Goal: Task Accomplishment & Management: Use online tool/utility

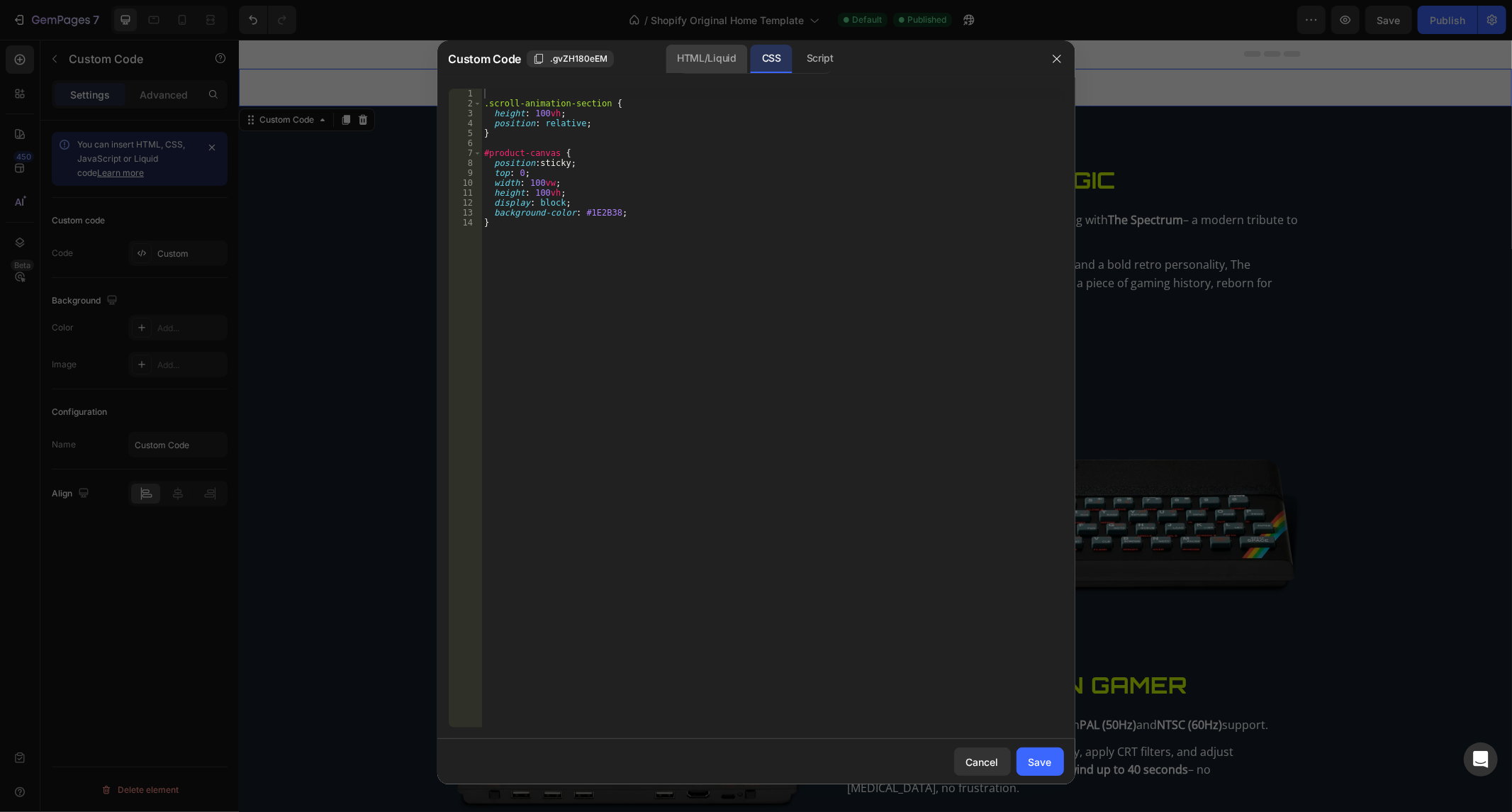
click at [689, 56] on div "HTML/Liquid" at bounding box center [706, 59] width 81 height 28
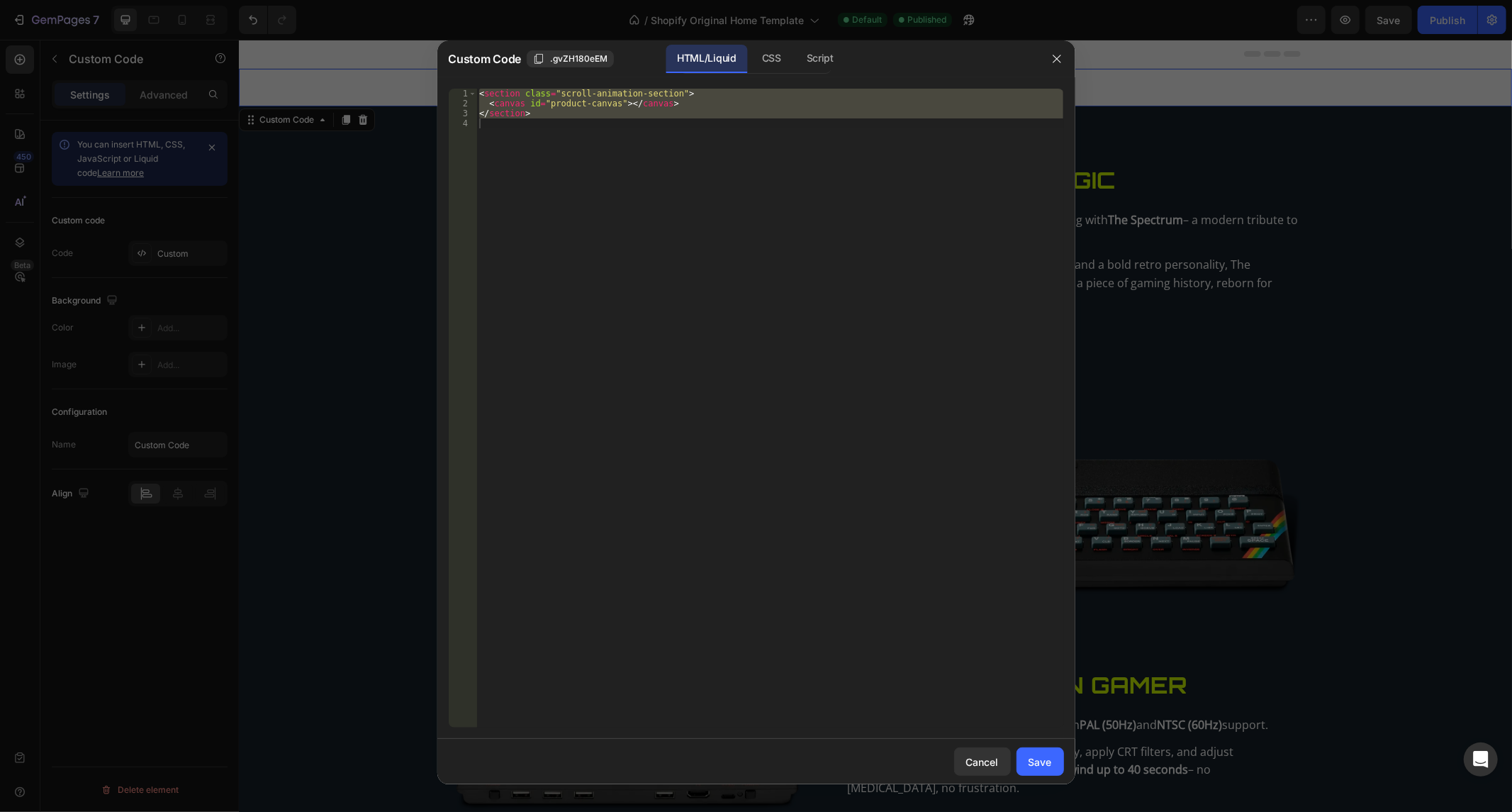
type textarea "</section>"
click at [576, 203] on div "< section class = "scroll-animation-section" > < canvas id = "product-canvas" >…" at bounding box center [769, 408] width 587 height 639
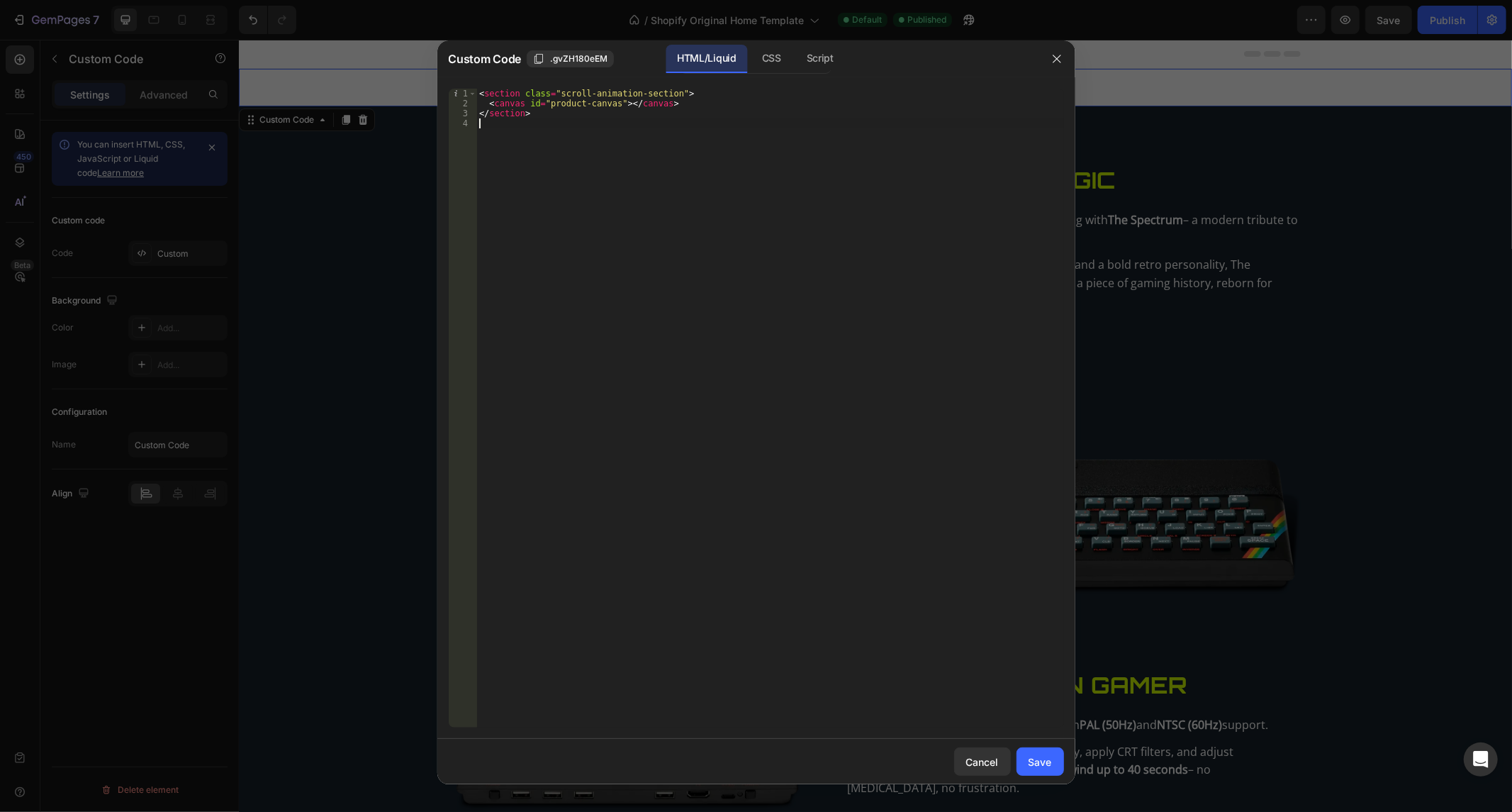
click at [552, 121] on div "< section class = "scroll-animation-section" > < canvas id = "product-canvas" >…" at bounding box center [769, 418] width 587 height 659
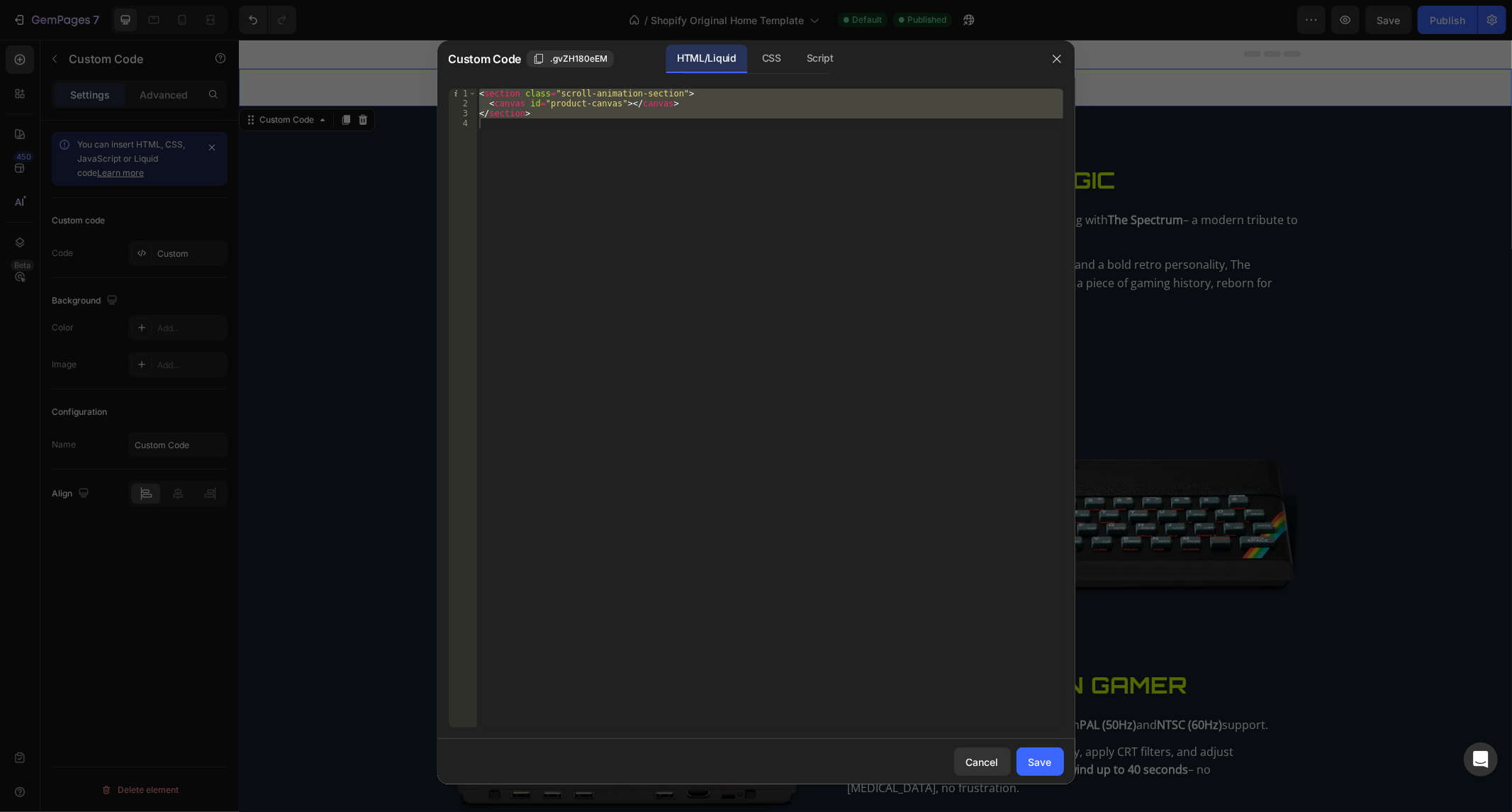
click at [795, 62] on div "CSS" at bounding box center [820, 59] width 50 height 28
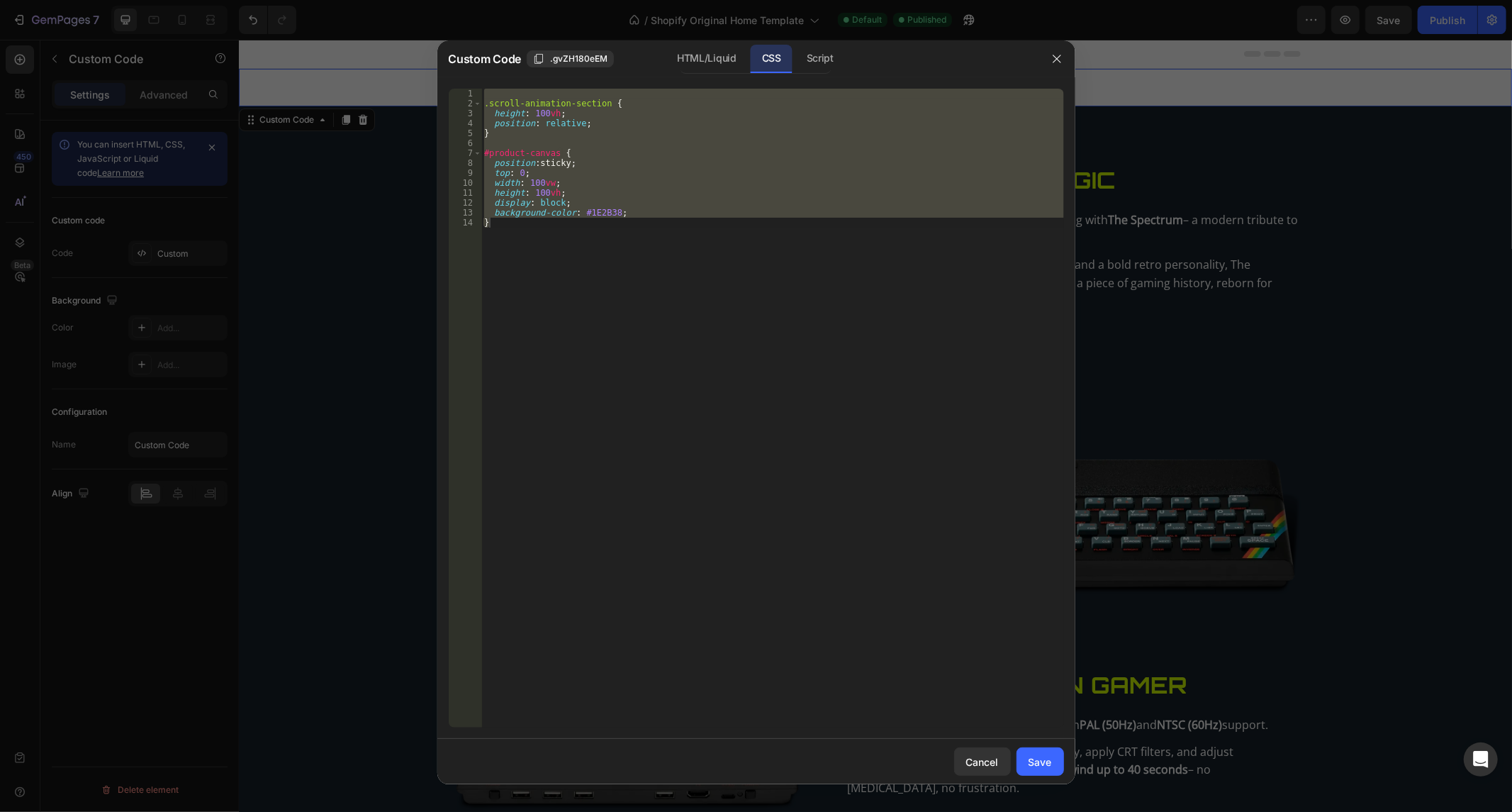
click at [647, 240] on div ".scroll-animation-section { height : 100 vh ; position : relative ; } #product-…" at bounding box center [773, 408] width 583 height 639
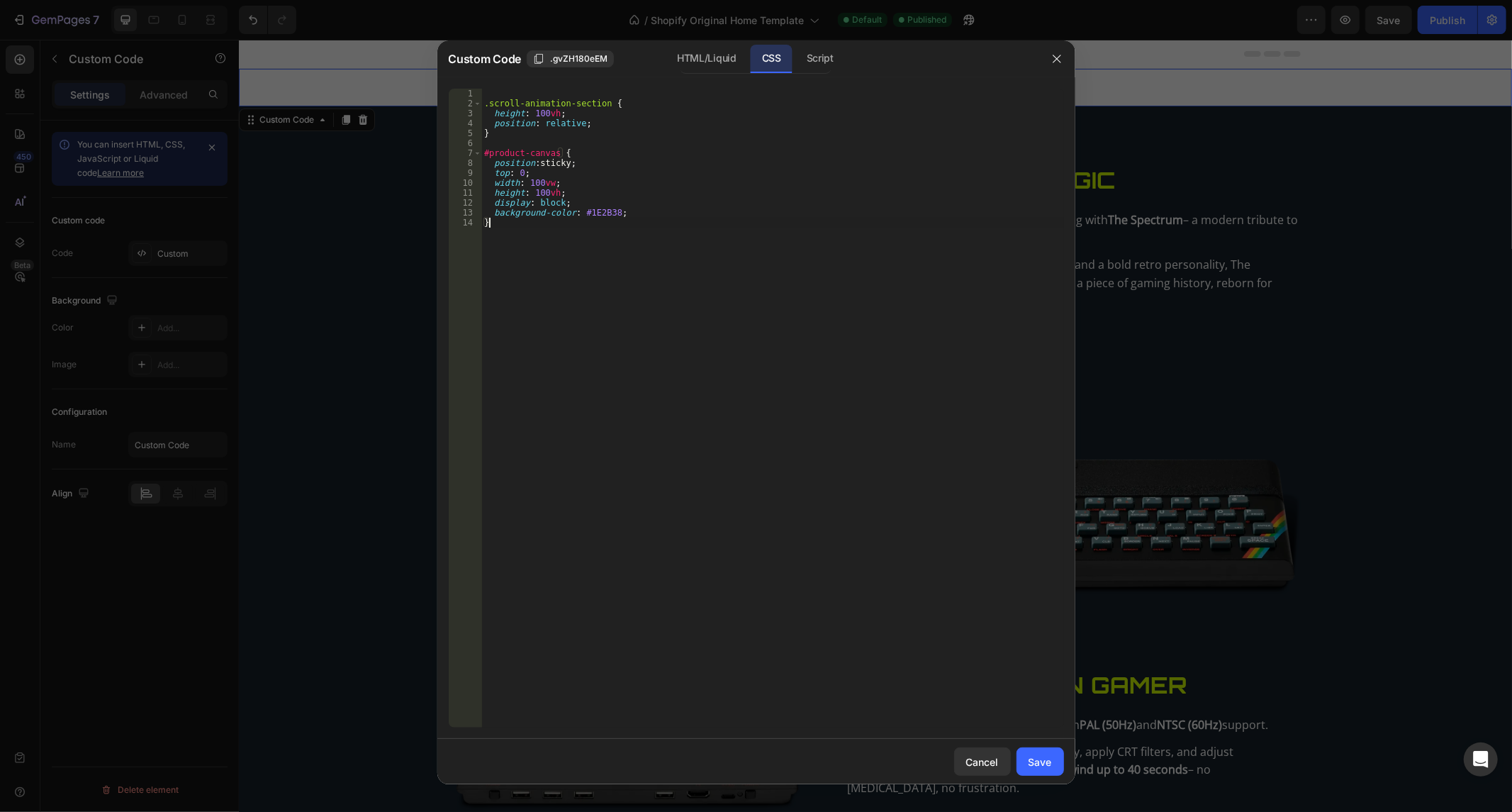
click at [647, 240] on div ".scroll-animation-section { height : 100 vh ; position : relative ; } #product-…" at bounding box center [773, 418] width 583 height 659
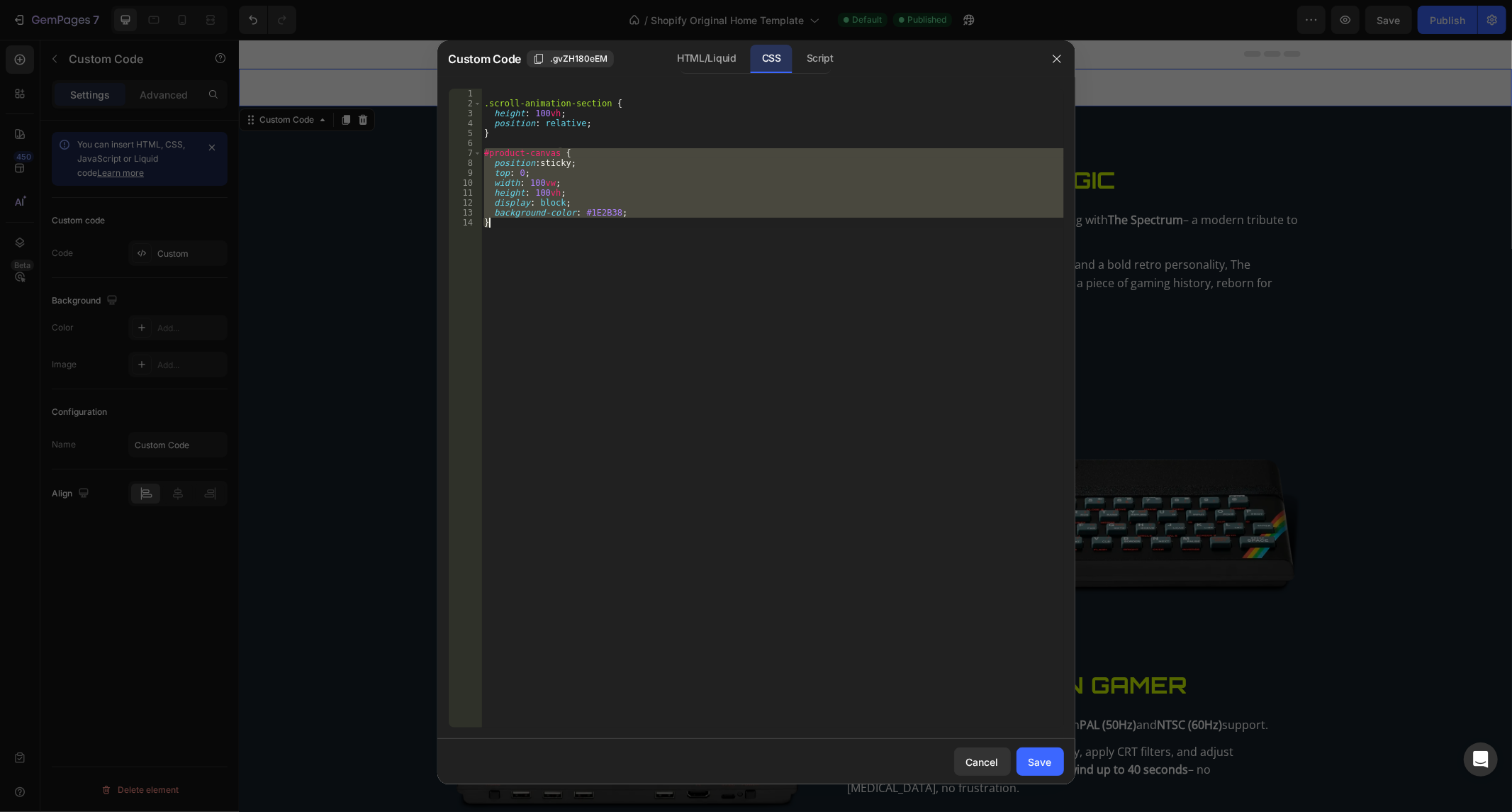
click at [647, 240] on div ".scroll-animation-section { height : 100 vh ; position : relative ; } #product-…" at bounding box center [773, 418] width 583 height 659
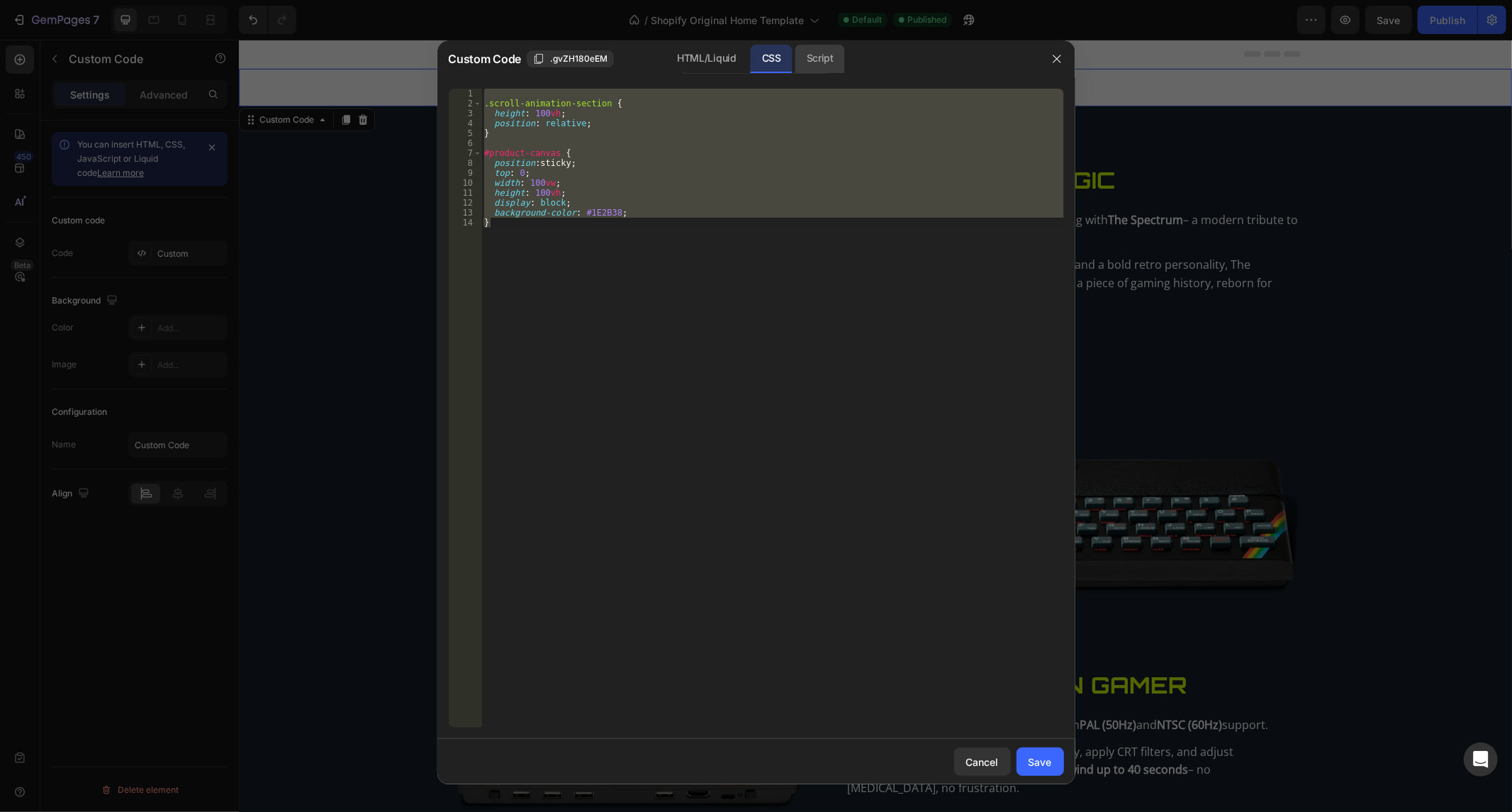
click at [800, 48] on div "Script" at bounding box center [820, 59] width 50 height 28
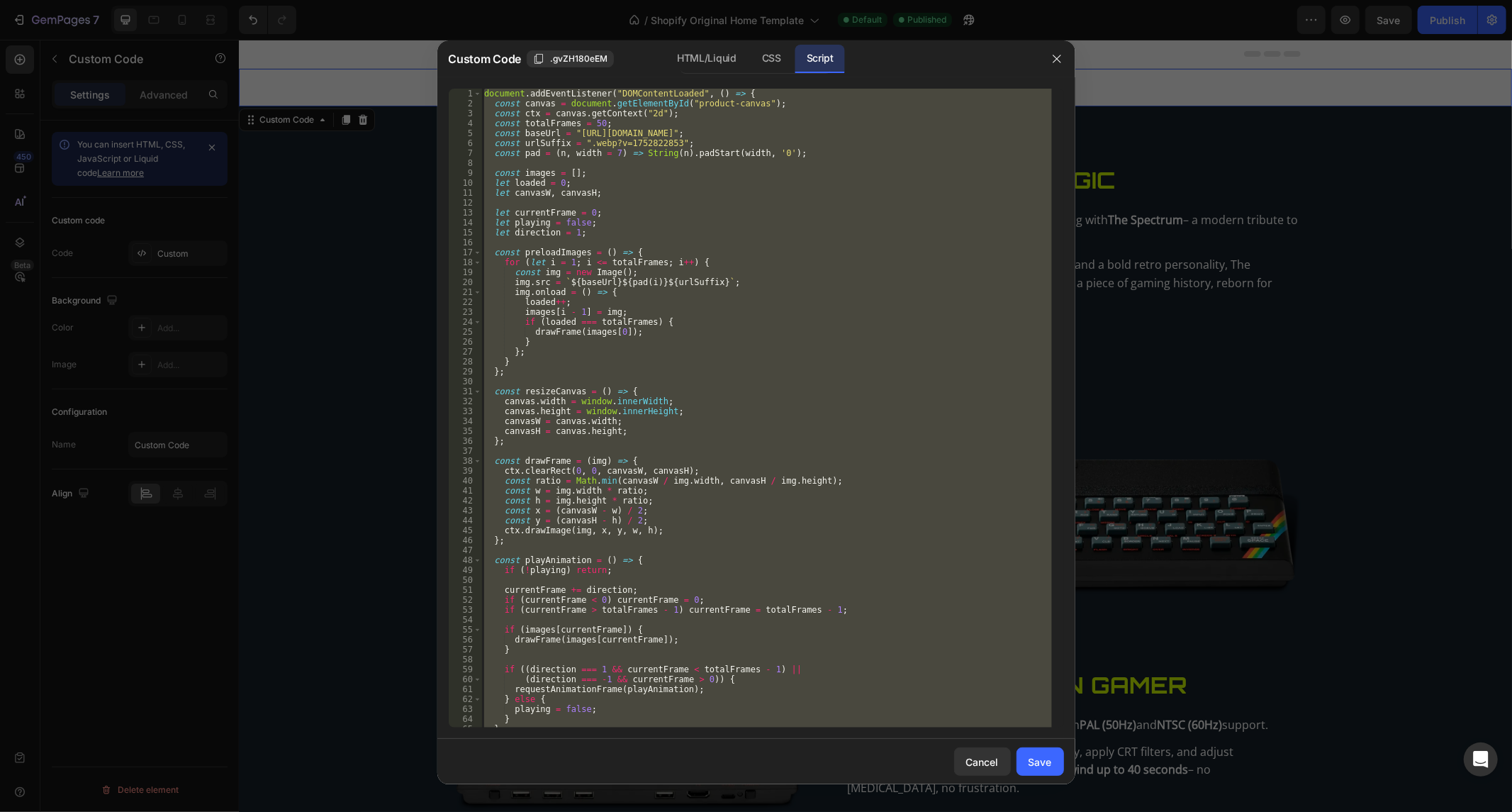
type textarea "preloadImages(); });"
click at [600, 240] on div "document . addEventListener ( "DOMContentLoaded" , ( ) => { const canvas = docu…" at bounding box center [767, 408] width 571 height 639
click at [600, 240] on div "document . addEventListener ( "DOMContentLoaded" , ( ) => { const canvas = docu…" at bounding box center [767, 418] width 571 height 659
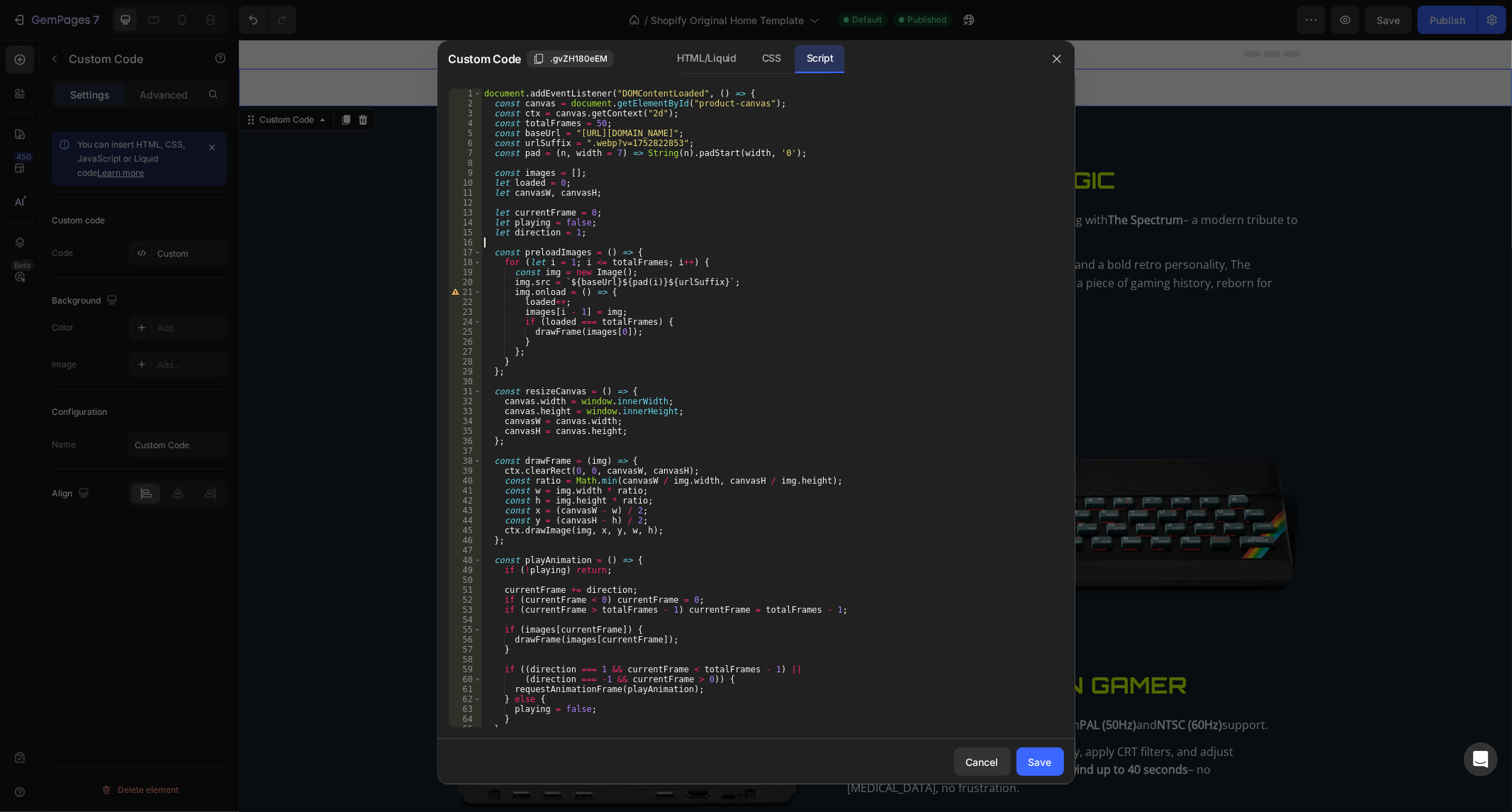
click at [600, 240] on div "document . addEventListener ( "DOMContentLoaded" , ( ) => { const canvas = docu…" at bounding box center [767, 418] width 571 height 659
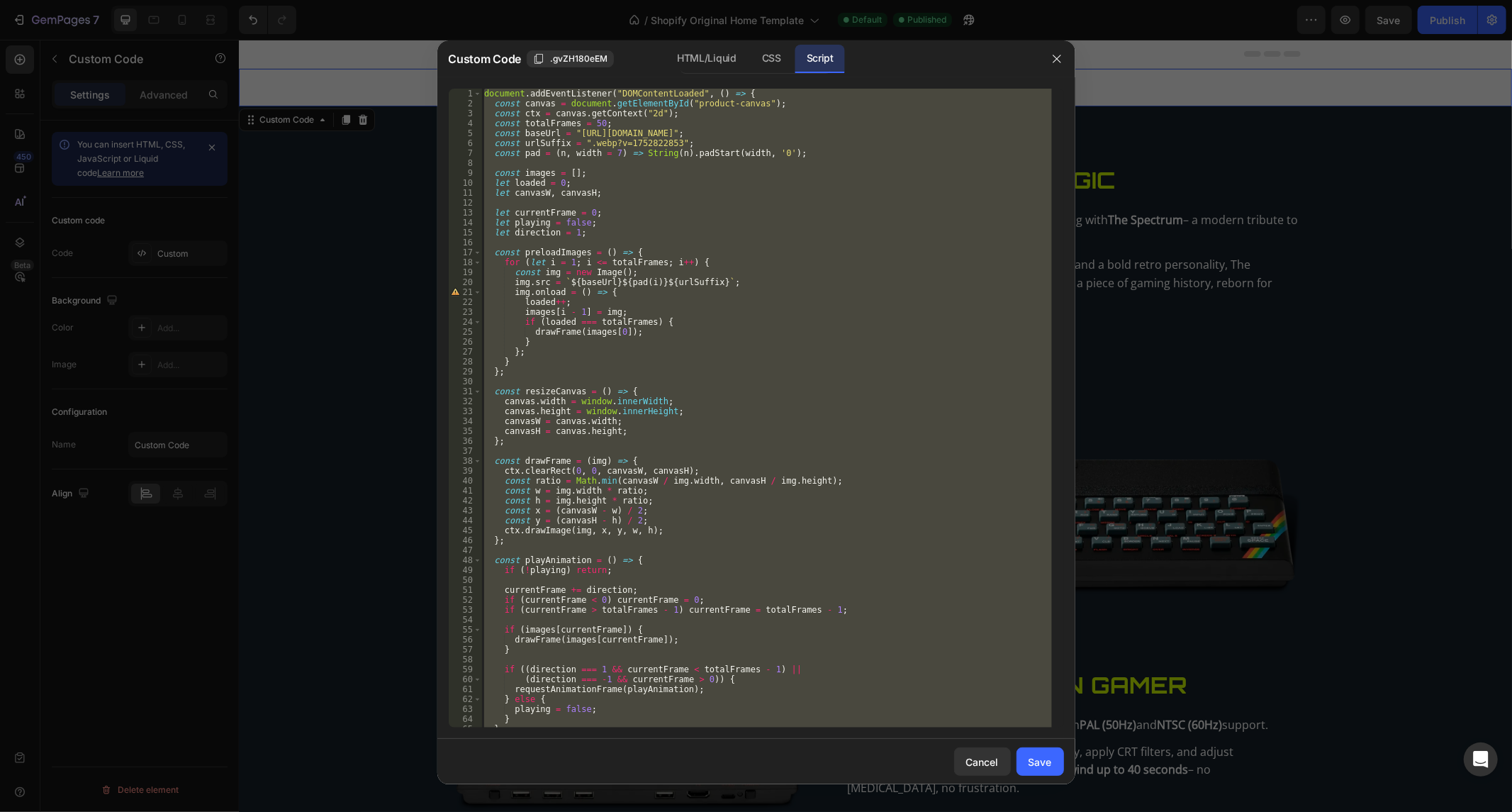
click at [600, 240] on div "document . addEventListener ( "DOMContentLoaded" , ( ) => { const canvas = docu…" at bounding box center [767, 418] width 571 height 659
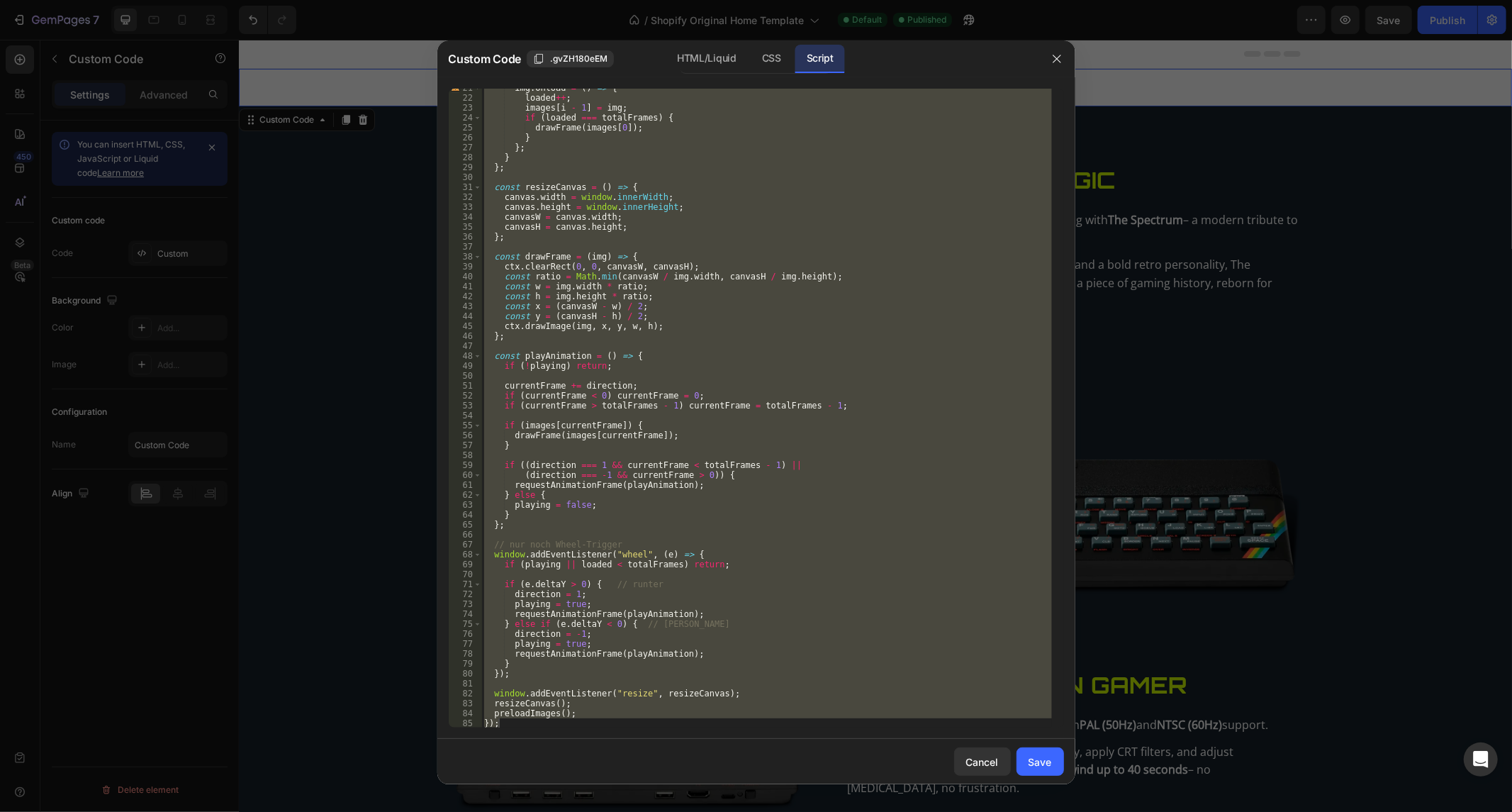
scroll to position [203, 0]
click at [580, 722] on div "img . onload = ( ) => { loaded ++ ; images [ i - 1 ] = img ; if ( loaded === to…" at bounding box center [767, 408] width 571 height 639
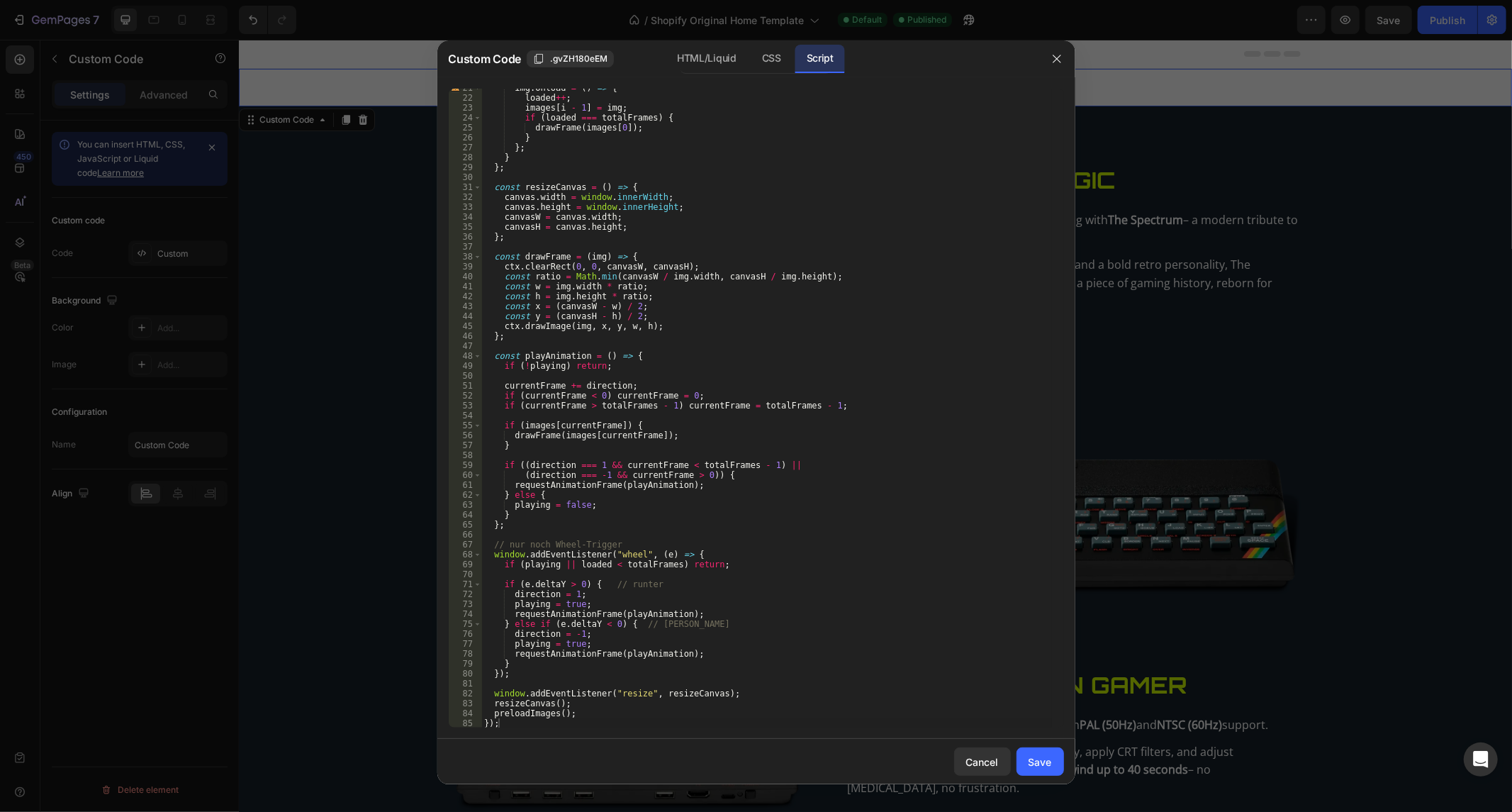
drag, startPoint x: 527, startPoint y: 729, endPoint x: 459, endPoint y: 345, distance: 390.0
click at [496, 120] on div "}); 21 22 23 24 25 26 27 28 29 30 31 32 33 34 35 36 37 38 39 40 41 42 43 44 45 …" at bounding box center [756, 408] width 638 height 662
click at [658, 713] on div "img . onload = ( ) => { loaded ++ ; images [ i - 1 ] = img ; if ( loaded === to…" at bounding box center [767, 413] width 571 height 659
click at [602, 718] on div "img . onload = ( ) => { loaded ++ ; images [ i - 1 ] = img ; if ( loaded === to…" at bounding box center [767, 413] width 571 height 659
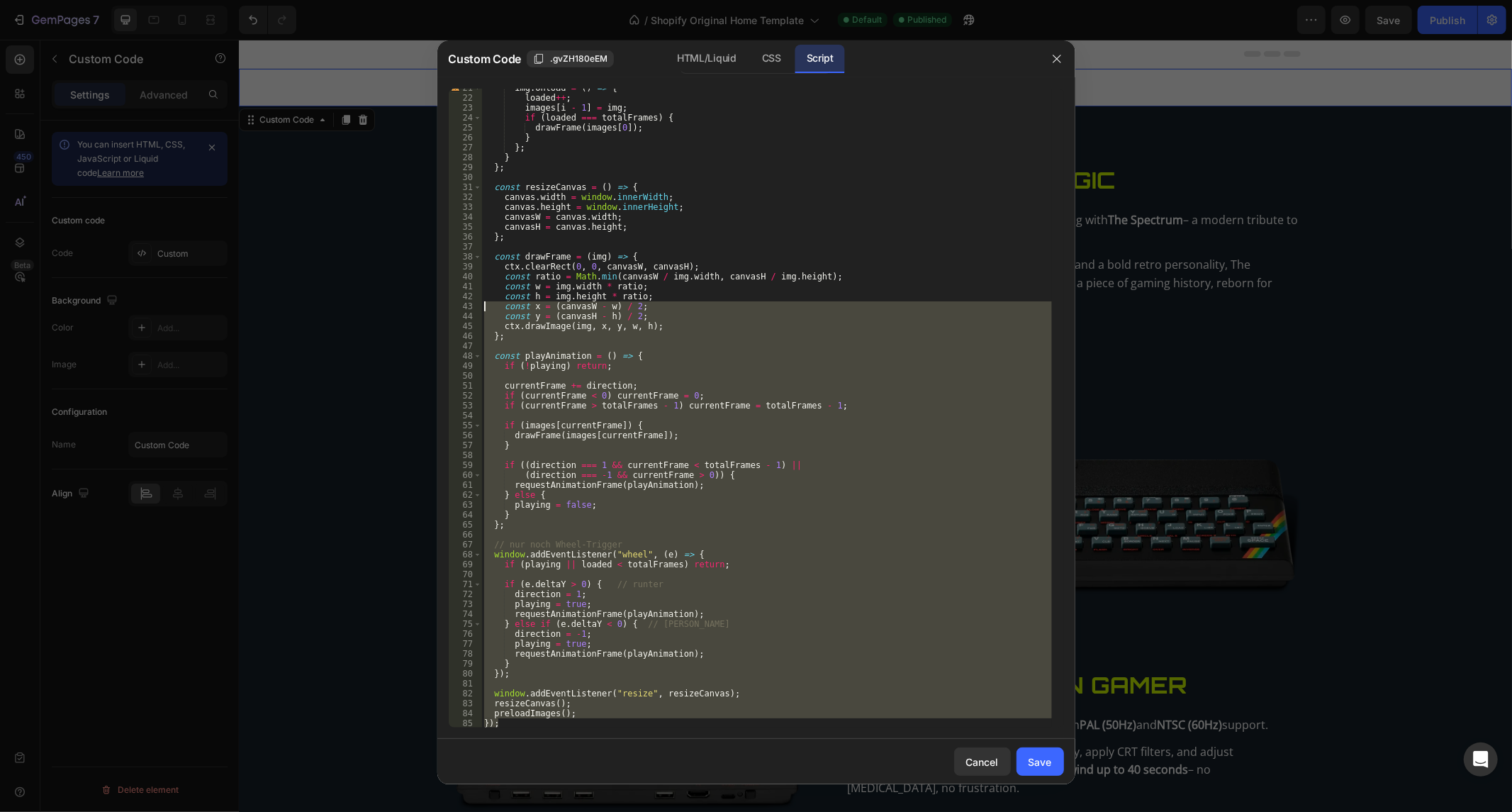
scroll to position [0, 0]
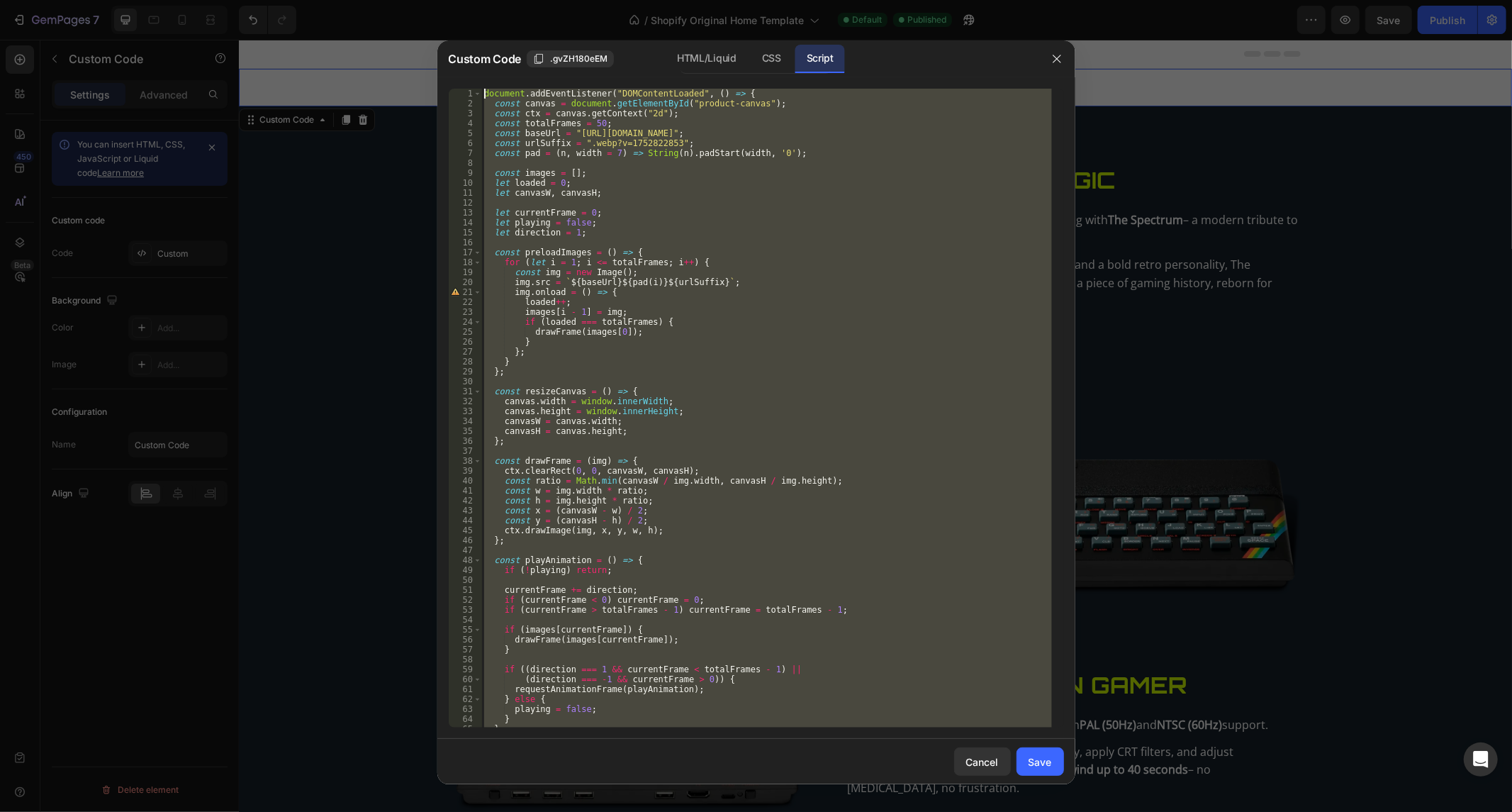
drag, startPoint x: 500, startPoint y: 727, endPoint x: 139, endPoint y: -95, distance: 897.8
click at [139, 0] on html "7 / Shopify Original Home Template Default Published Preview Save Publish 450 B…" at bounding box center [756, 0] width 1512 height 0
click at [586, 122] on div "document . addEventListener ( "DOMContentLoaded" , ( ) => { const canvas = docu…" at bounding box center [767, 408] width 571 height 639
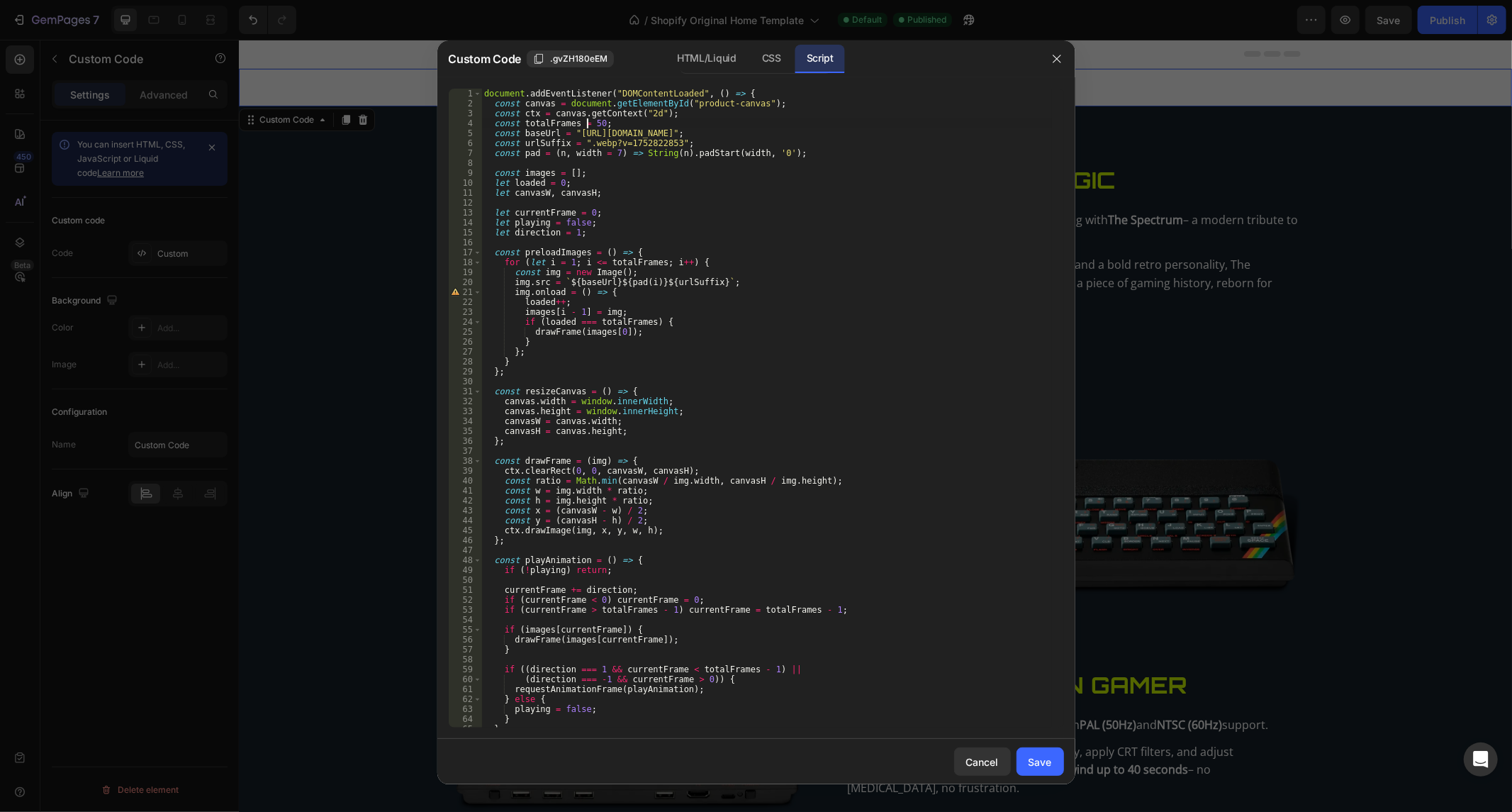
click at [596, 121] on div "document . addEventListener ( "DOMContentLoaded" , ( ) => { const canvas = docu…" at bounding box center [767, 418] width 571 height 659
click at [917, 468] on div "document . addEventListener ( "DOMContentLoaded" , ( ) => { const canvas = docu…" at bounding box center [767, 418] width 571 height 659
type textarea "ctx.clearRect(0, 0, canvasW, canvasH);"
click at [1043, 757] on div "Save" at bounding box center [1041, 762] width 23 height 15
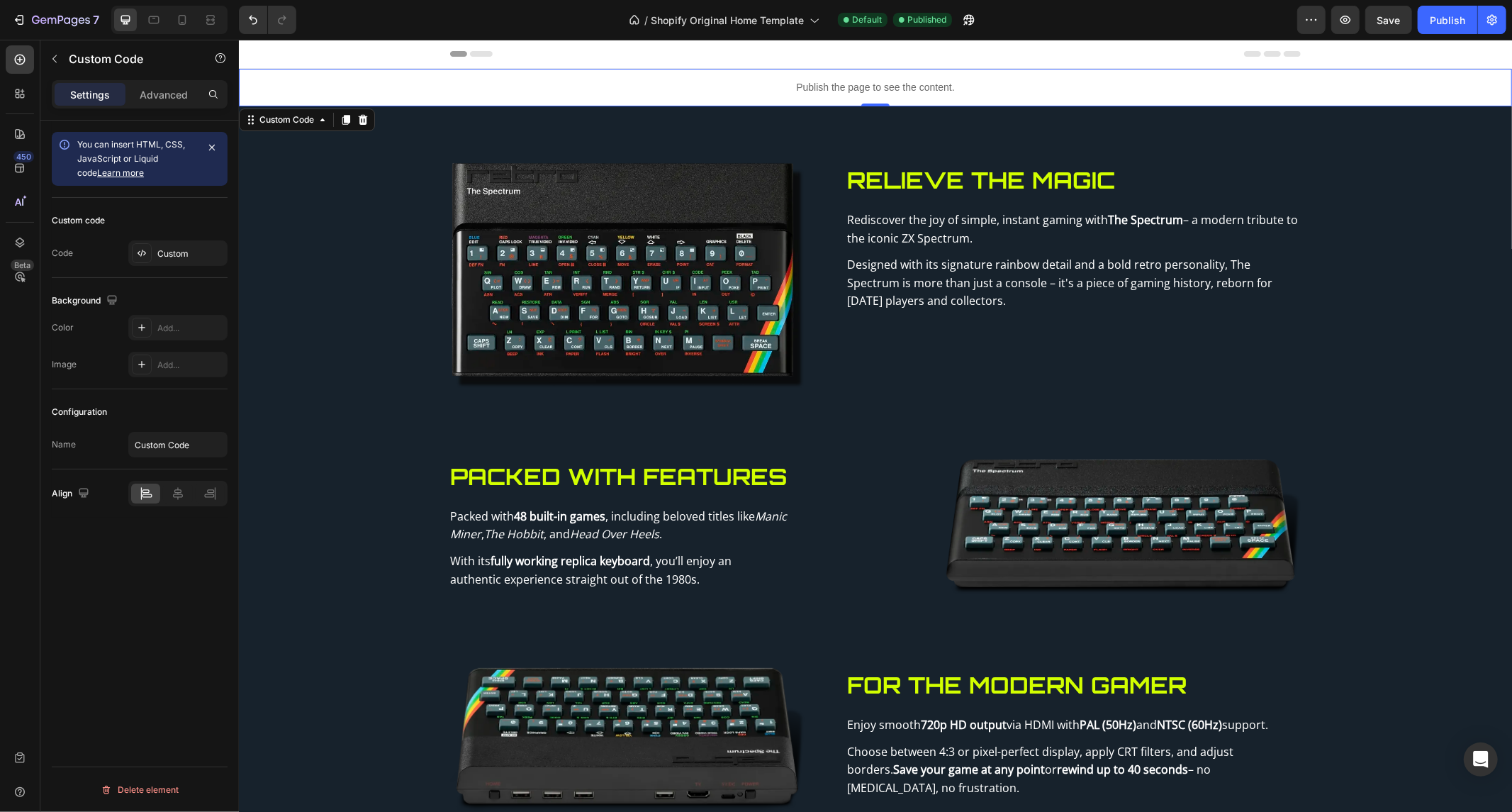
click at [1447, 37] on div "7 / Shopify Original Home Template Default Published Preview Save Publish" at bounding box center [756, 20] width 1512 height 41
click at [1447, 27] on button "Publish" at bounding box center [1448, 20] width 60 height 28
click at [244, 15] on button "Undo/Redo" at bounding box center [253, 20] width 28 height 28
click at [1428, 4] on div "7 / Shopify Original Home Template Default Published Preview Save Publish" at bounding box center [756, 20] width 1512 height 41
click at [1437, 7] on button "Publish" at bounding box center [1448, 20] width 60 height 28
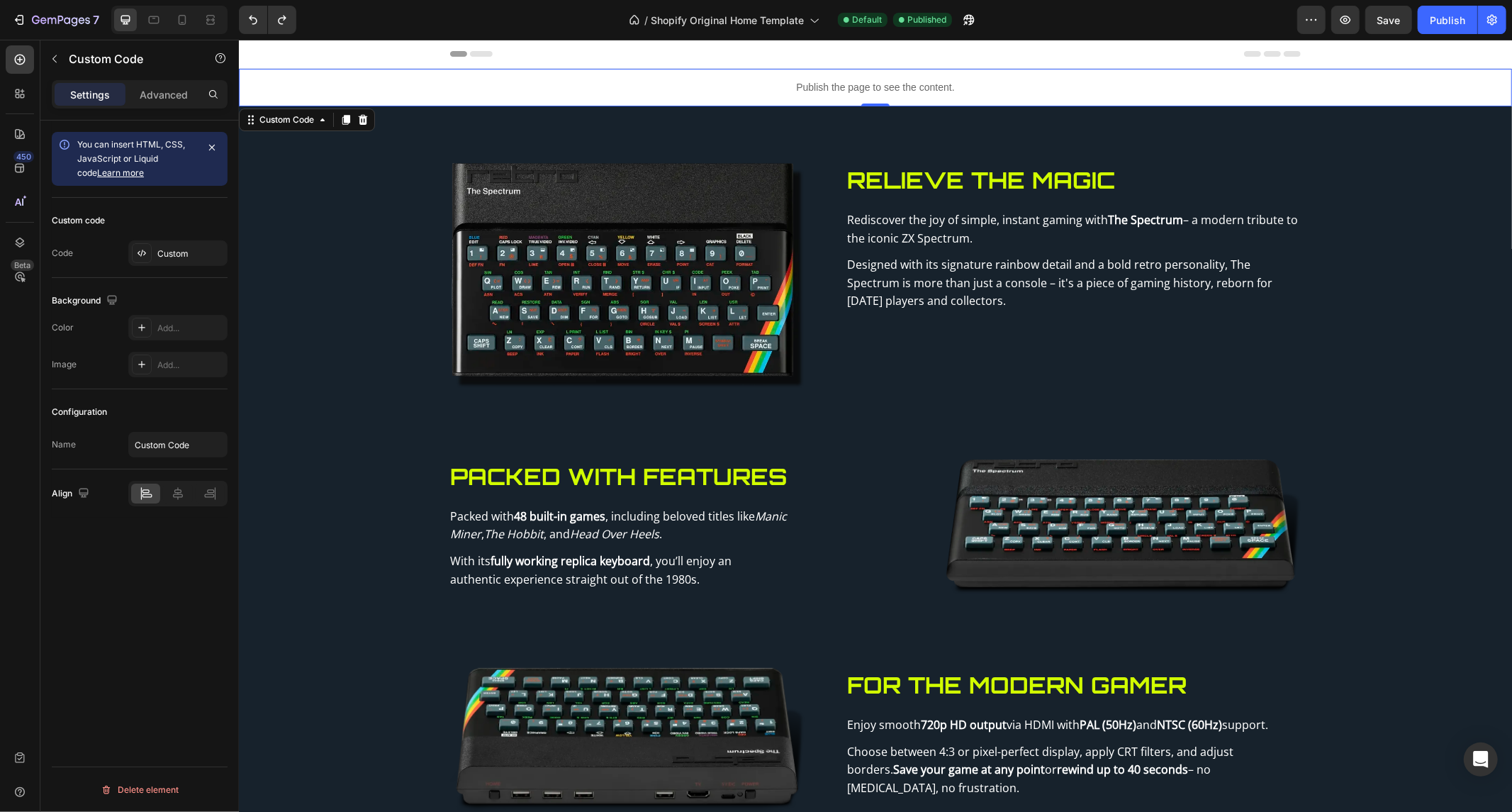
click at [464, 95] on div "Publish the page to see the content." at bounding box center [875, 86] width 1273 height 37
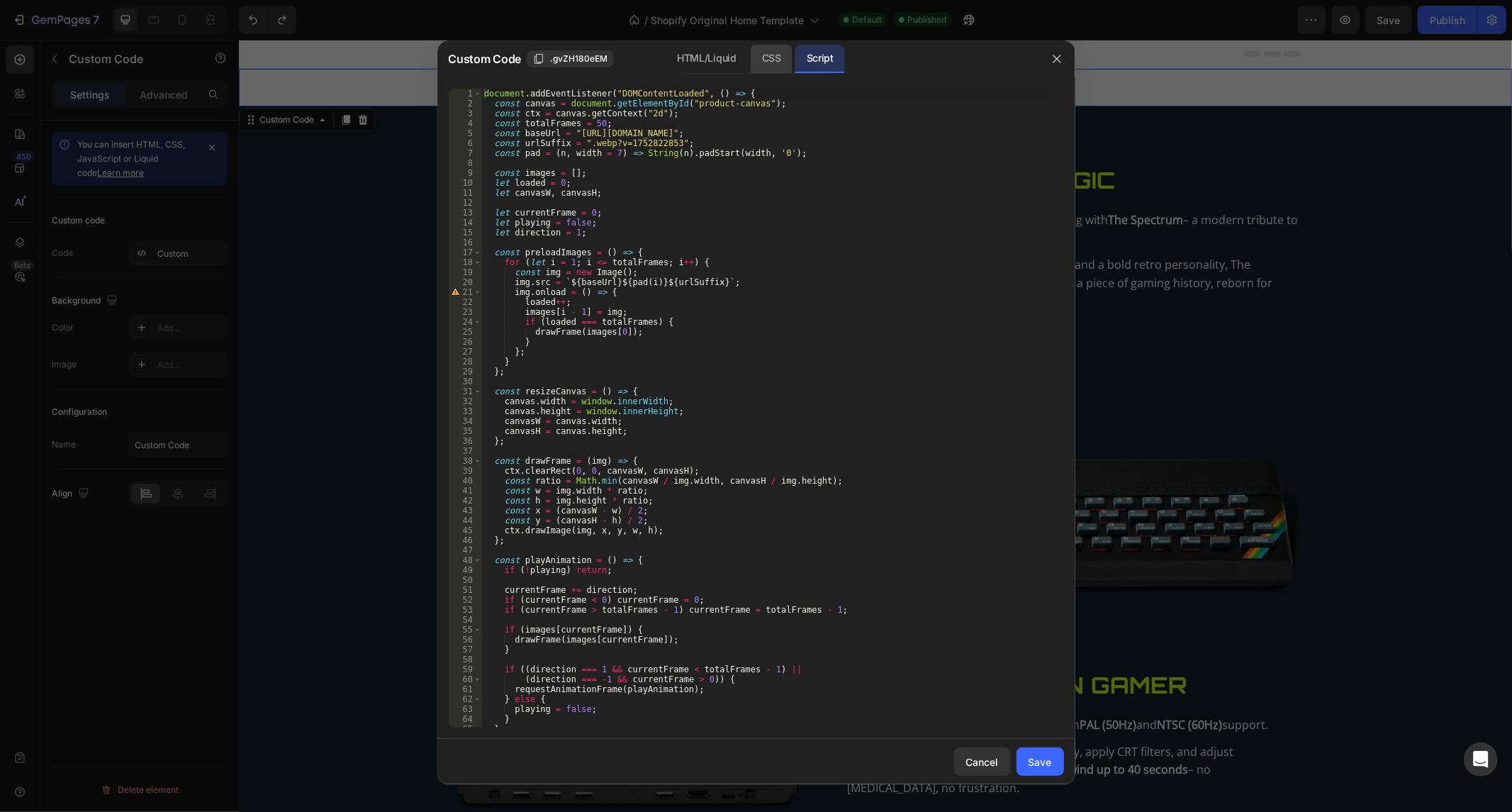
drag, startPoint x: 777, startPoint y: 61, endPoint x: 761, endPoint y: 66, distance: 16.8
click at [777, 61] on div "CSS" at bounding box center [772, 59] width 41 height 28
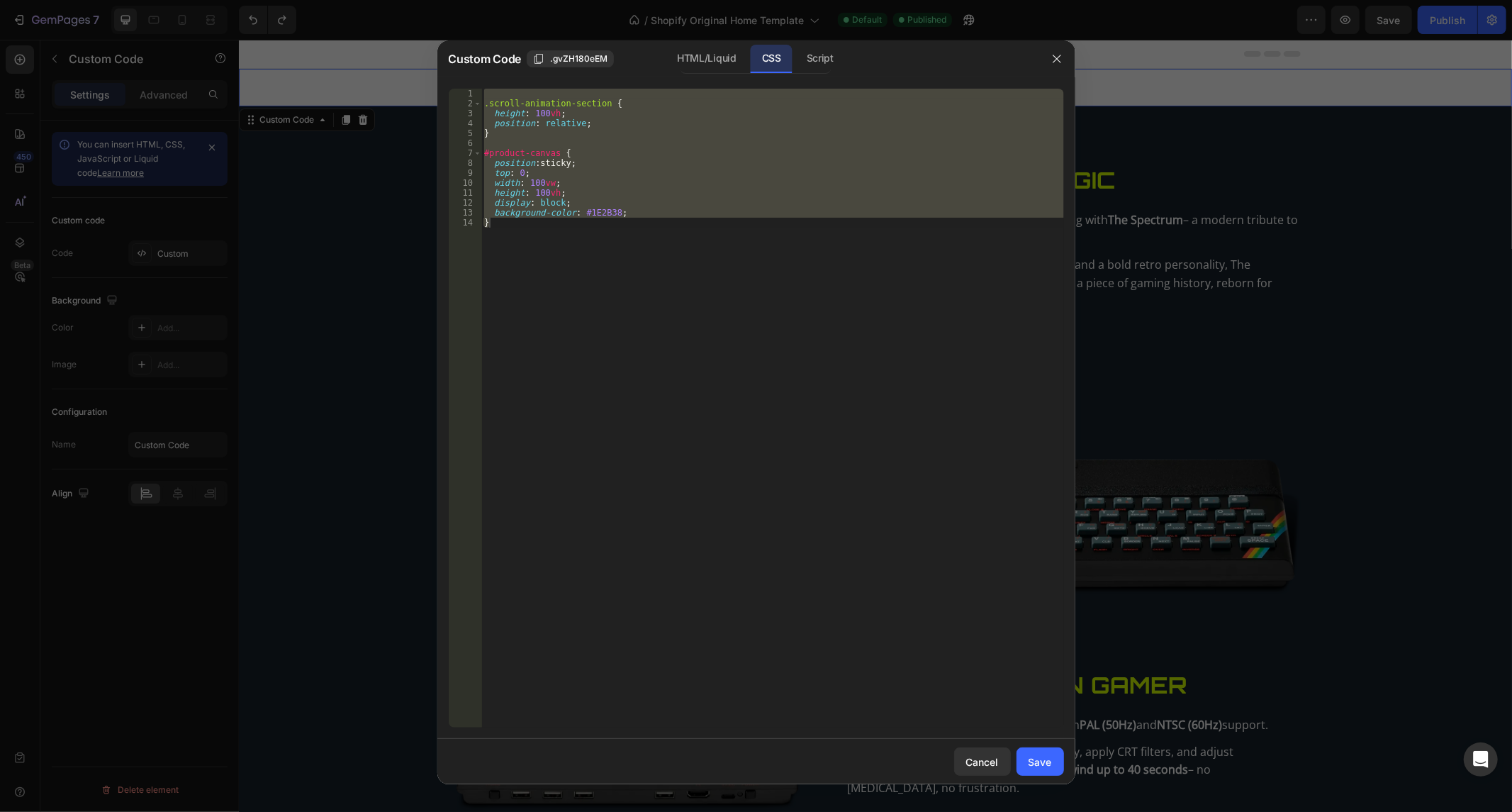
click at [665, 149] on div ".scroll-animation-section { height : 100 vh ; position : relative ; } #product-…" at bounding box center [773, 408] width 583 height 639
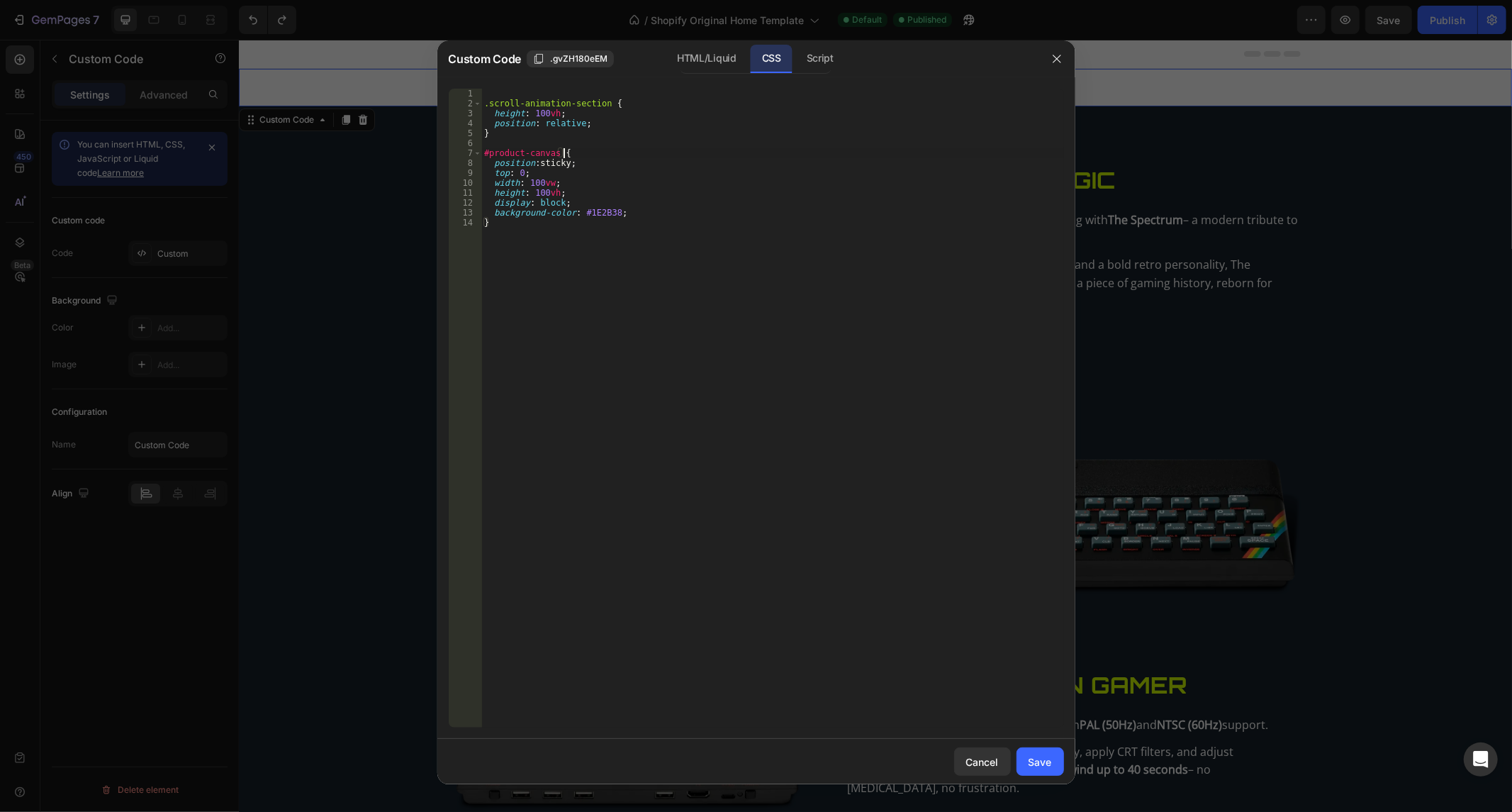
click at [665, 149] on div ".scroll-animation-section { height : 100 vh ; position : relative ; } #product-…" at bounding box center [773, 418] width 583 height 659
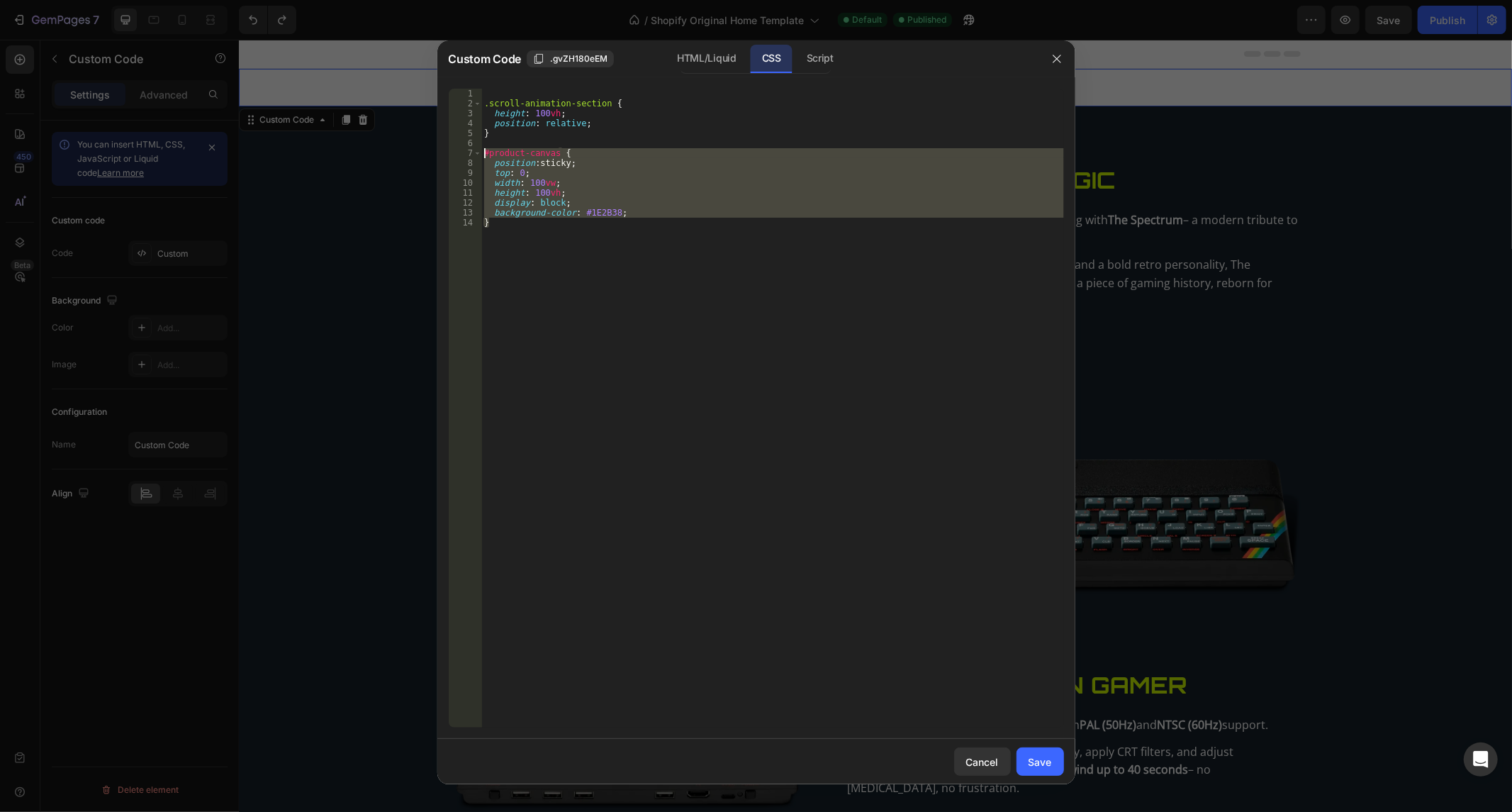
click at [665, 149] on div ".scroll-animation-section { height : 100 vh ; position : relative ; } #product-…" at bounding box center [773, 418] width 583 height 659
click at [664, 149] on div ".scroll-animation-section { height : 100 vh ; position : relative ; } #product-…" at bounding box center [773, 418] width 583 height 659
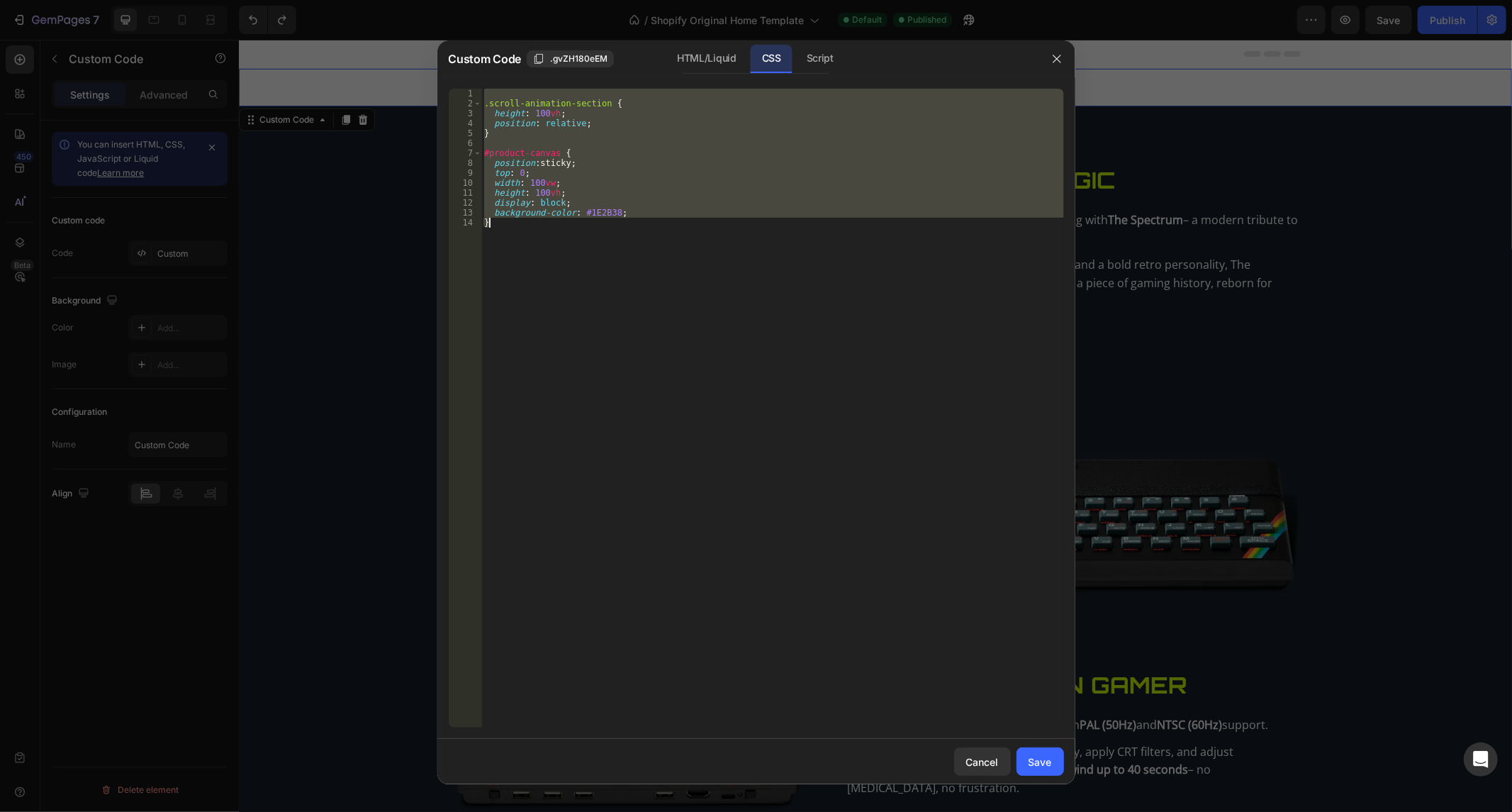
paste textarea
type textarea "}"
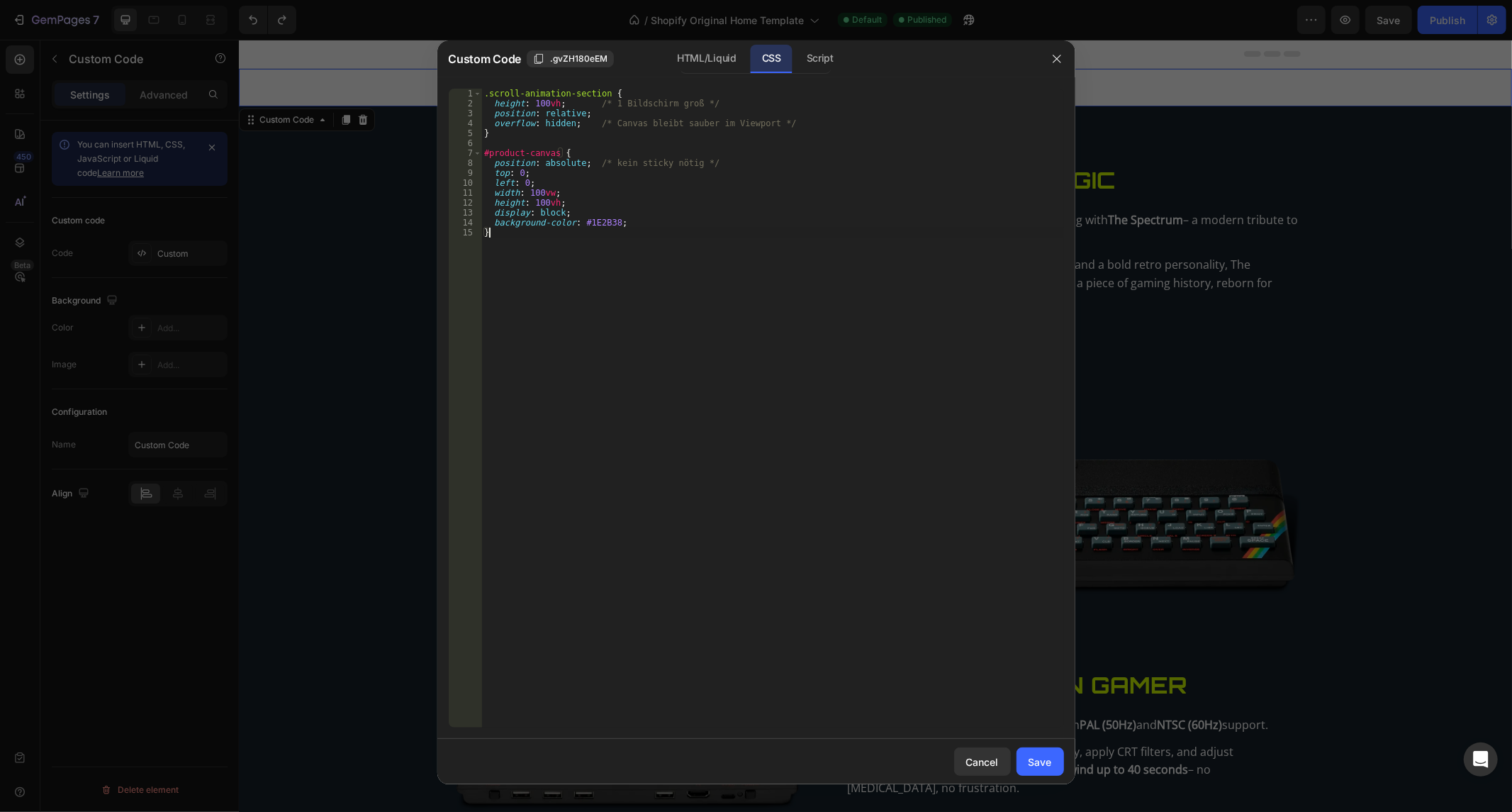
click at [1026, 773] on button "Save" at bounding box center [1040, 761] width 47 height 28
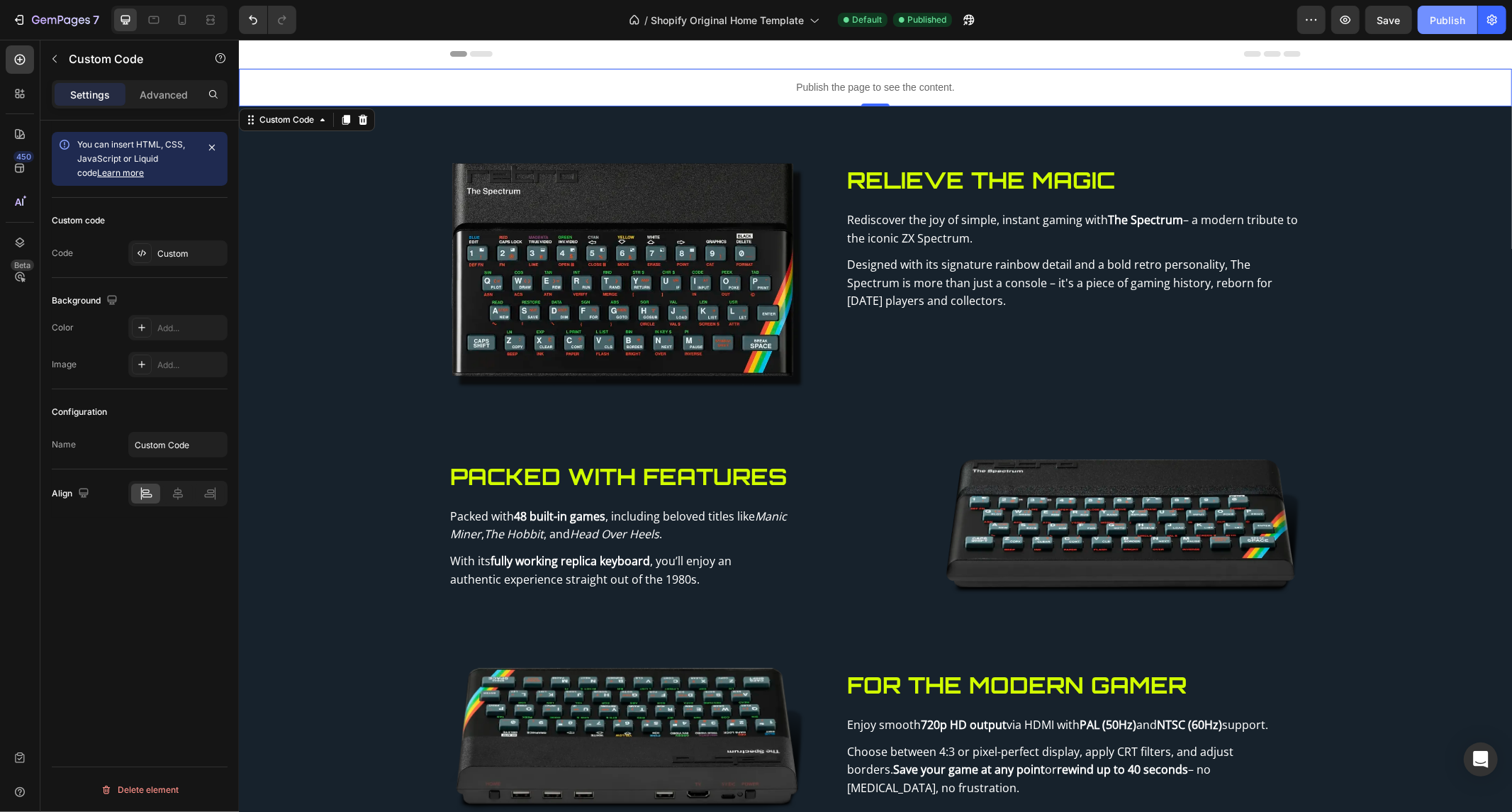
click at [1431, 17] on div "Publish" at bounding box center [1447, 20] width 36 height 15
click at [866, 80] on p "Publish the page to see the content." at bounding box center [875, 87] width 1273 height 15
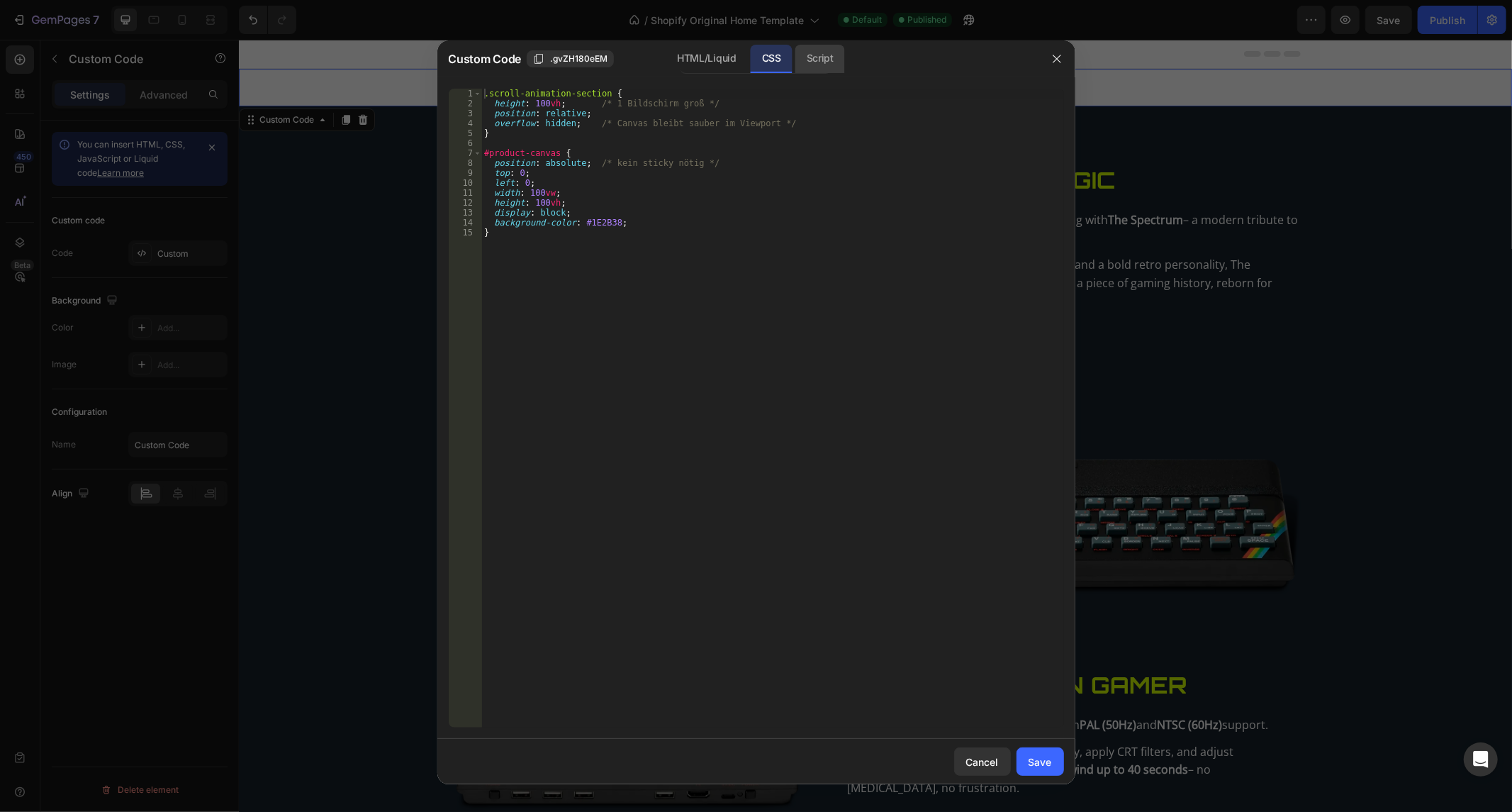
click at [817, 48] on div "Script" at bounding box center [820, 59] width 50 height 28
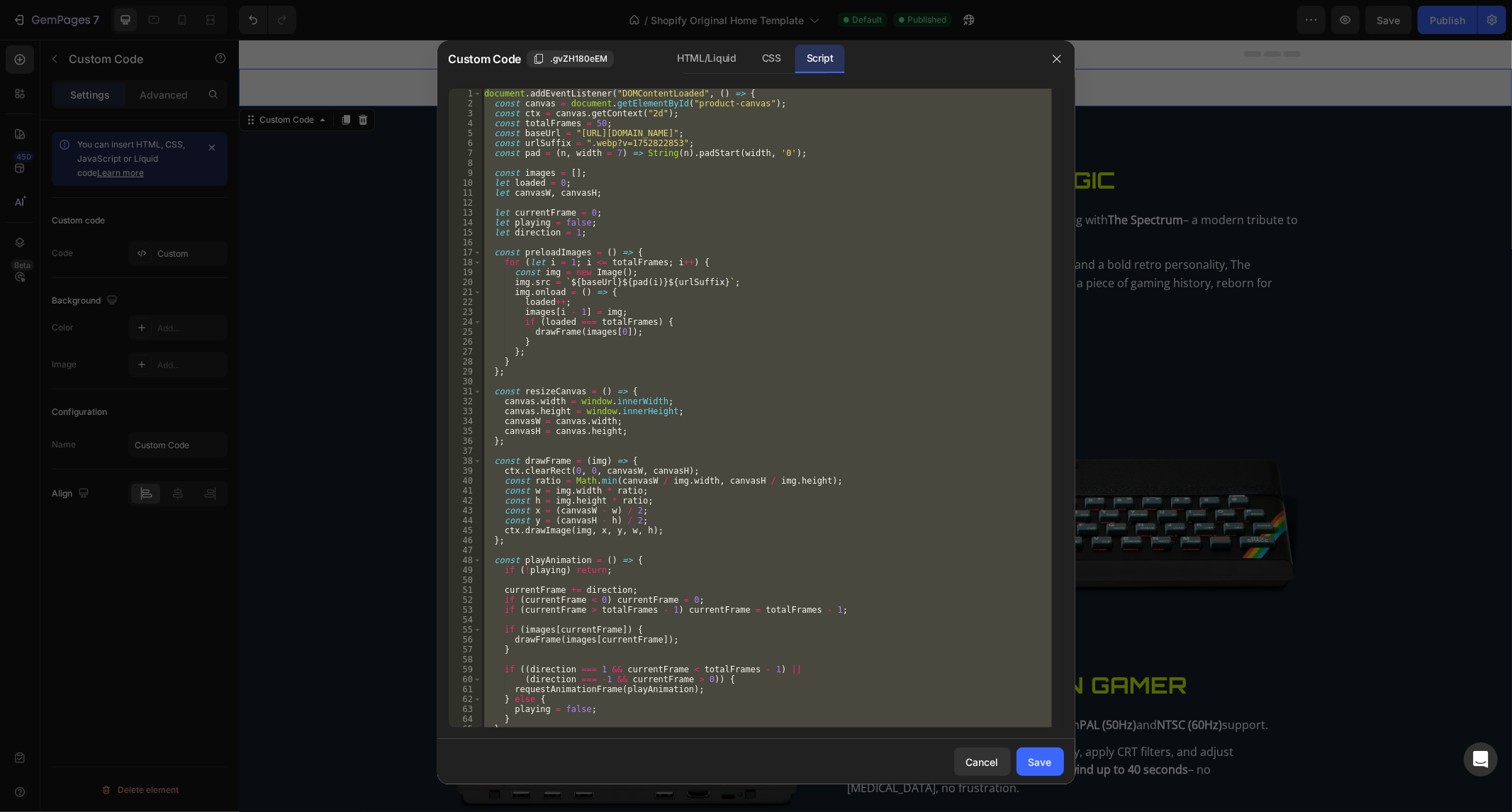
scroll to position [203, 0]
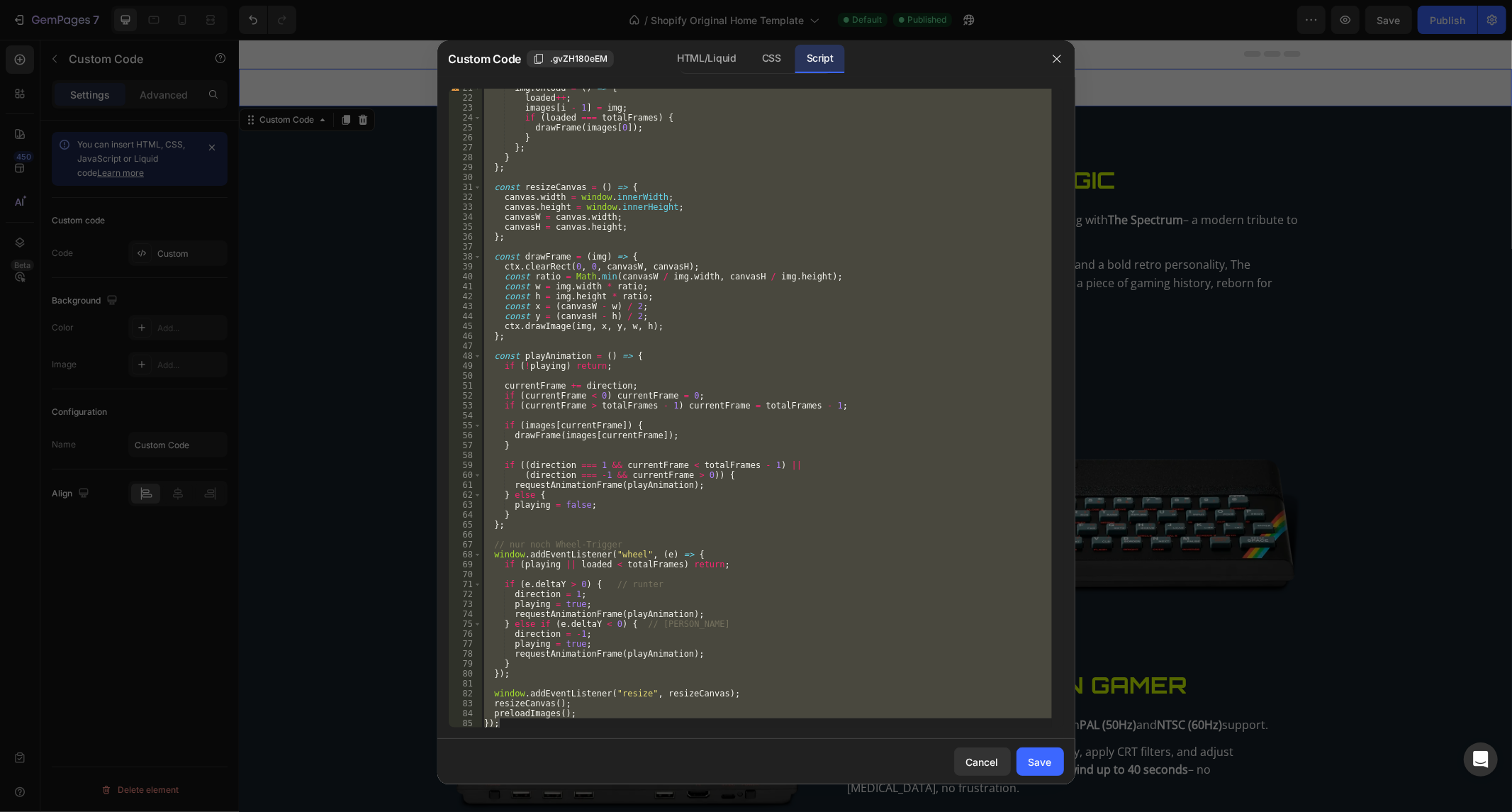
type textarea "preloadImages(); });"
click at [555, 679] on div "img . onload = ( ) => { loaded ++ ; images [ i - 1 ] = img ; if ( loaded === to…" at bounding box center [767, 408] width 571 height 639
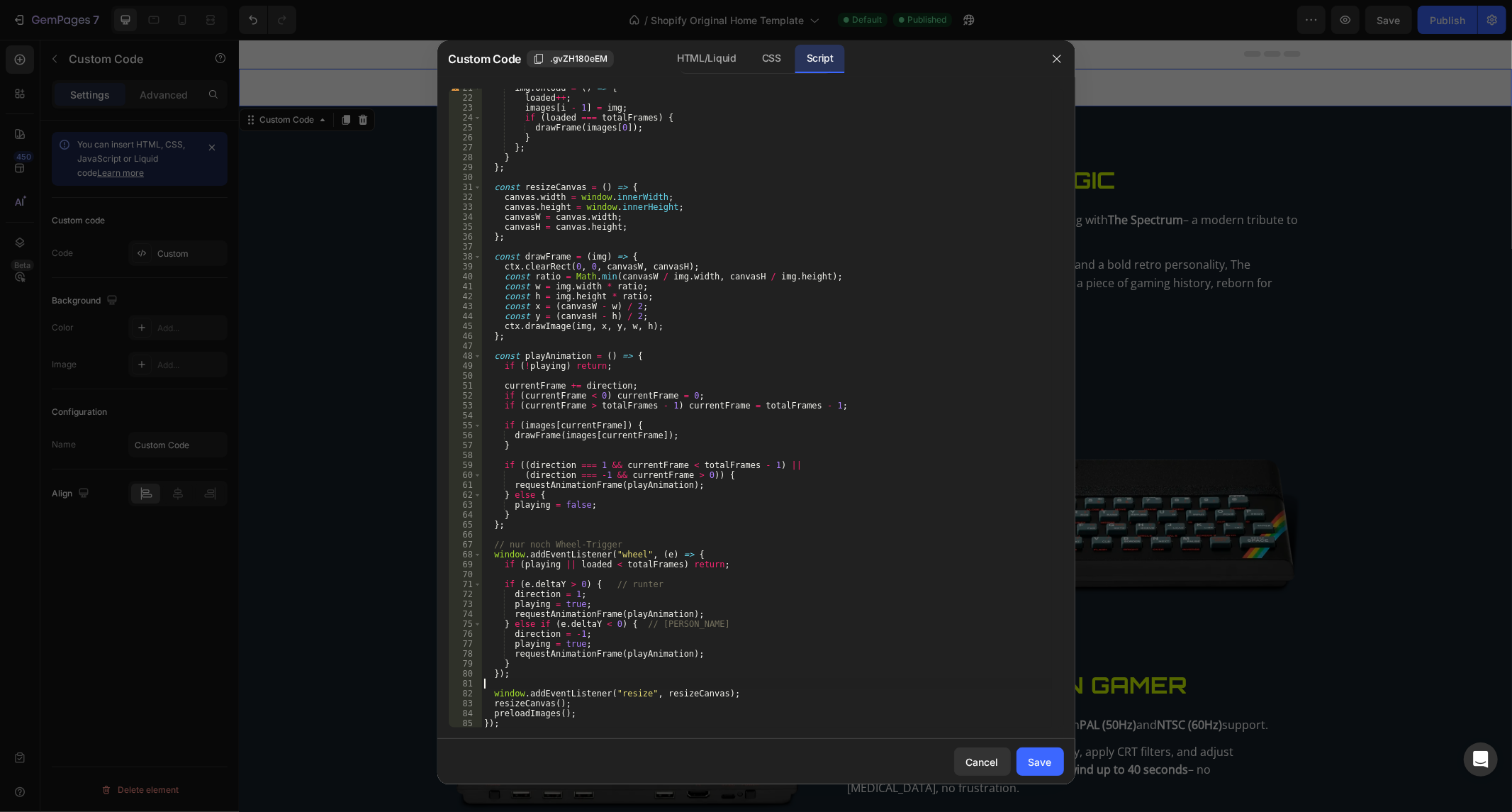
click at [554, 675] on div "img . onload = ( ) => { loaded ++ ; images [ i - 1 ] = img ; if ( loaded === to…" at bounding box center [767, 413] width 571 height 659
type textarea "});"
paste textarea "};"
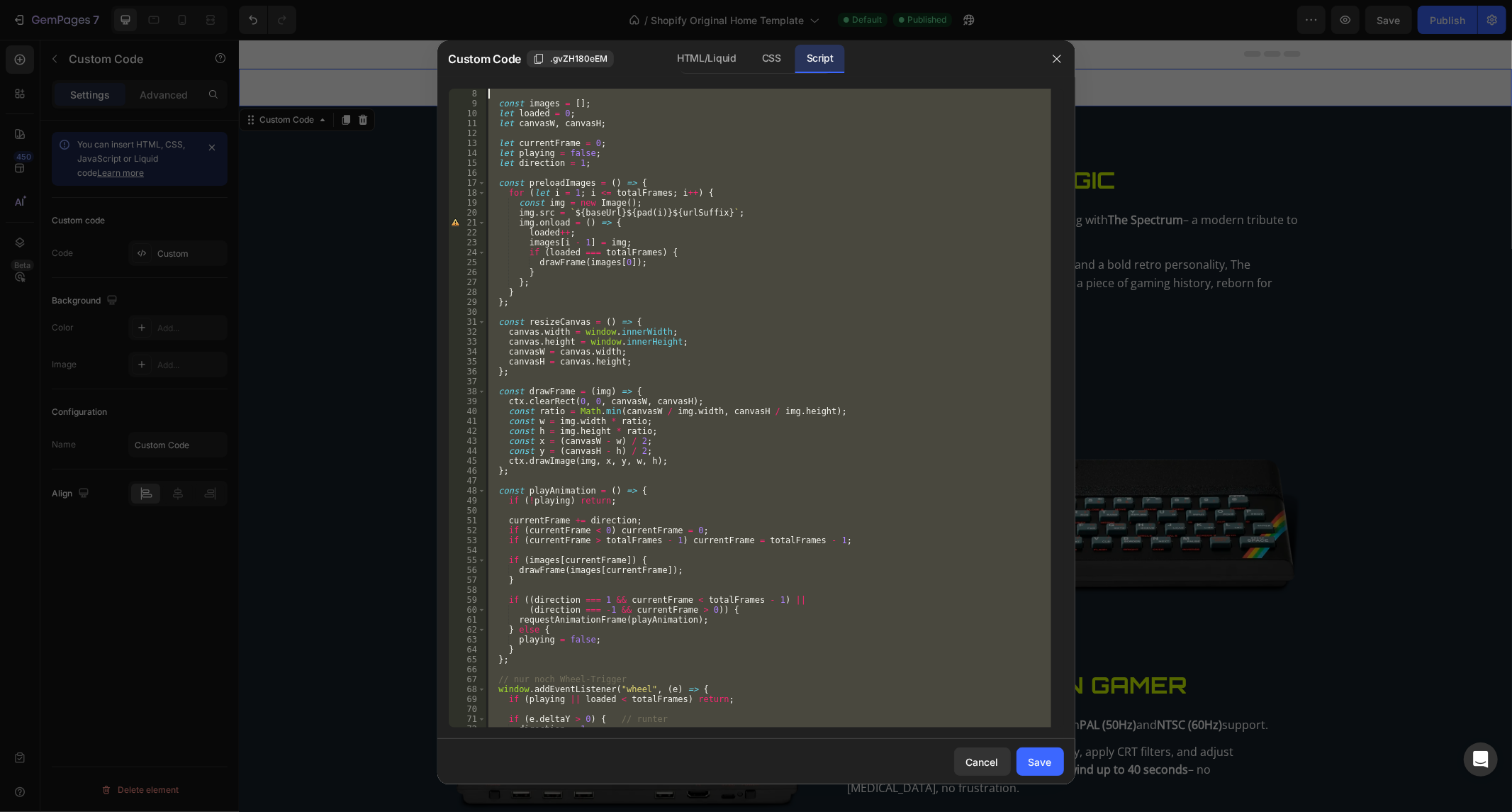
scroll to position [0, 0]
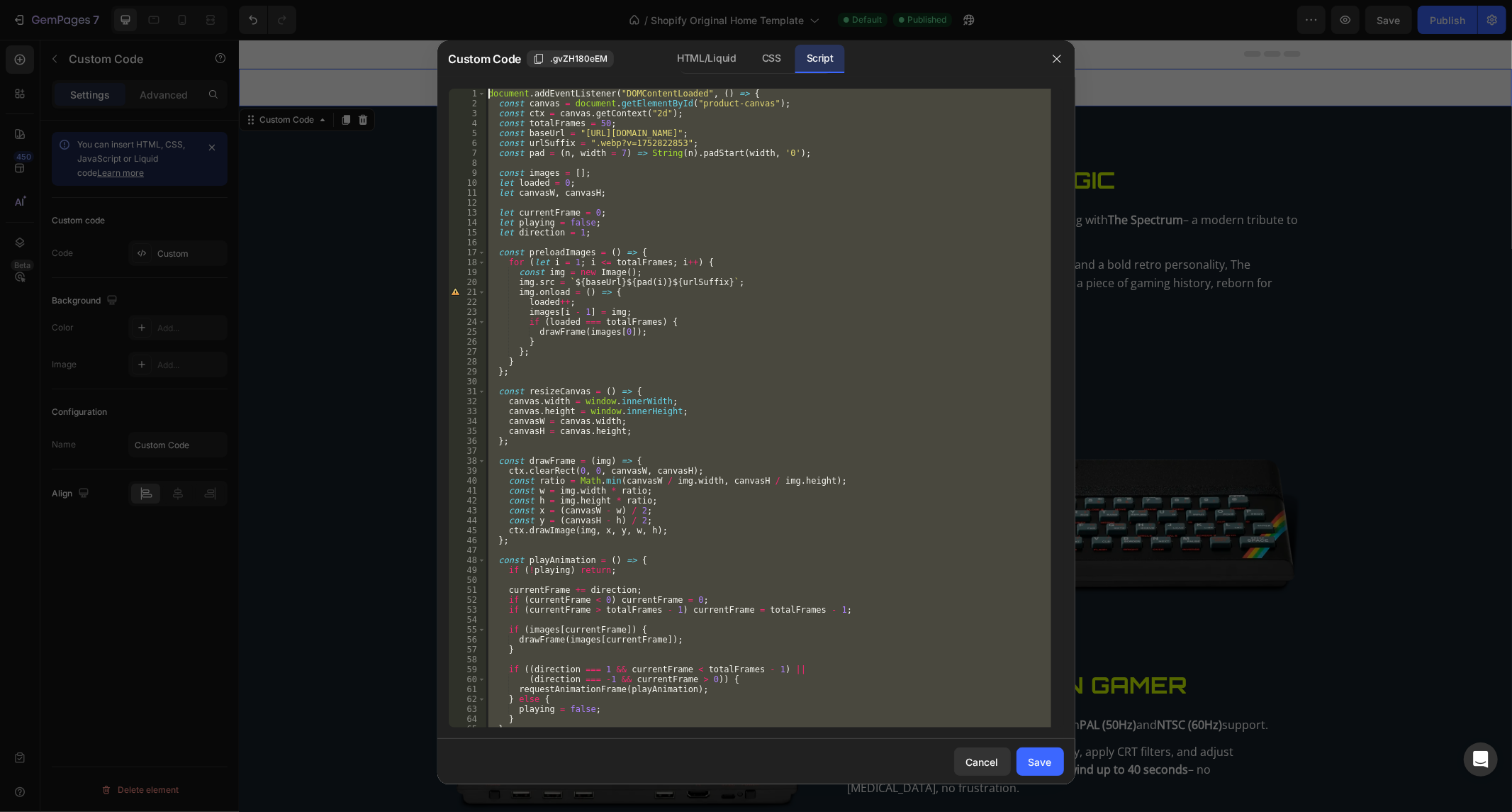
drag, startPoint x: 585, startPoint y: 723, endPoint x: 309, endPoint y: -95, distance: 863.3
click at [309, 0] on html "7 / Shopify Original Home Template Default Published Preview Save Publish 450 B…" at bounding box center [756, 0] width 1512 height 0
click at [562, 449] on div "document . addEventListener ( "DOMContentLoaded" , ( ) => { const canvas = docu…" at bounding box center [768, 408] width 566 height 639
click at [562, 448] on div "document . addEventListener ( "DOMContentLoaded" , ( ) => { const canvas = docu…" at bounding box center [768, 418] width 566 height 659
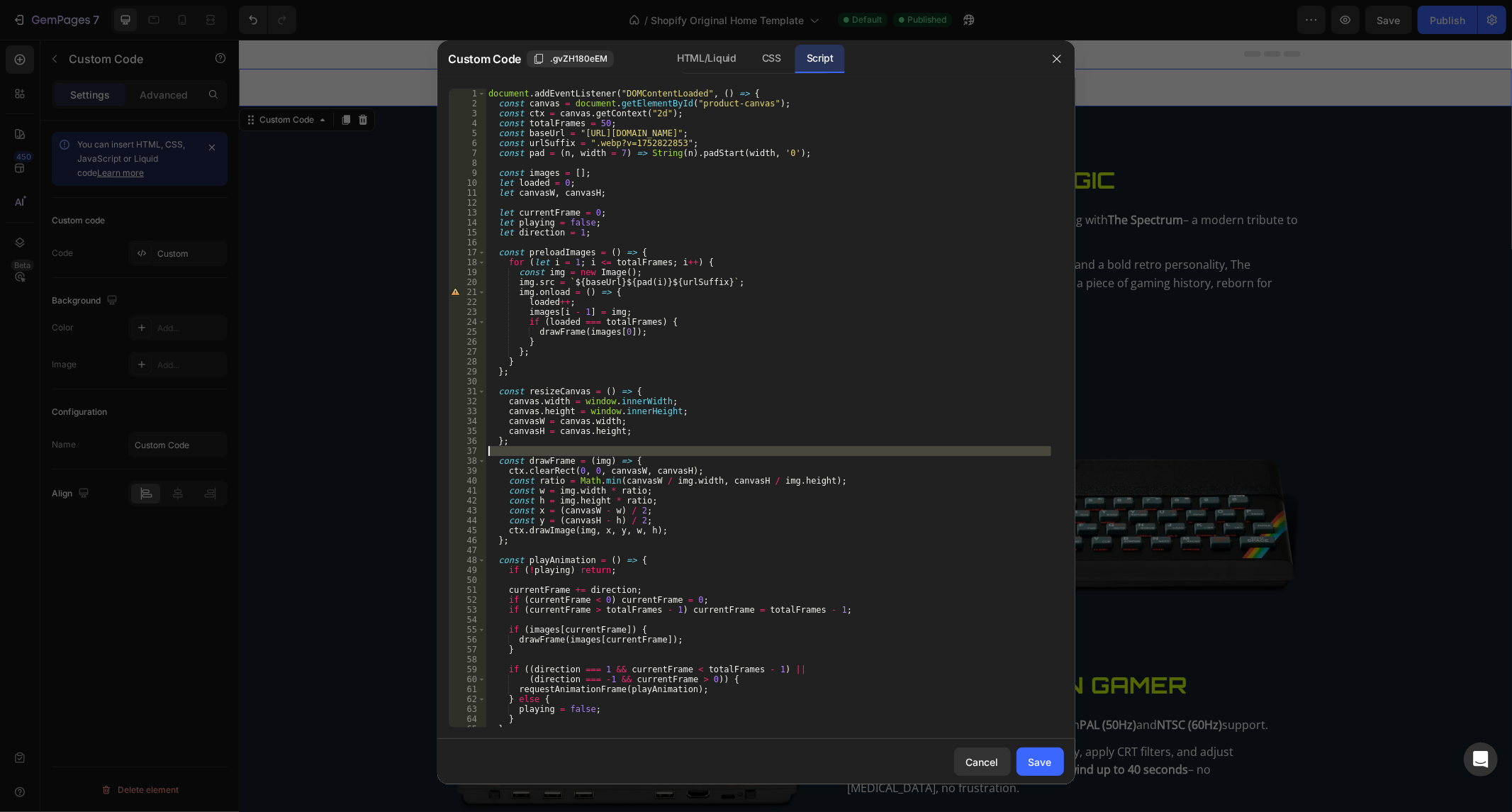
click at [562, 448] on div "document . addEventListener ( "DOMContentLoaded" , ( ) => { const canvas = docu…" at bounding box center [768, 418] width 566 height 659
type textarea "preloadImages(); });"
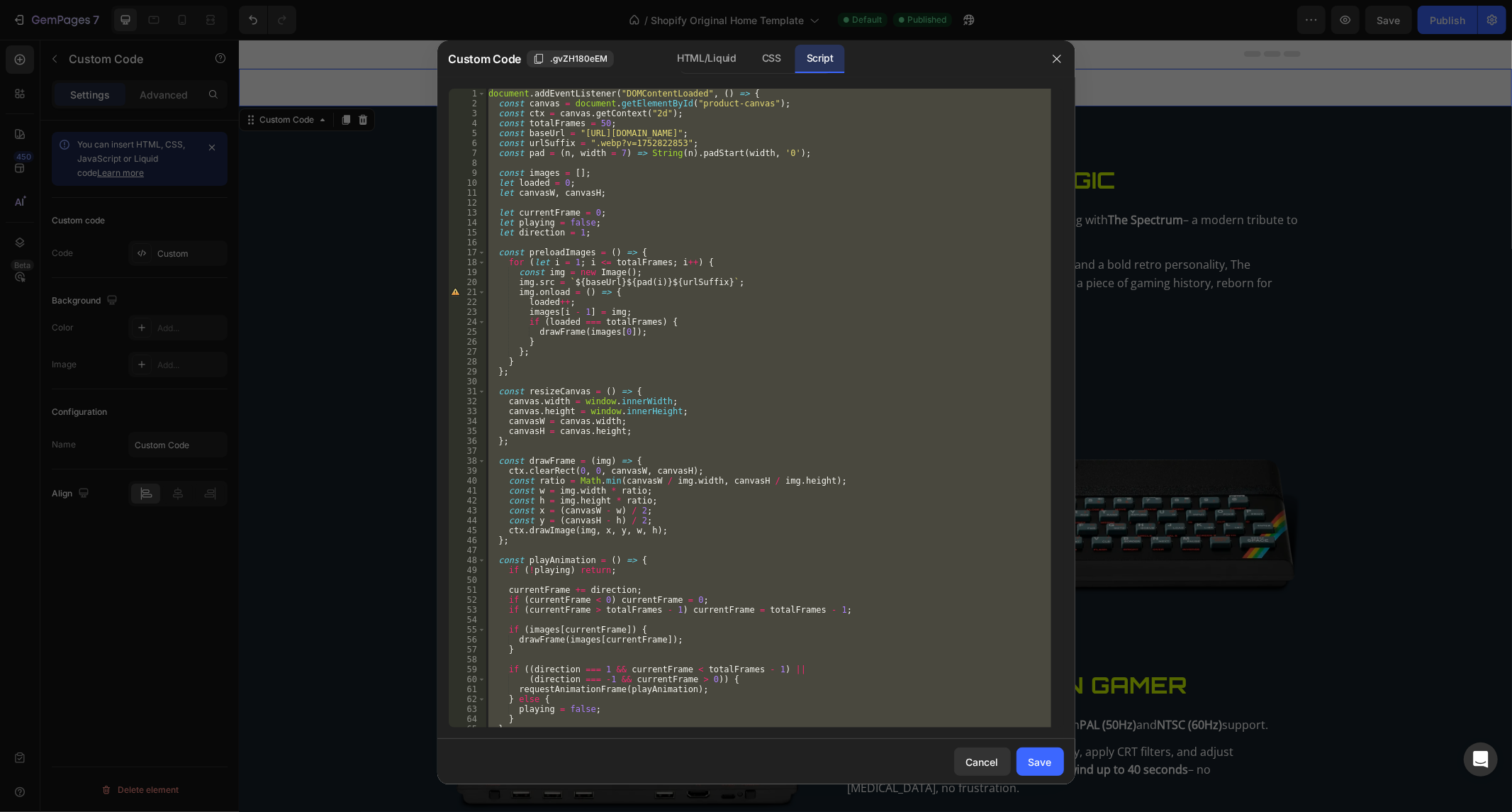
click at [562, 448] on div "document . addEventListener ( "DOMContentLoaded" , ( ) => { const canvas = docu…" at bounding box center [768, 418] width 566 height 659
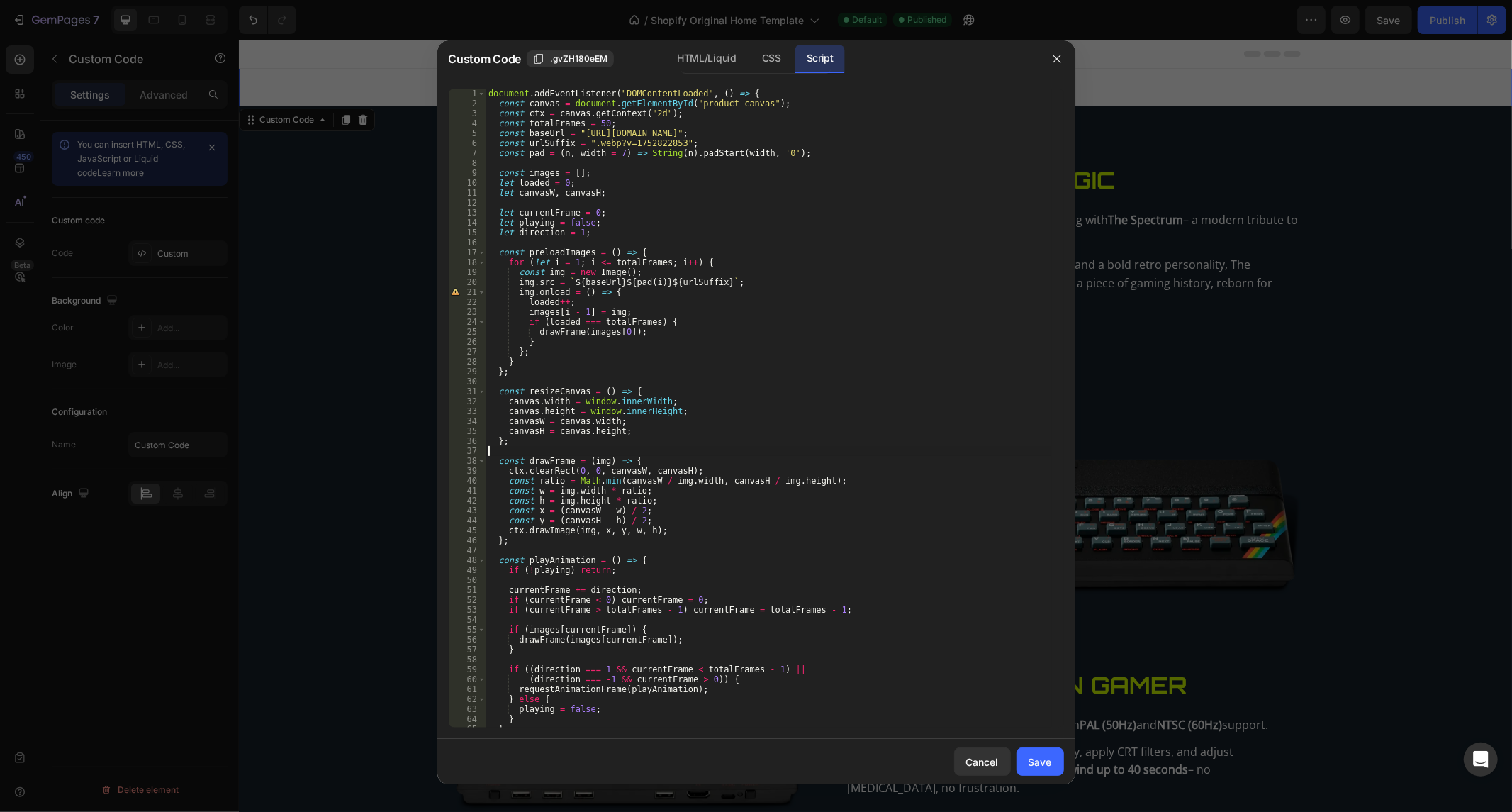
click at [562, 448] on div "document . addEventListener ( "DOMContentLoaded" , ( ) => { const canvas = docu…" at bounding box center [768, 418] width 566 height 659
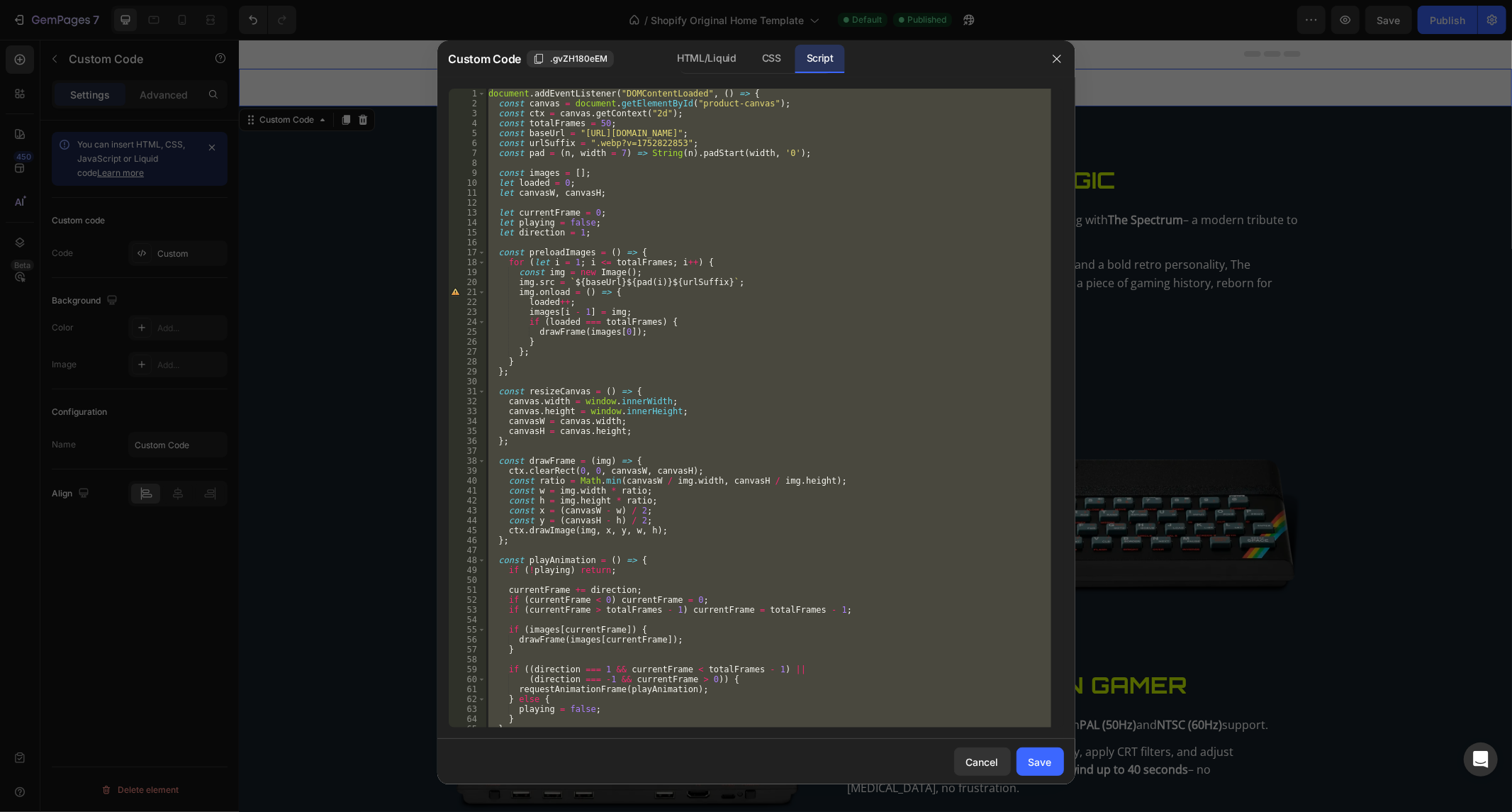
paste textarea
type textarea "});"
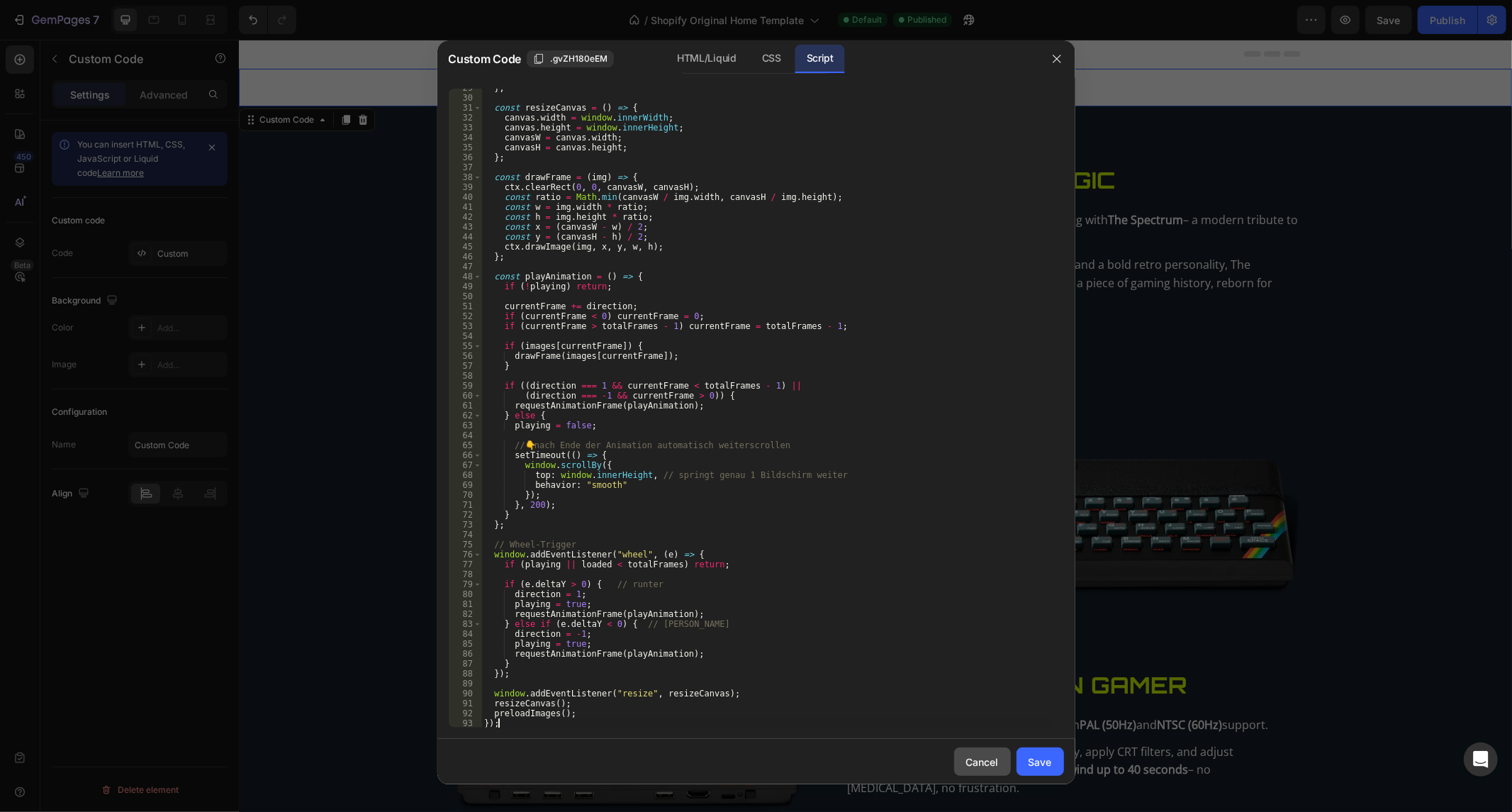
scroll to position [284, 0]
click at [1029, 764] on div "Save" at bounding box center [1041, 762] width 23 height 15
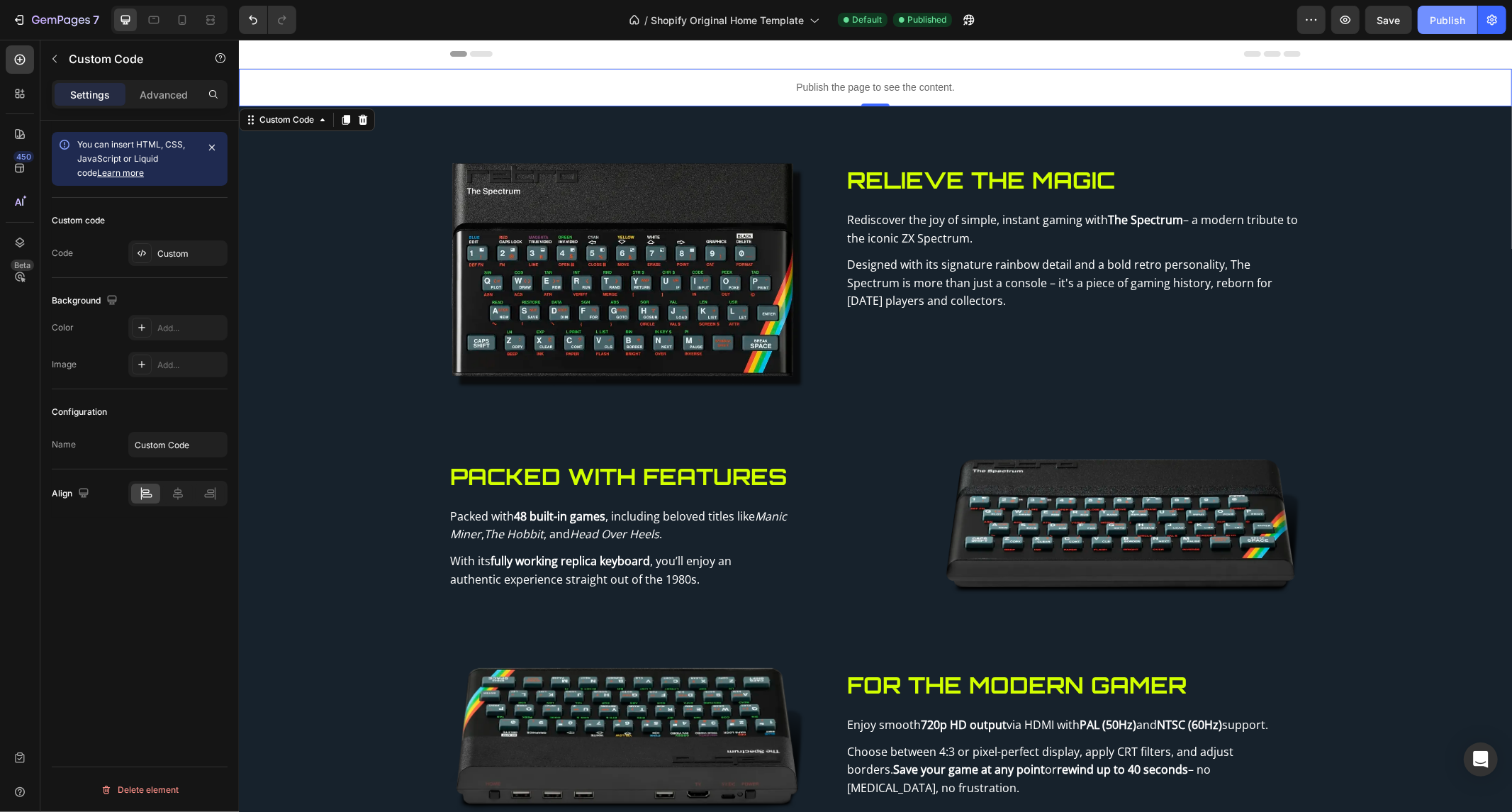
click at [1444, 10] on button "Publish" at bounding box center [1448, 20] width 60 height 28
click at [253, 17] on icon "Undo/Redo" at bounding box center [253, 20] width 8 height 9
click at [1431, 12] on div "Publish" at bounding box center [1447, 20] width 36 height 15
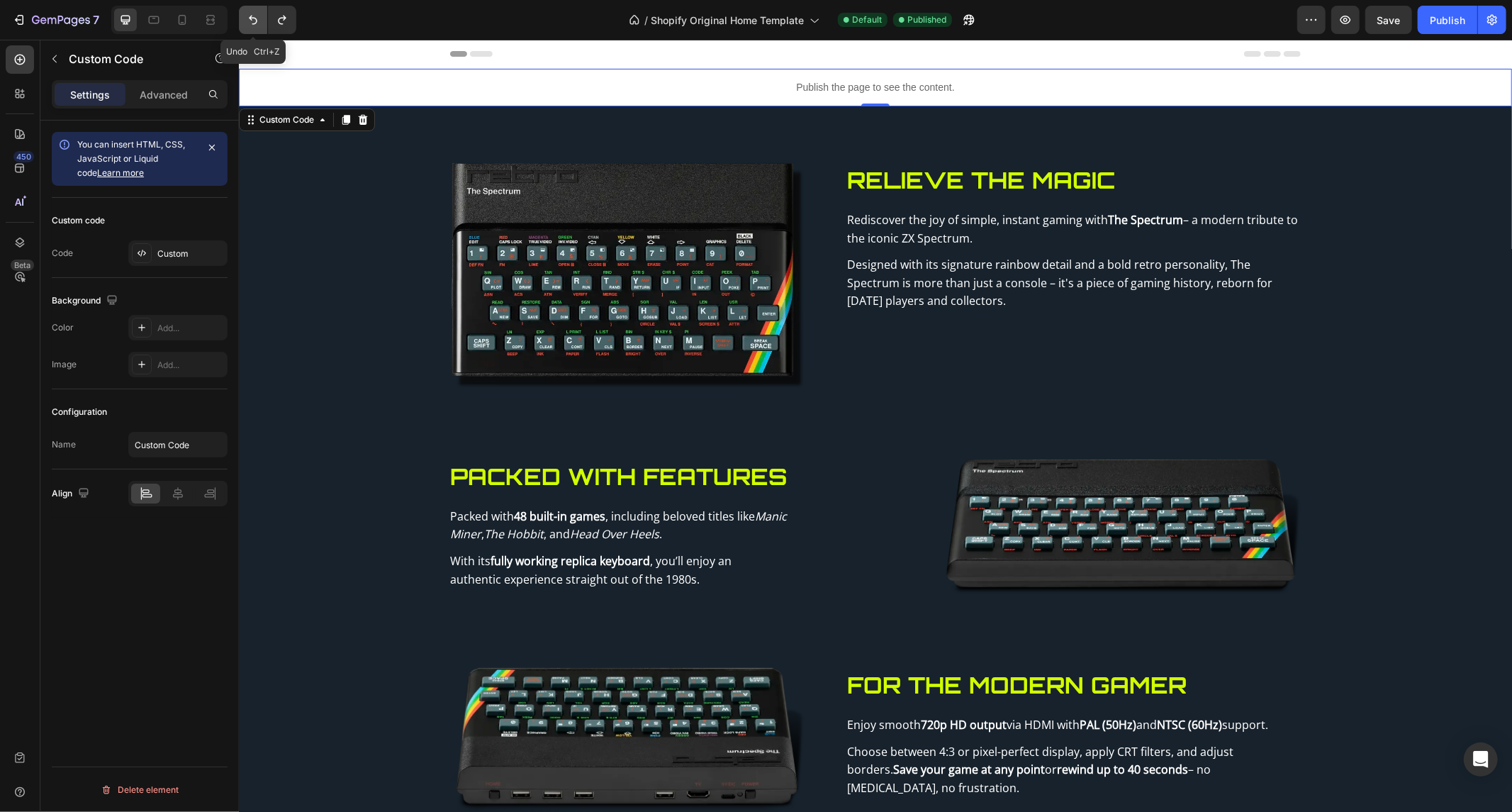
click at [251, 17] on icon "Undo/Redo" at bounding box center [253, 20] width 8 height 9
click at [1432, 14] on div "Publish" at bounding box center [1447, 20] width 36 height 15
click at [280, 23] on icon "Undo/Redo" at bounding box center [281, 20] width 7 height 9
click at [1441, 20] on div "Publish" at bounding box center [1447, 20] width 36 height 15
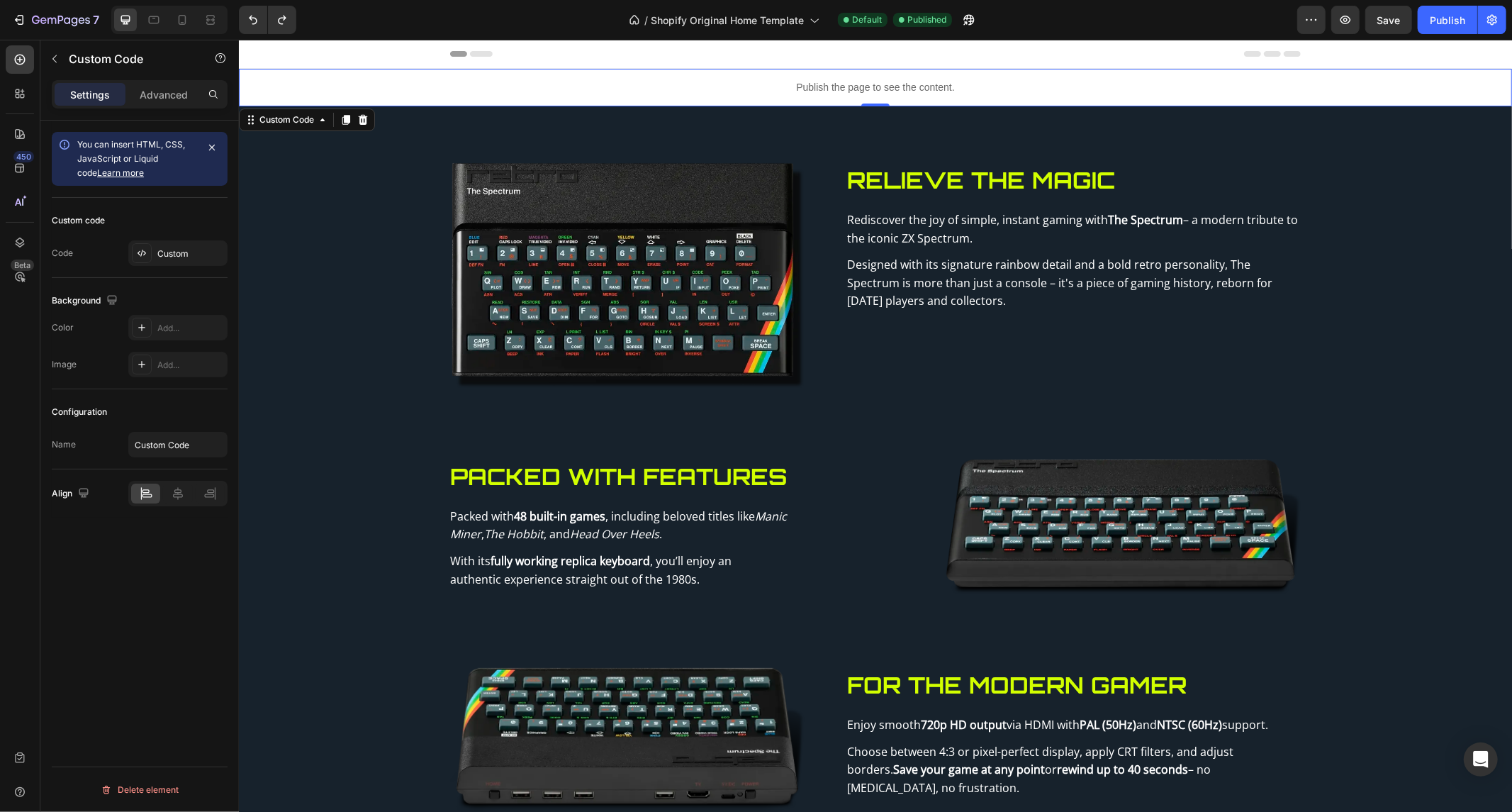
click at [861, 87] on p "Publish the page to see the content." at bounding box center [875, 87] width 1273 height 15
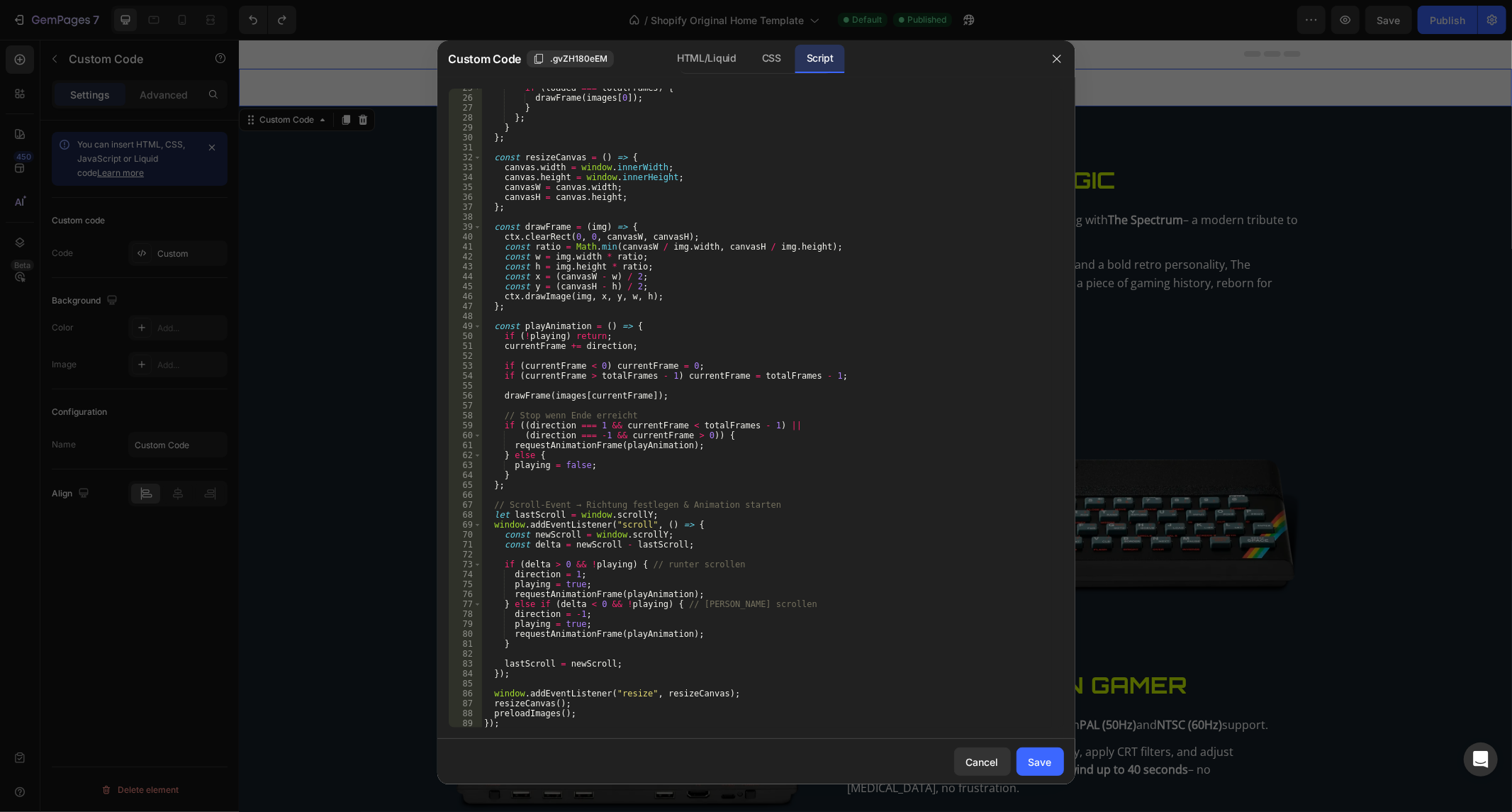
scroll to position [243, 0]
type textarea "});"
click at [561, 675] on div "if ( loaded === totalFrames ) { drawFrame ( images [ 0 ]) ; } } ; } } ; const r…" at bounding box center [767, 413] width 571 height 659
paste textarea "}, { passive: false }); // 👈 wichtig, damit preventDefault funktioniert"
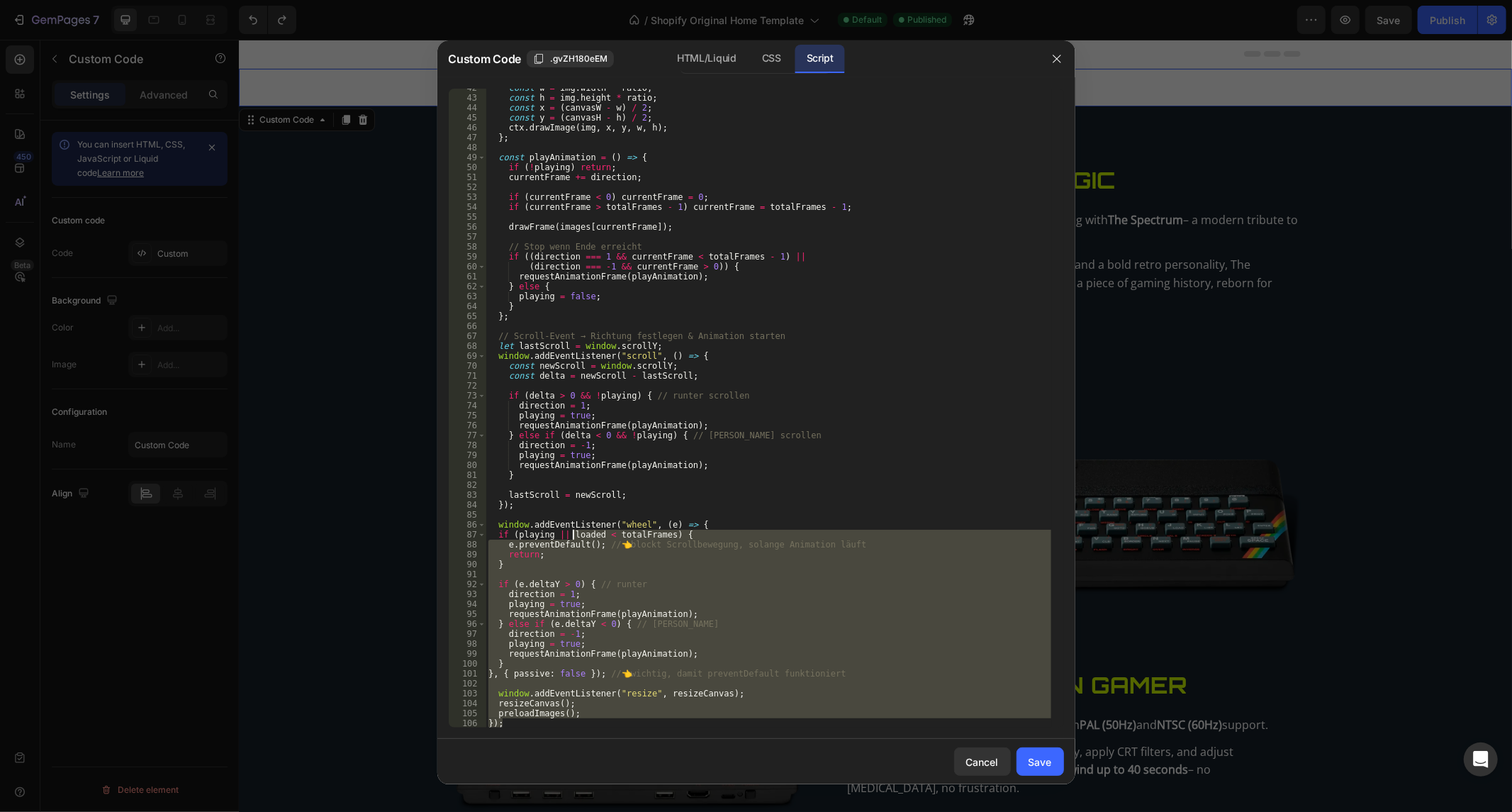
scroll to position [0, 0]
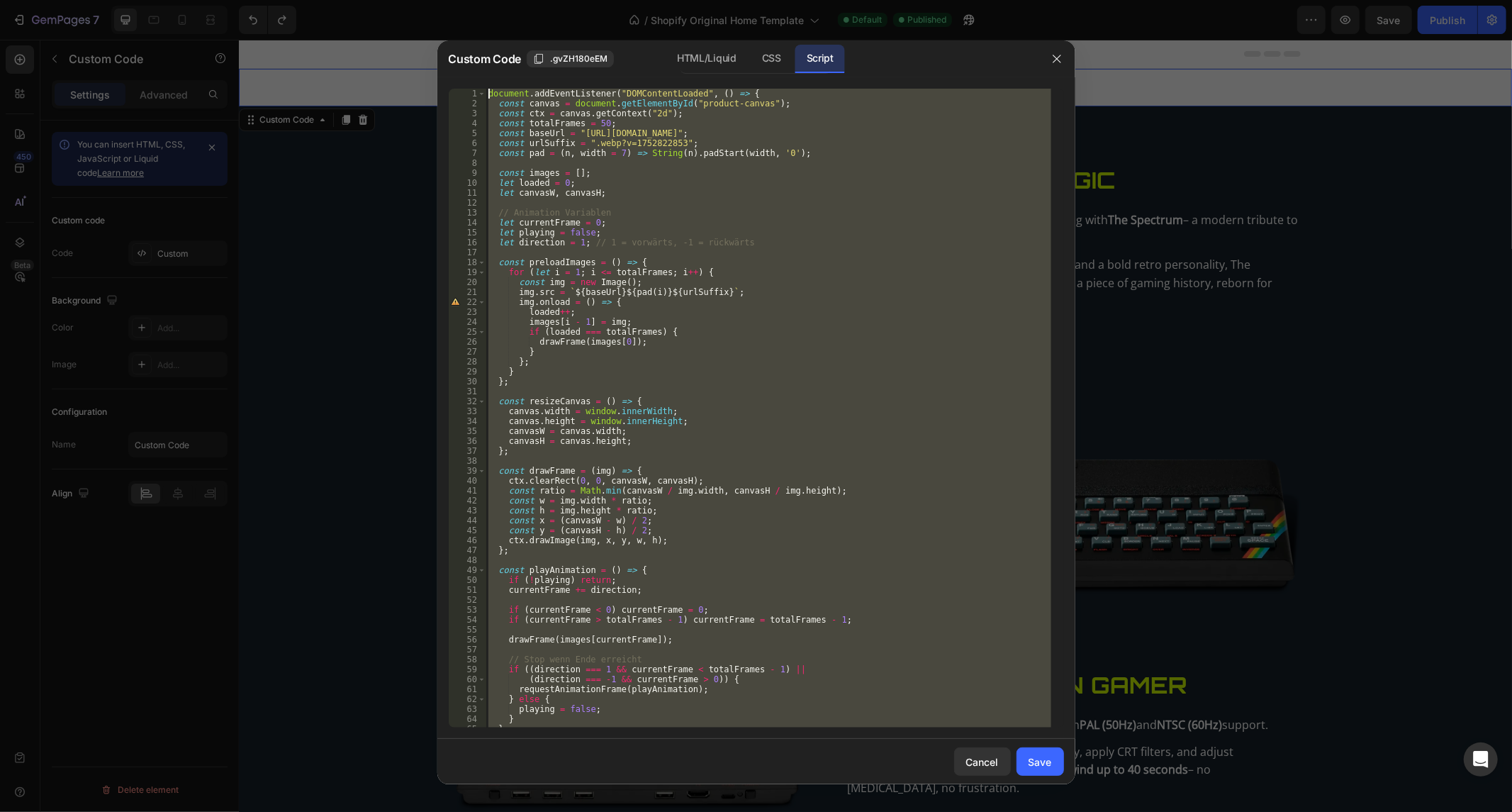
drag, startPoint x: 651, startPoint y: 724, endPoint x: 309, endPoint y: -95, distance: 887.5
click at [309, 0] on html "7 / Shopify Original Home Template Default Published Preview Save Publish 450 B…" at bounding box center [756, 0] width 1512 height 0
click at [771, 518] on div "document . addEventListener ( "DOMContentLoaded" , ( ) => { const canvas = docu…" at bounding box center [768, 408] width 566 height 639
click at [771, 518] on div "document . addEventListener ( "DOMContentLoaded" , ( ) => { const canvas = docu…" at bounding box center [768, 418] width 566 height 659
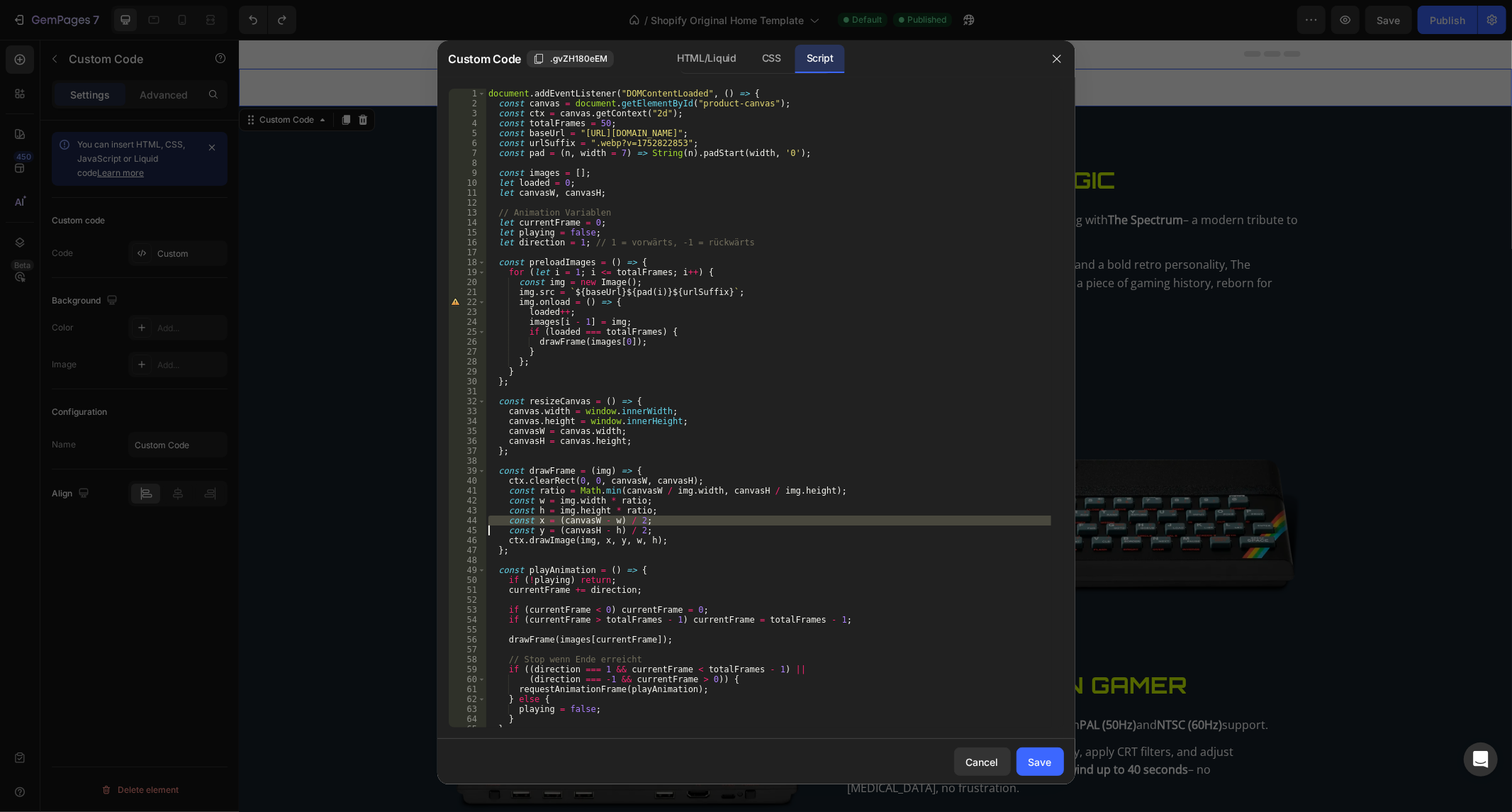
click at [771, 516] on div "document . addEventListener ( "DOMContentLoaded" , ( ) => { const canvas = docu…" at bounding box center [768, 418] width 566 height 659
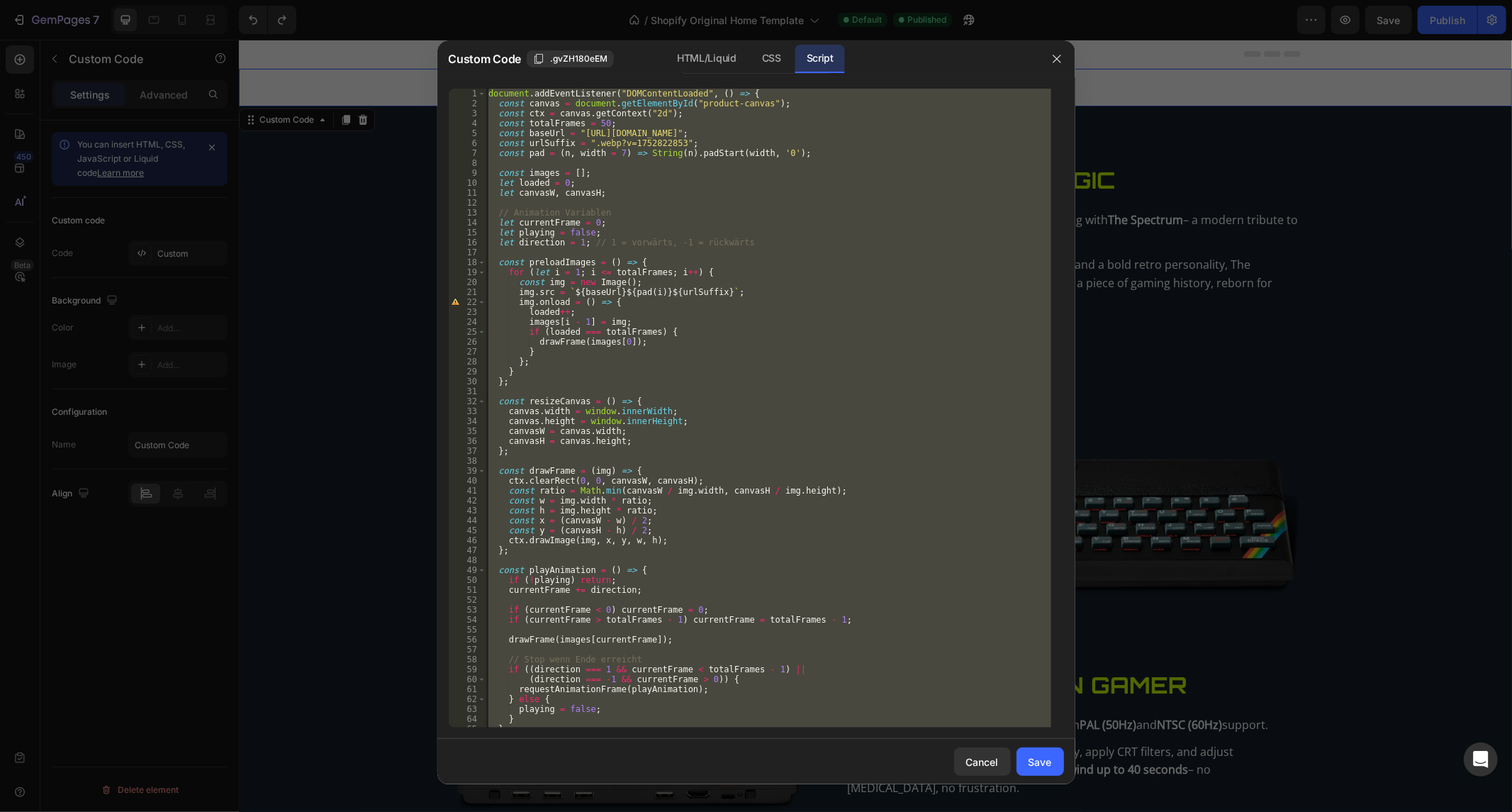
paste textarea
type textarea "});"
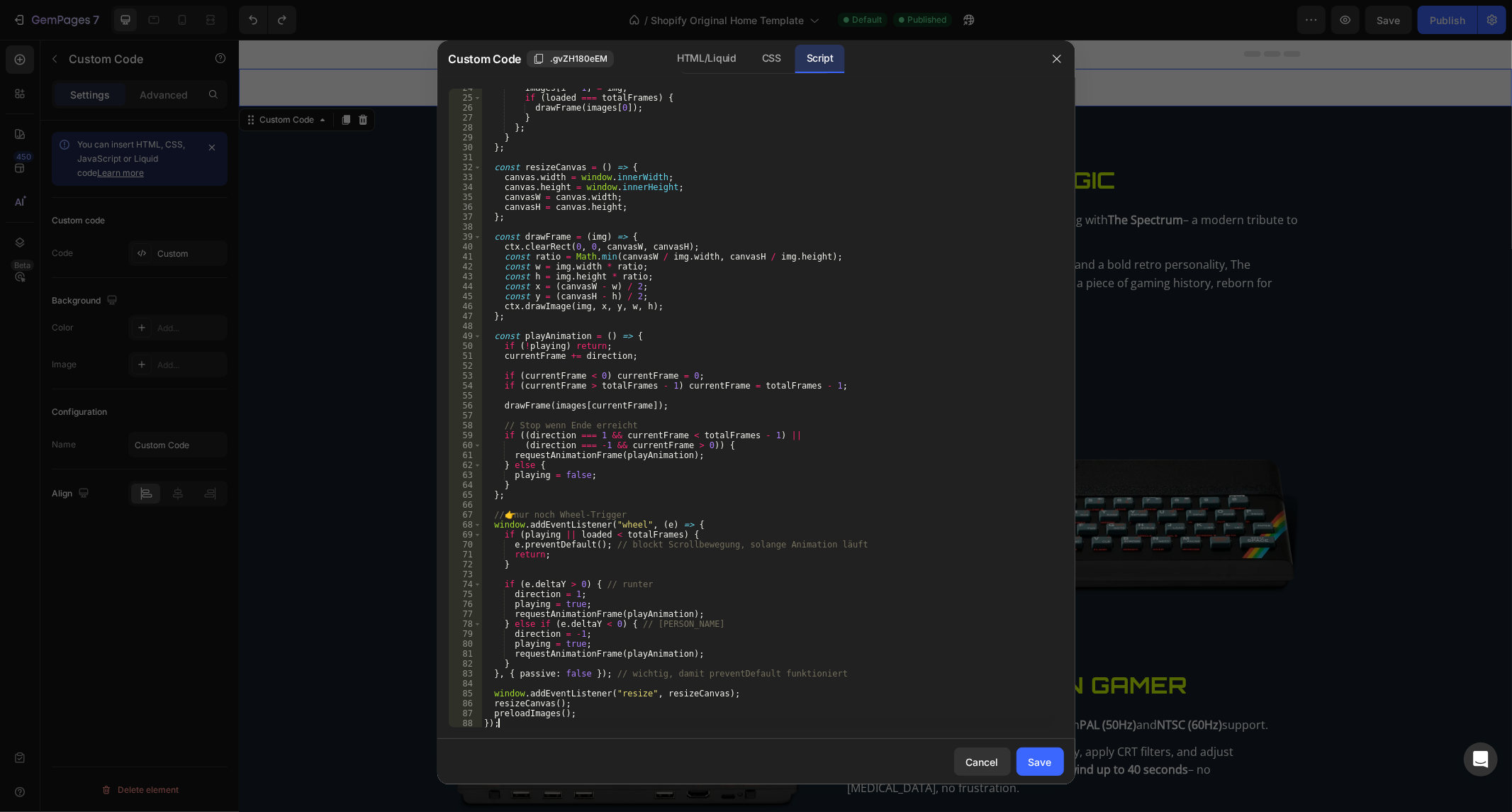
scroll to position [234, 0]
click at [1038, 742] on div "Cancel Save" at bounding box center [756, 761] width 638 height 46
click at [1039, 747] on div "Cancel Save" at bounding box center [756, 761] width 638 height 46
click at [1036, 750] on button "Save" at bounding box center [1040, 761] width 47 height 28
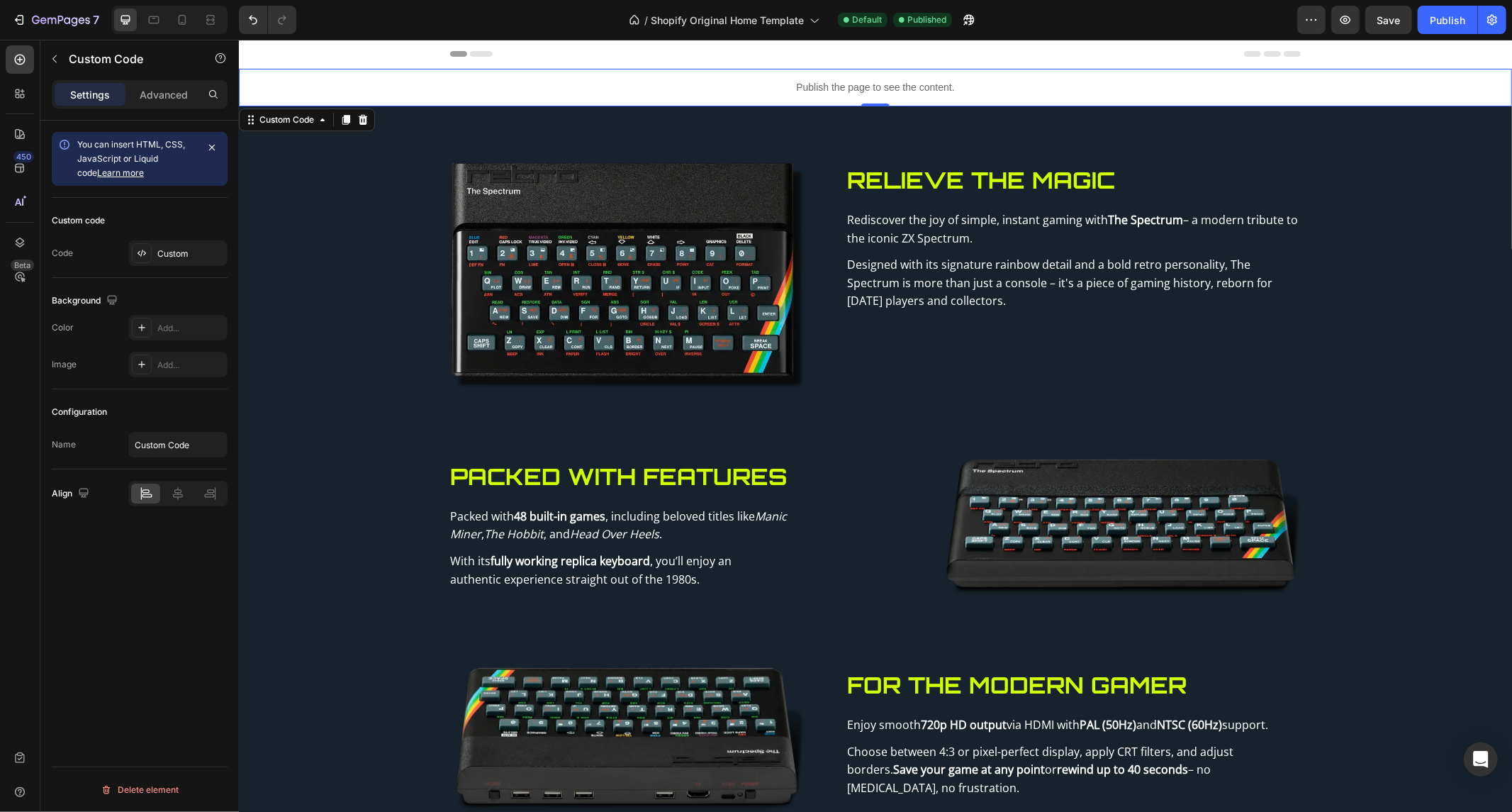
click at [1436, 4] on div "7 / Shopify Original Home Template Default Published Preview Save Publish" at bounding box center [756, 20] width 1512 height 41
click at [1432, 33] on button "Publish" at bounding box center [1448, 20] width 60 height 28
click at [260, 15] on icon "Undo/Redo" at bounding box center [252, 19] width 14 height 14
click at [1443, 25] on div "Publish" at bounding box center [1447, 20] width 36 height 15
click at [910, 81] on p "Publish the page to see the content." at bounding box center [875, 87] width 1273 height 15
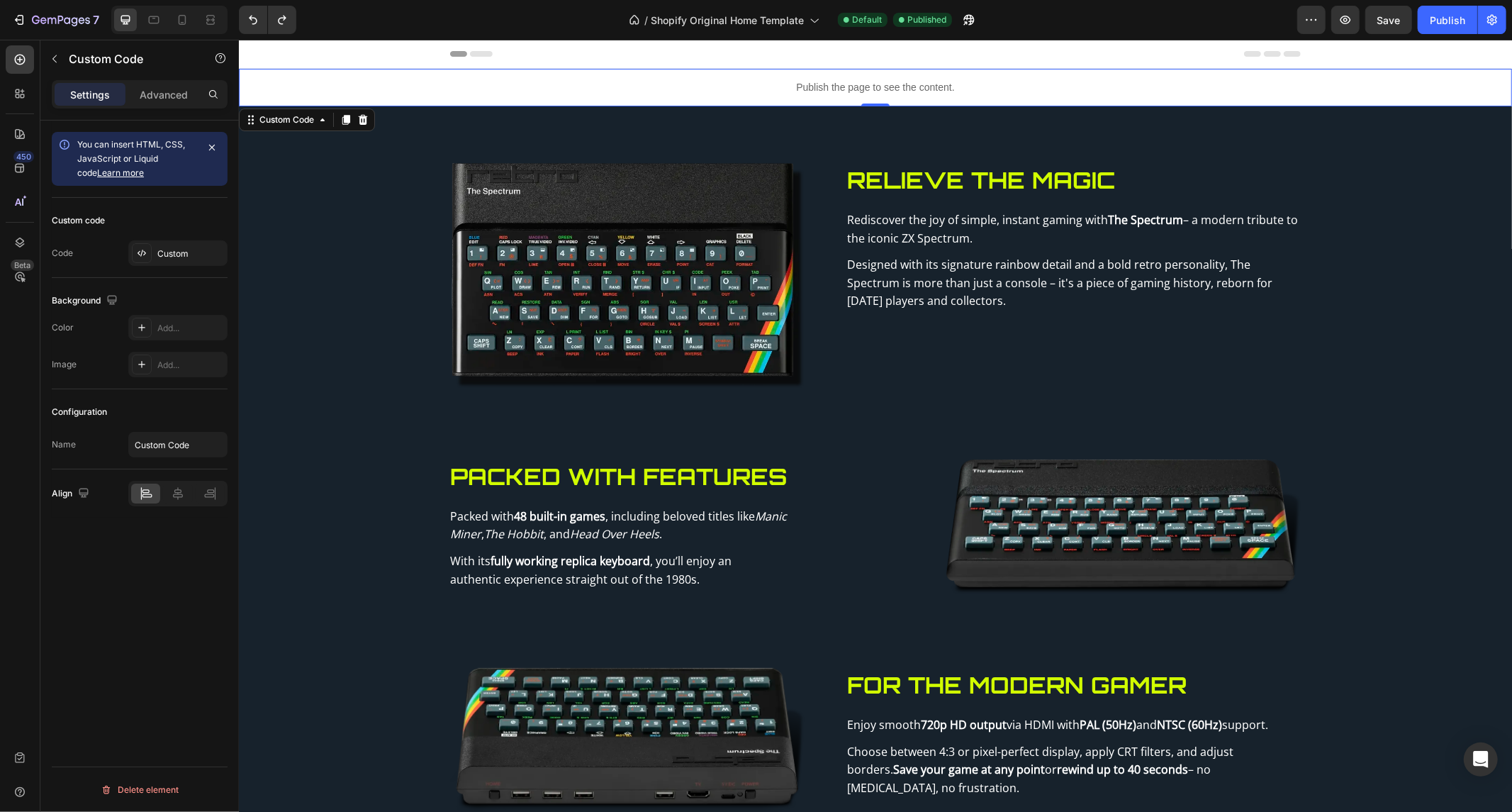
click at [910, 81] on p "Publish the page to see the content." at bounding box center [875, 87] width 1273 height 15
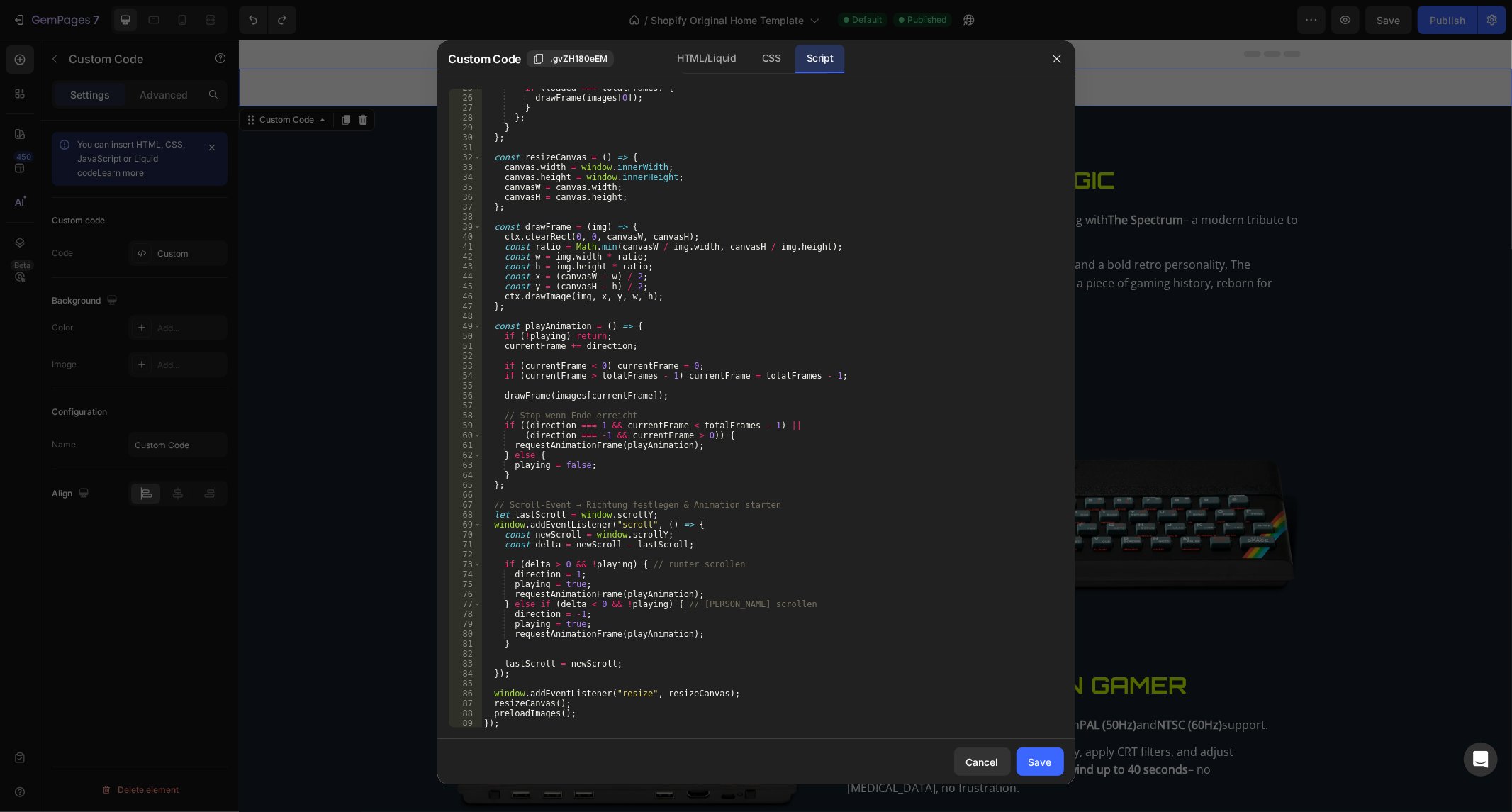
scroll to position [244, 0]
click at [541, 663] on div "if ( loaded === totalFrames ) { drawFrame ( images [ 0 ]) ; } } ; } } ; const r…" at bounding box center [767, 413] width 571 height 659
click at [543, 669] on div "if ( loaded === totalFrames ) { drawFrame ( images [ 0 ]) ; } } ; } } ; const r…" at bounding box center [767, 413] width 571 height 659
type textarea "});"
paste textarea "}, { passive: false });"
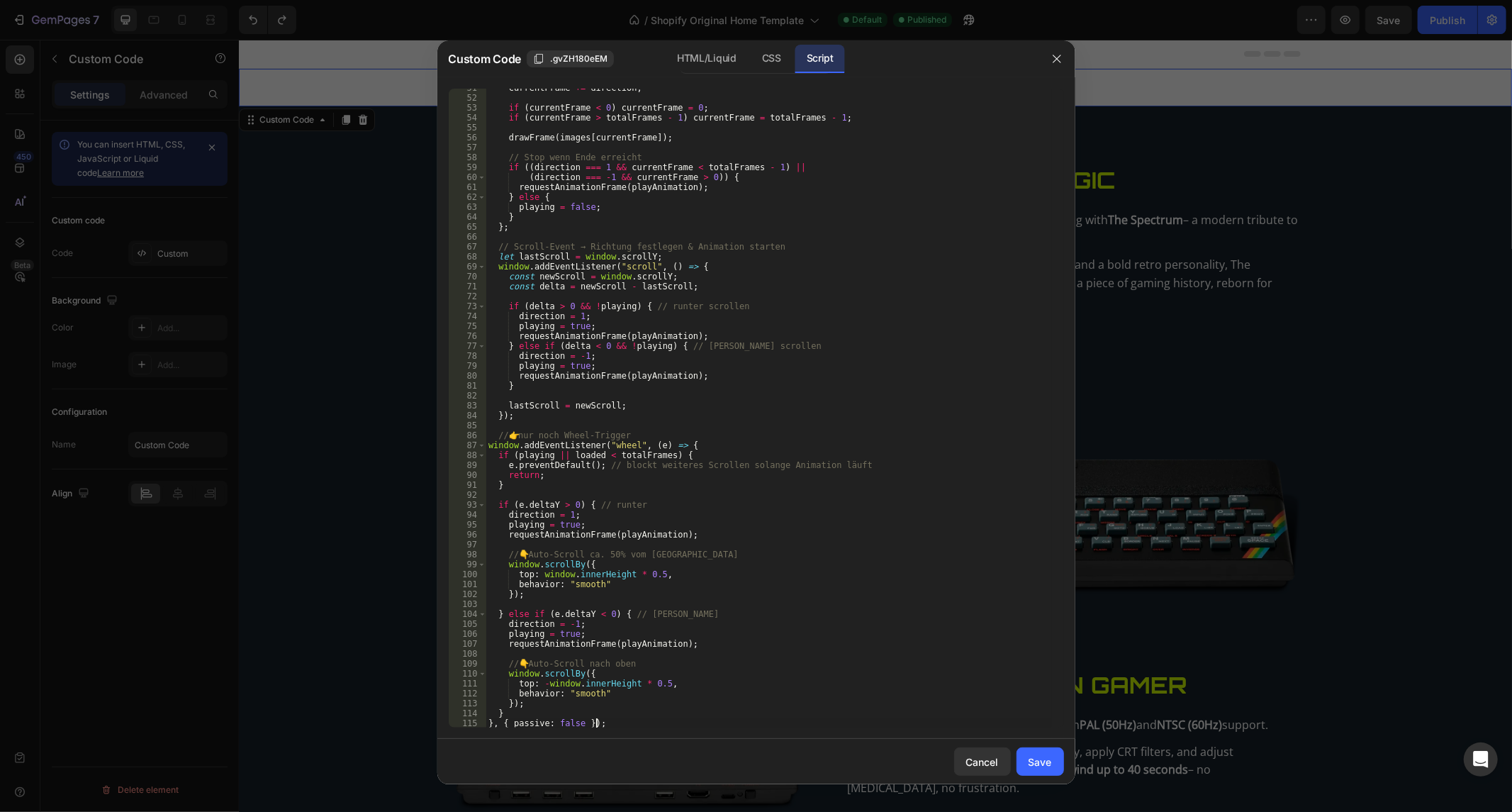
scroll to position [551, 0]
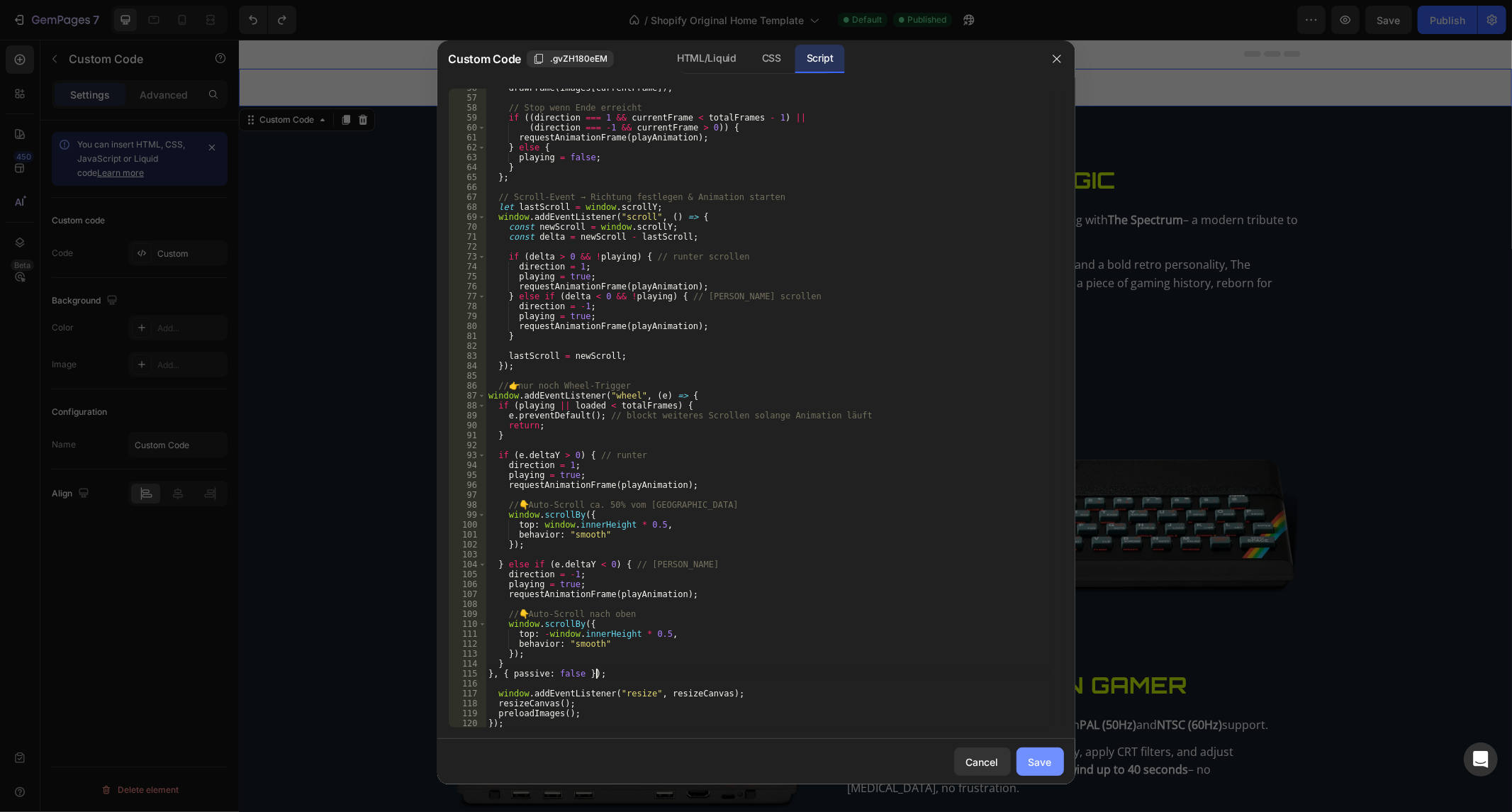
type textarea "}, { passive: false });"
click at [1029, 755] on div "Save" at bounding box center [1041, 762] width 23 height 15
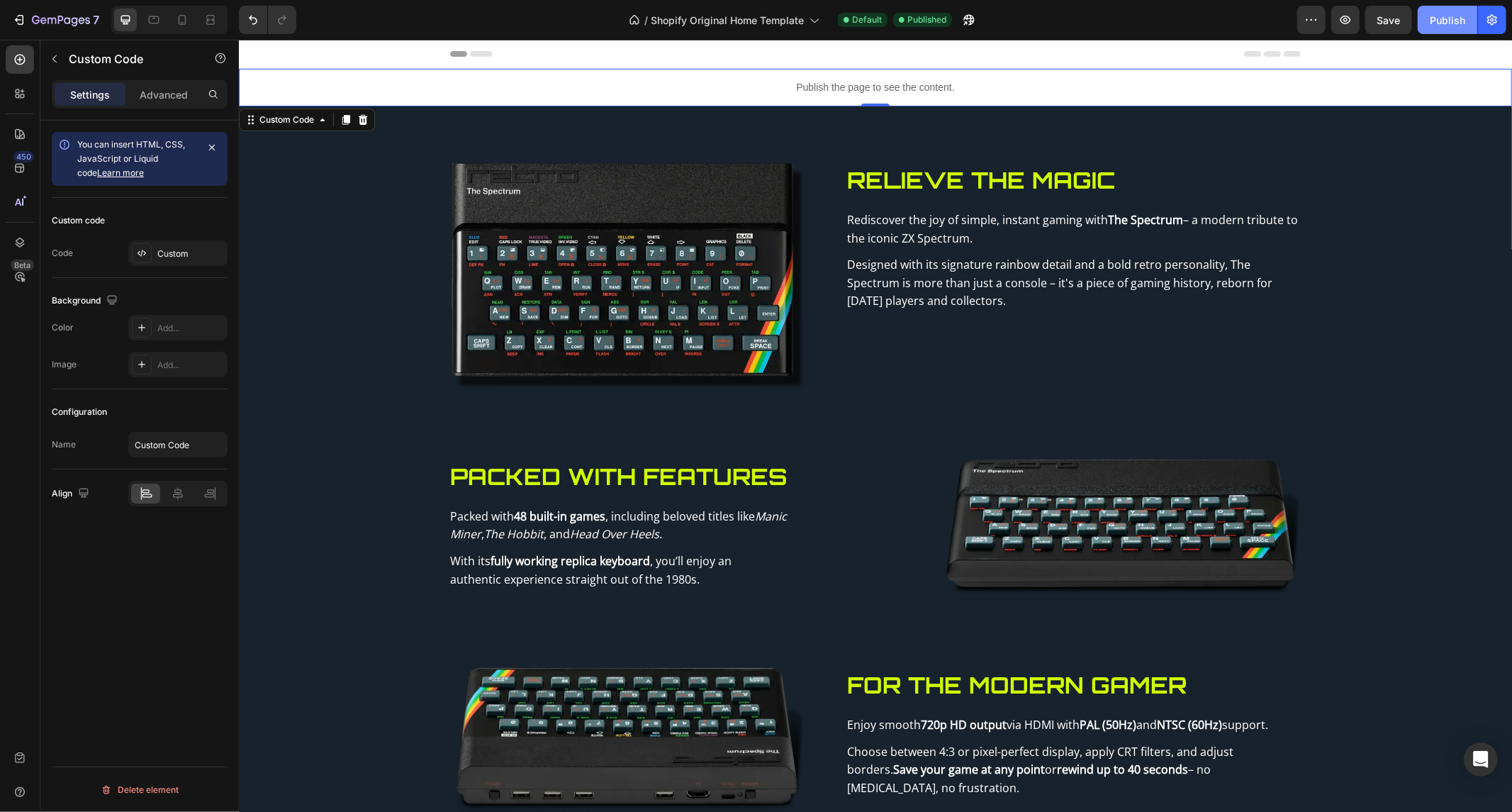
click at [1457, 14] on div "Publish" at bounding box center [1447, 20] width 36 height 15
click at [607, 97] on div "Publish the page to see the content." at bounding box center [875, 86] width 1273 height 37
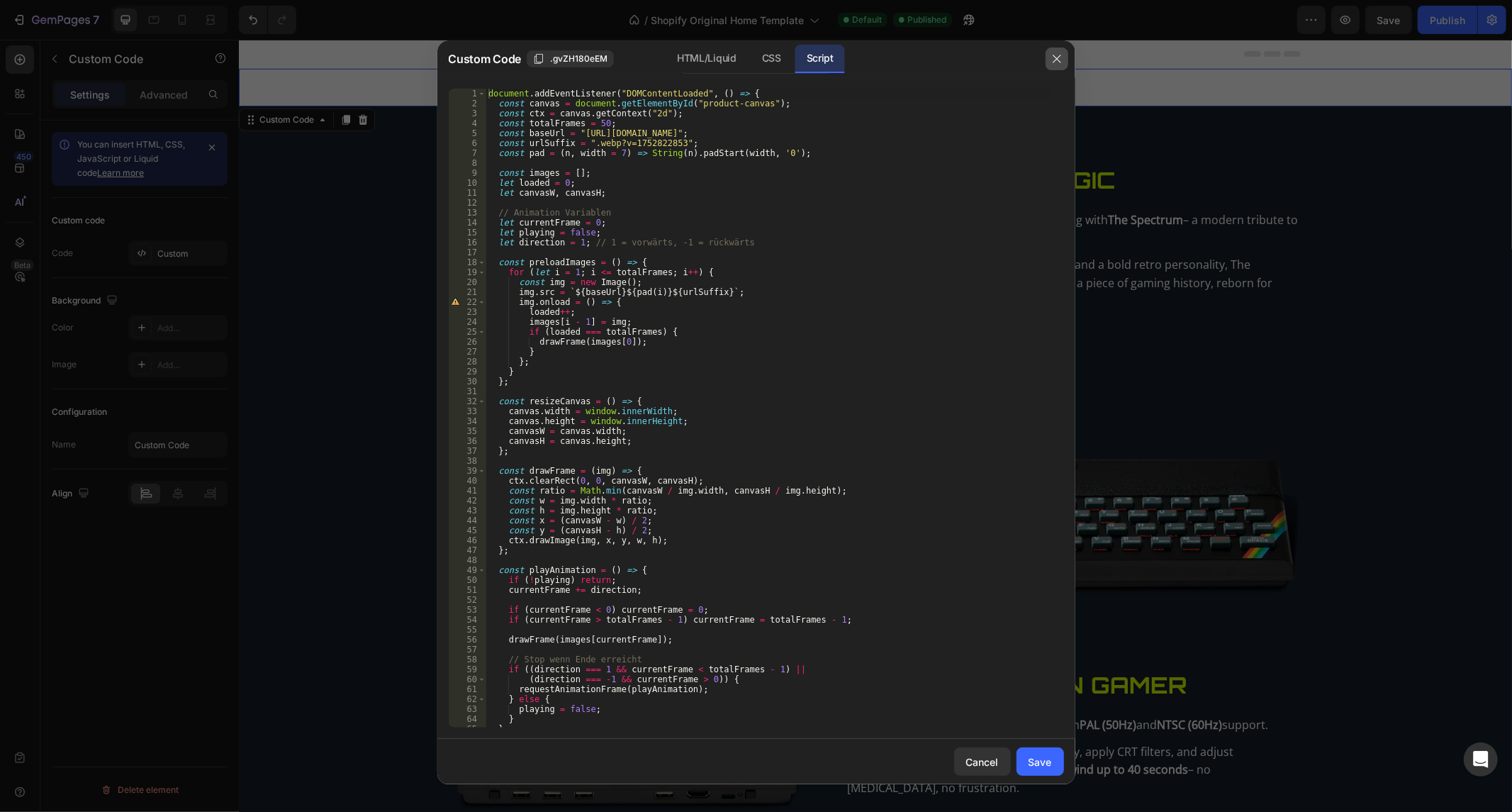
click at [1052, 58] on icon "button" at bounding box center [1057, 59] width 12 height 12
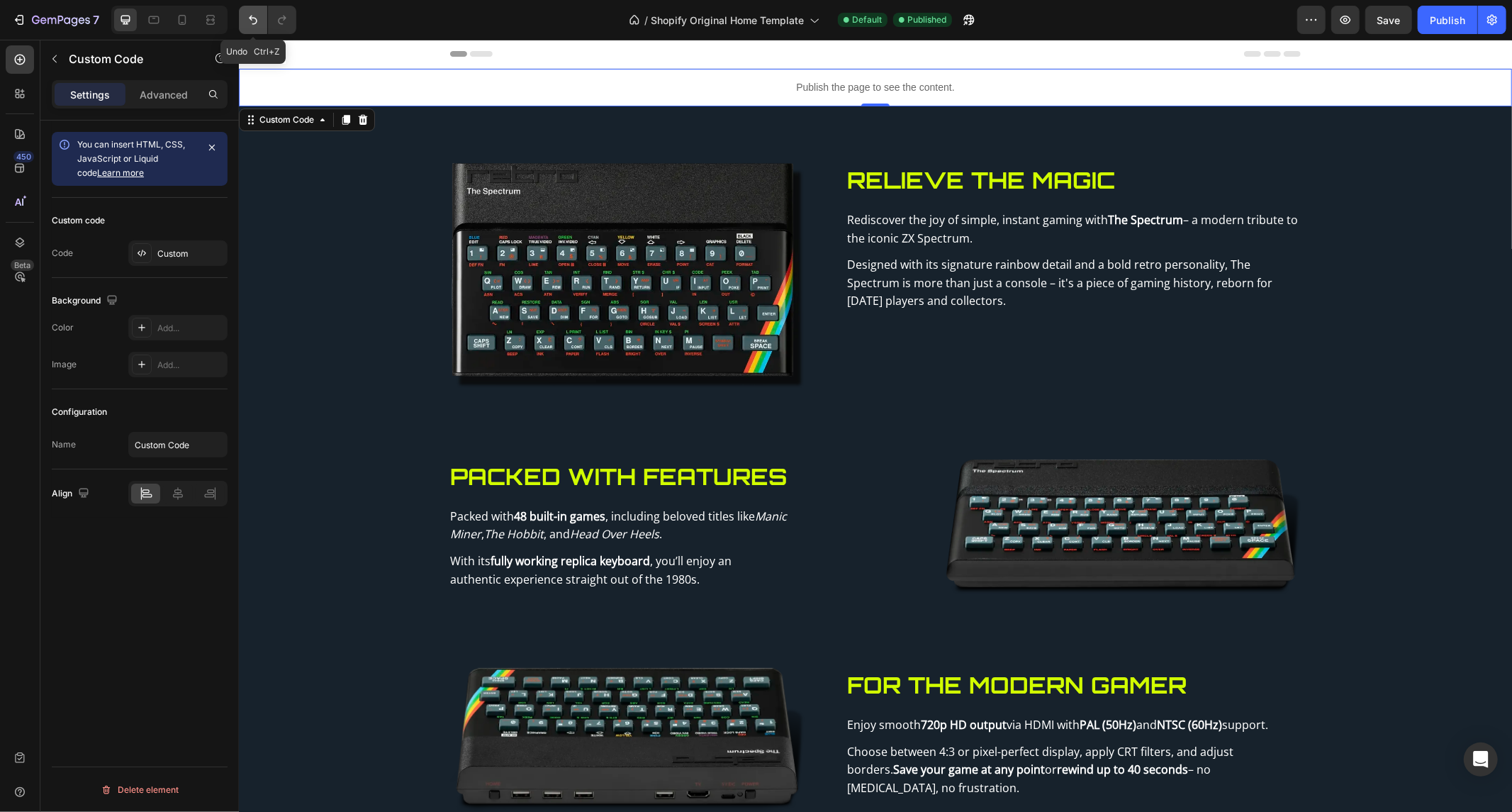
click at [261, 23] on button "Undo/Redo" at bounding box center [253, 20] width 28 height 28
click at [1422, 16] on button "Publish" at bounding box center [1448, 20] width 60 height 28
click at [781, 68] on div "Publish the page to see the content." at bounding box center [875, 86] width 1273 height 37
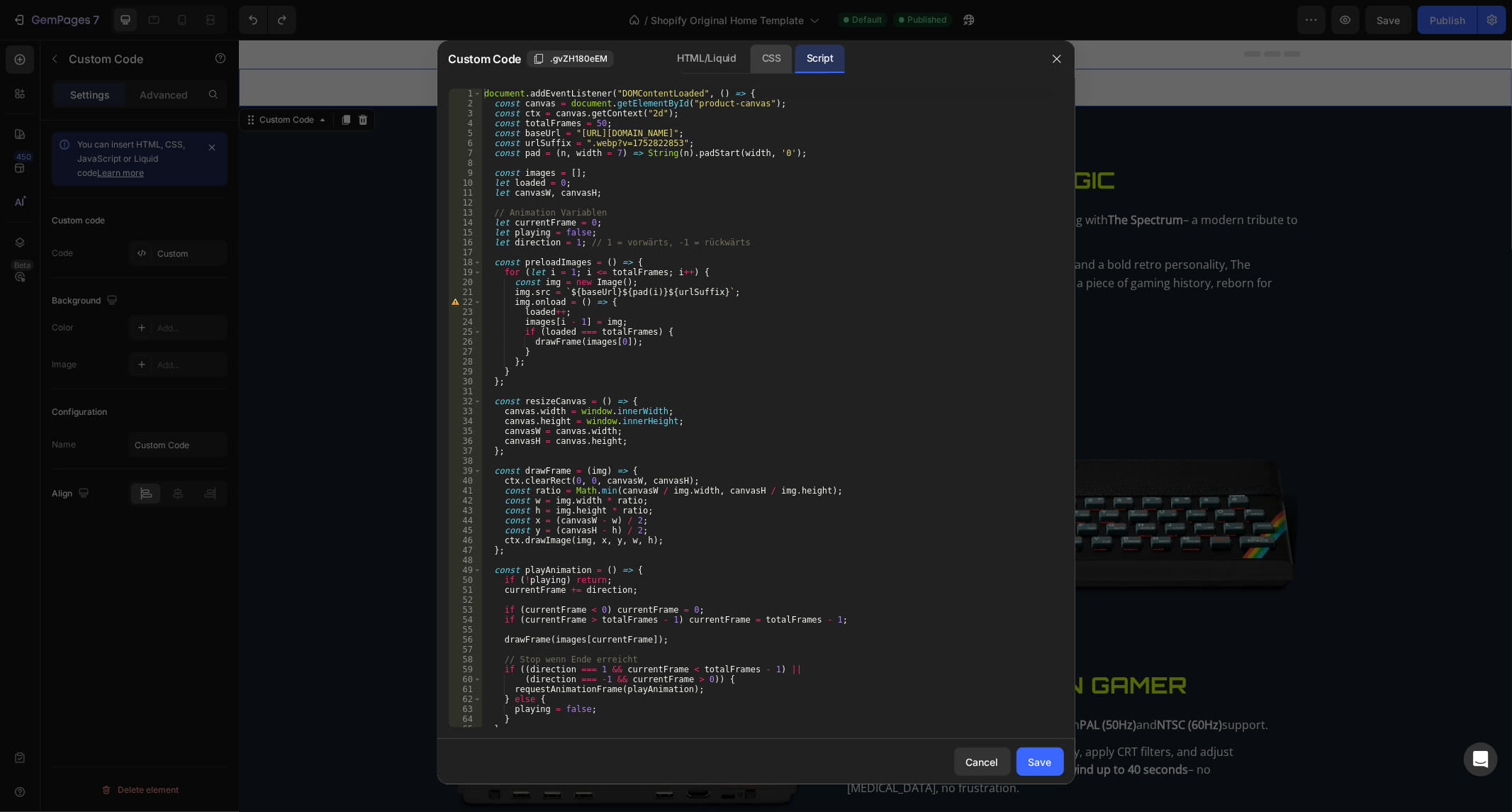
click at [764, 58] on div "CSS" at bounding box center [772, 59] width 41 height 28
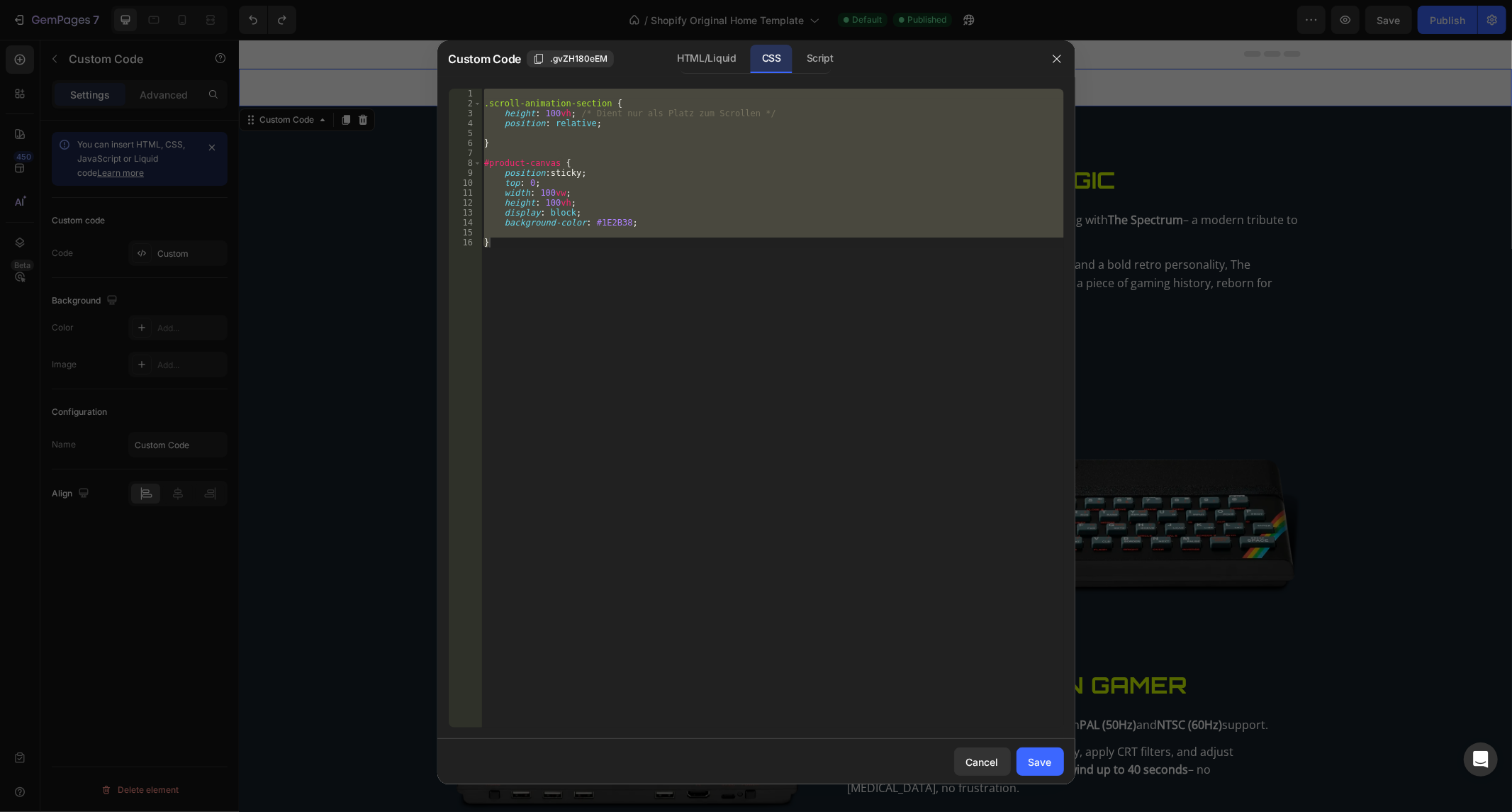
click at [705, 533] on div ".scroll-animation-section { height : 100 vh ; /* Dient nur als Platz zum Scroll…" at bounding box center [773, 408] width 583 height 639
drag, startPoint x: 520, startPoint y: 271, endPoint x: 441, endPoint y: 88, distance: 199.3
click at [441, 88] on div "} 1 2 3 4 5 6 7 8 9 10 11 12 13 14 15 16 .scroll-animation-section { height : 1…" at bounding box center [756, 408] width 638 height 662
paste textarea "}"
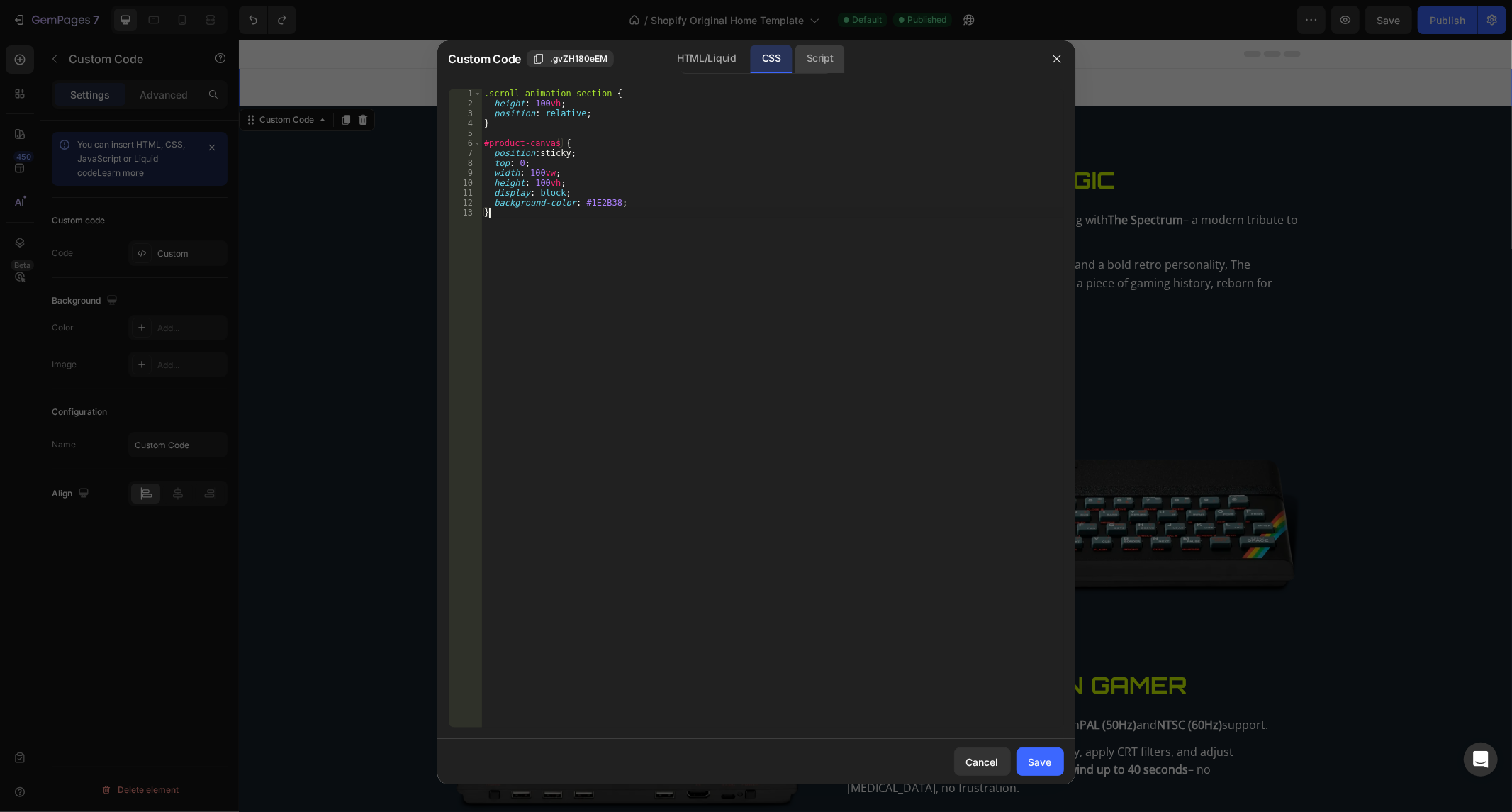
click at [832, 71] on div "Script" at bounding box center [820, 59] width 50 height 28
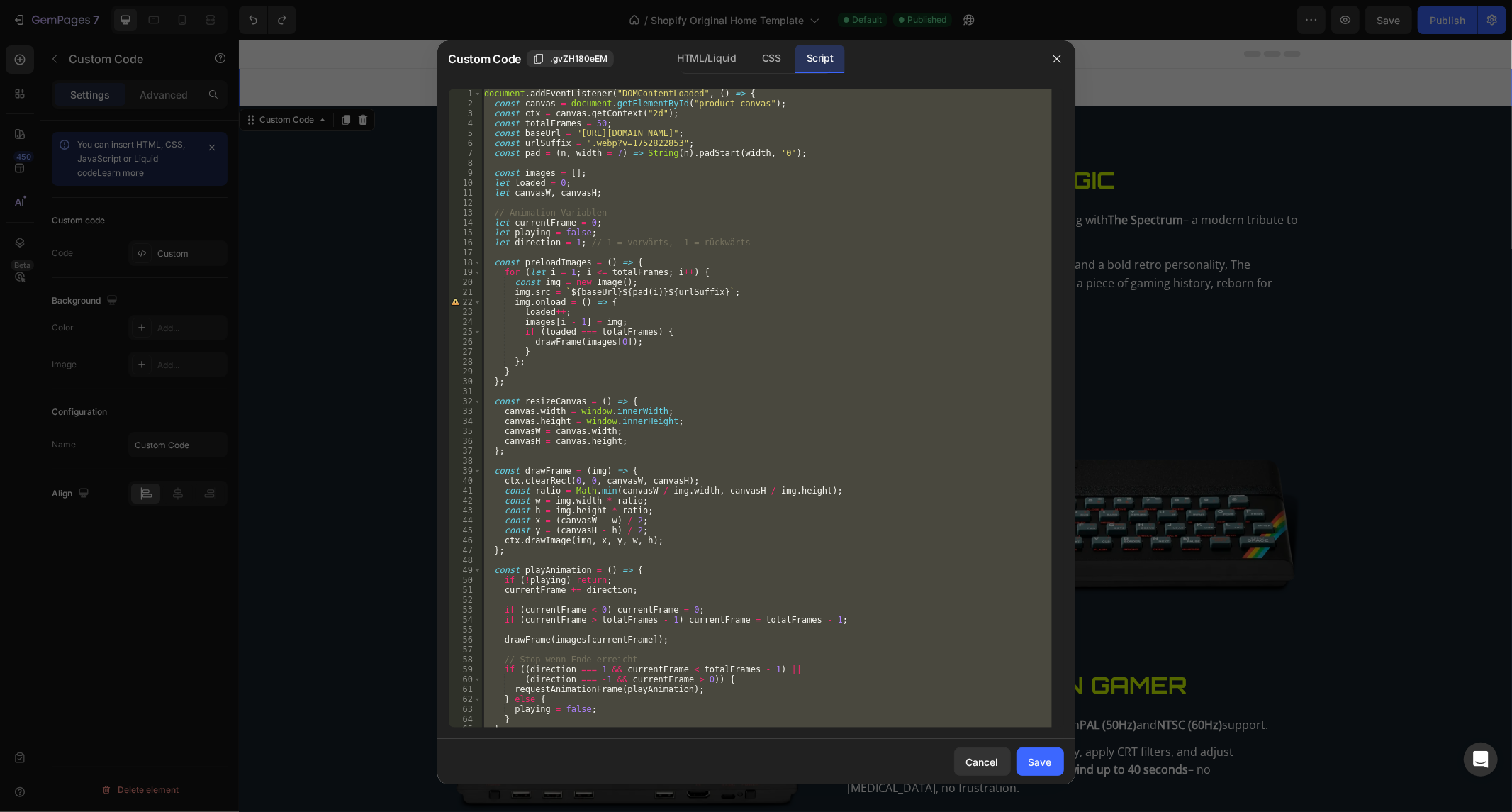
click at [516, 302] on div "document . addEventListener ( "DOMContentLoaded" , ( ) => { const canvas = docu…" at bounding box center [767, 408] width 571 height 639
click at [516, 302] on div "document . addEventListener ( "DOMContentLoaded" , ( ) => { const canvas = docu…" at bounding box center [767, 418] width 571 height 659
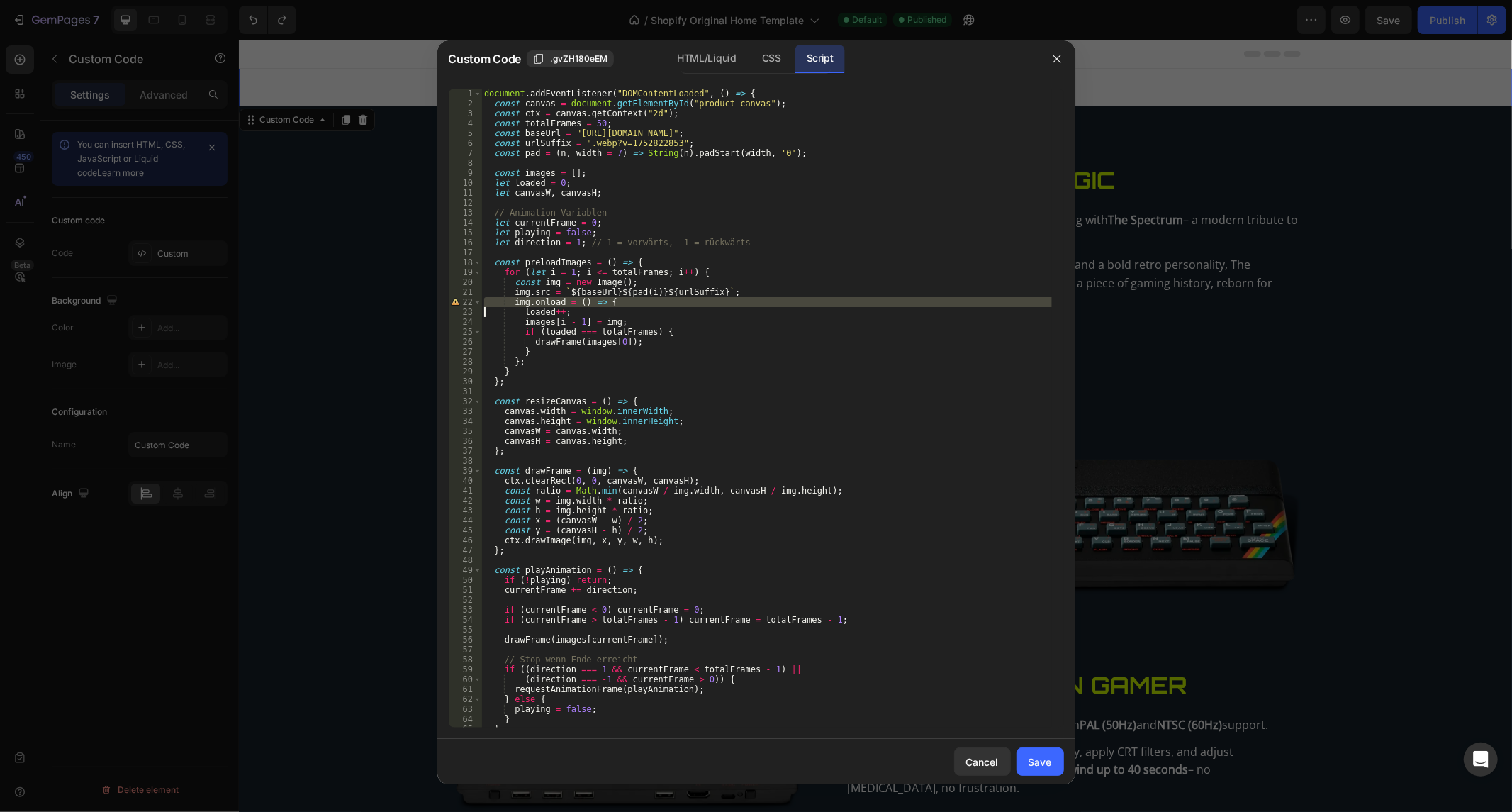
click at [516, 302] on div "document . addEventListener ( "DOMContentLoaded" , ( ) => { const canvas = docu…" at bounding box center [767, 418] width 571 height 659
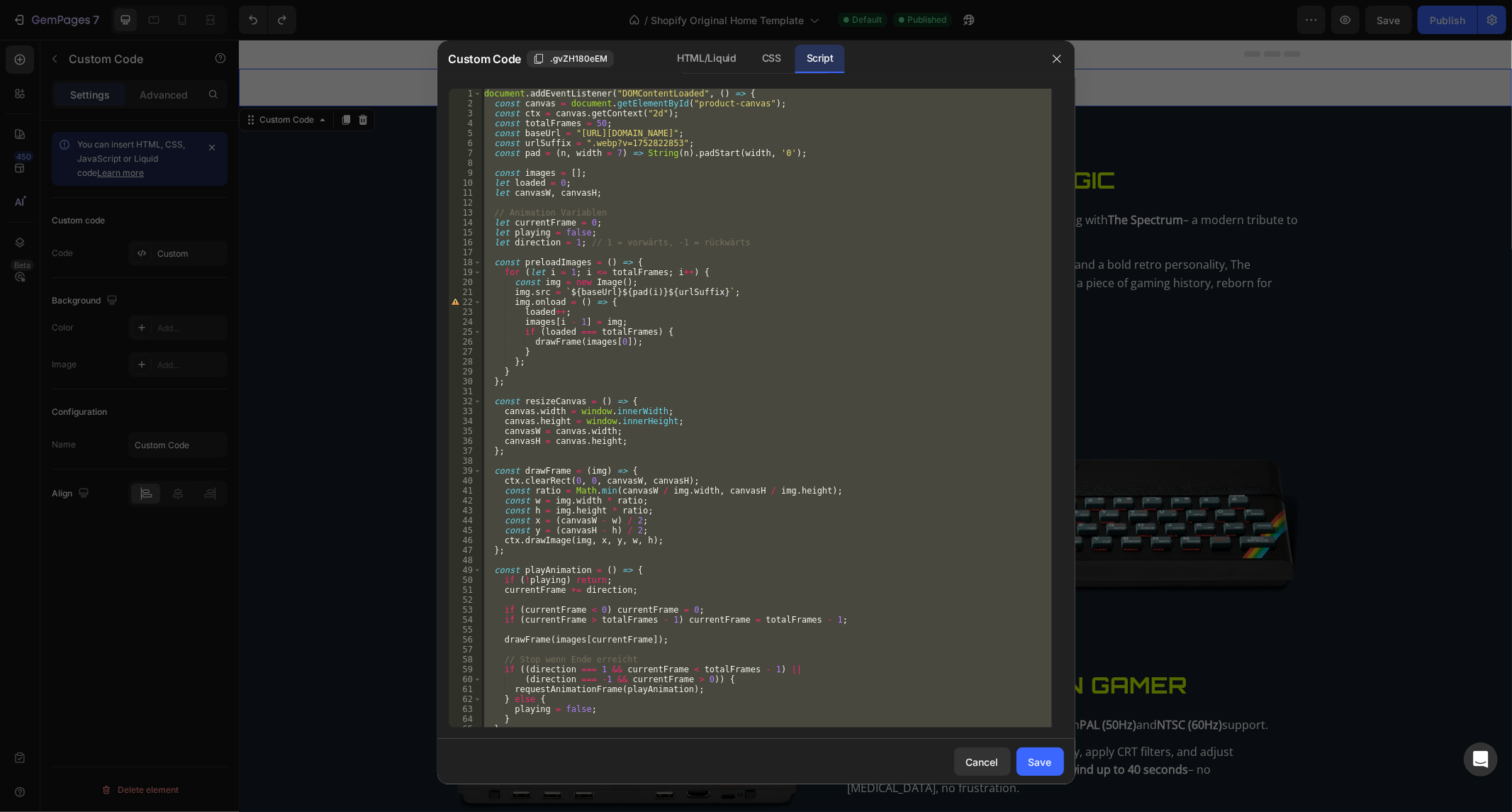
click at [516, 302] on div "document . addEventListener ( "DOMContentLoaded" , ( ) => { const canvas = docu…" at bounding box center [767, 418] width 571 height 659
paste textarea
type textarea "});"
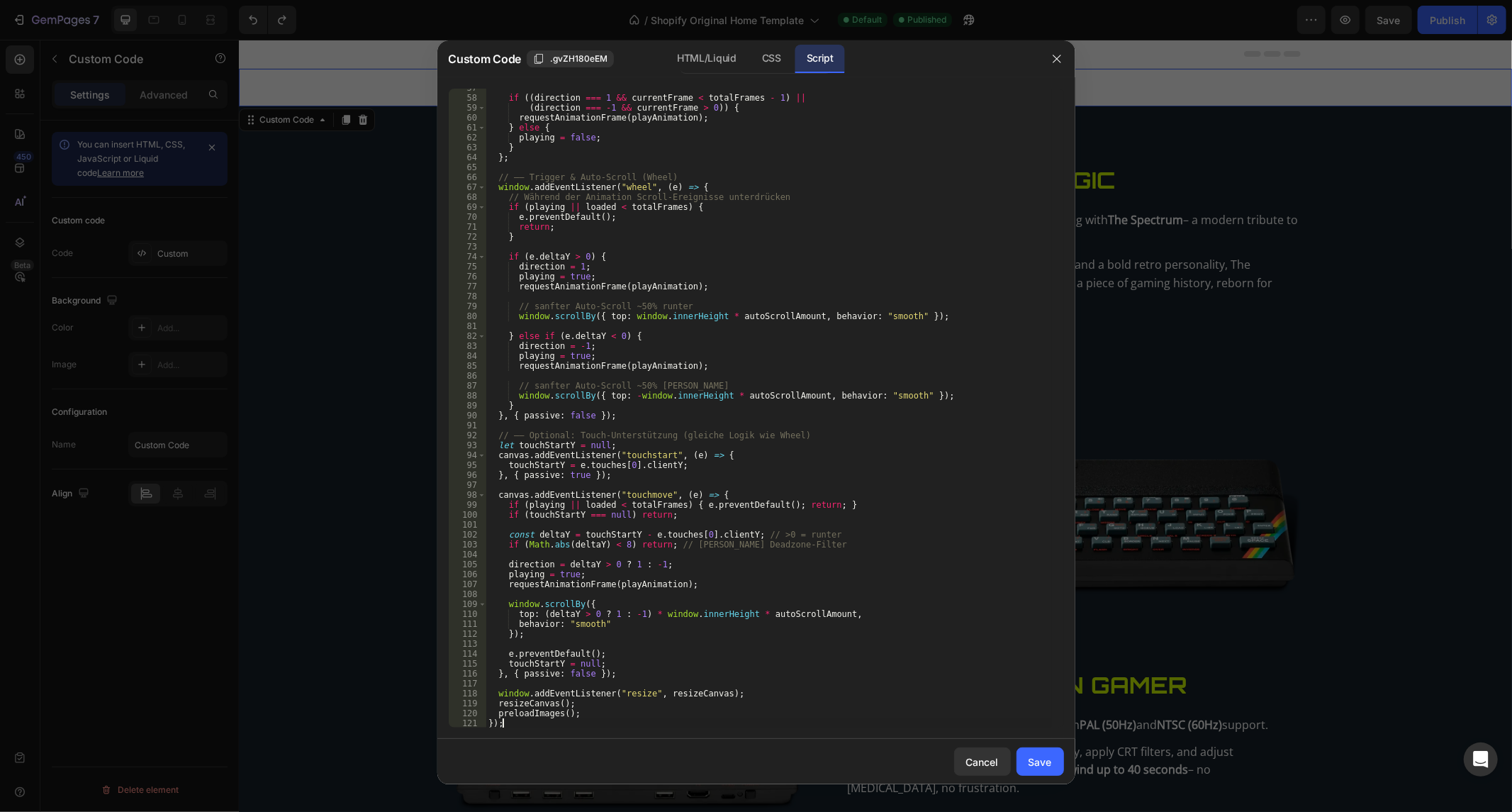
scroll to position [561, 0]
click at [1047, 761] on div "Save" at bounding box center [1041, 762] width 23 height 15
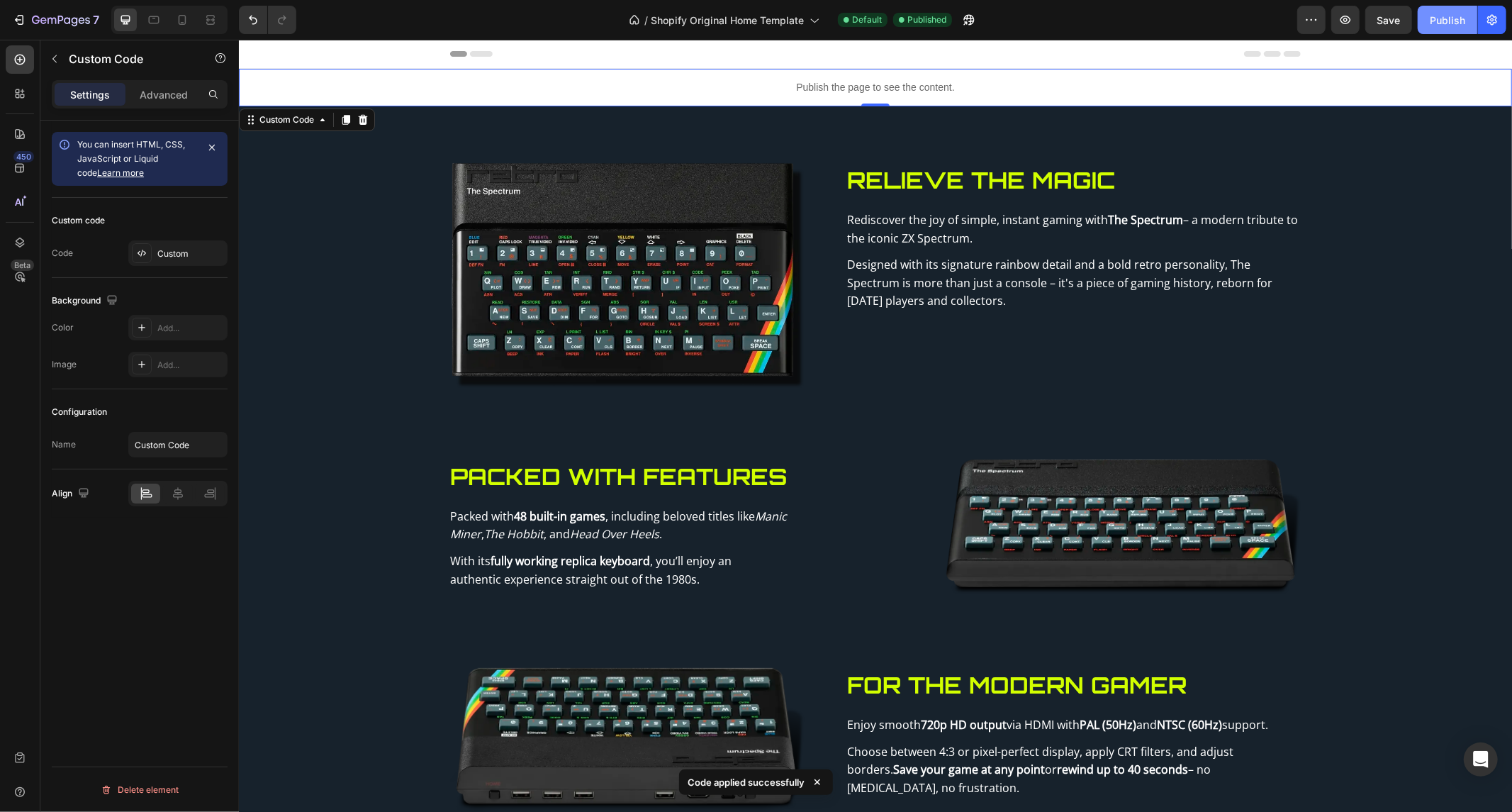
click at [1445, 6] on button "Publish" at bounding box center [1448, 20] width 60 height 28
click at [242, 24] on button "Undo/Redo" at bounding box center [253, 20] width 28 height 28
click at [1468, 32] on button "Publish" at bounding box center [1448, 20] width 60 height 28
click at [1418, 6] on button "Publish" at bounding box center [1448, 20] width 60 height 28
click at [706, 73] on div "Publish the page to see the content." at bounding box center [875, 86] width 1273 height 37
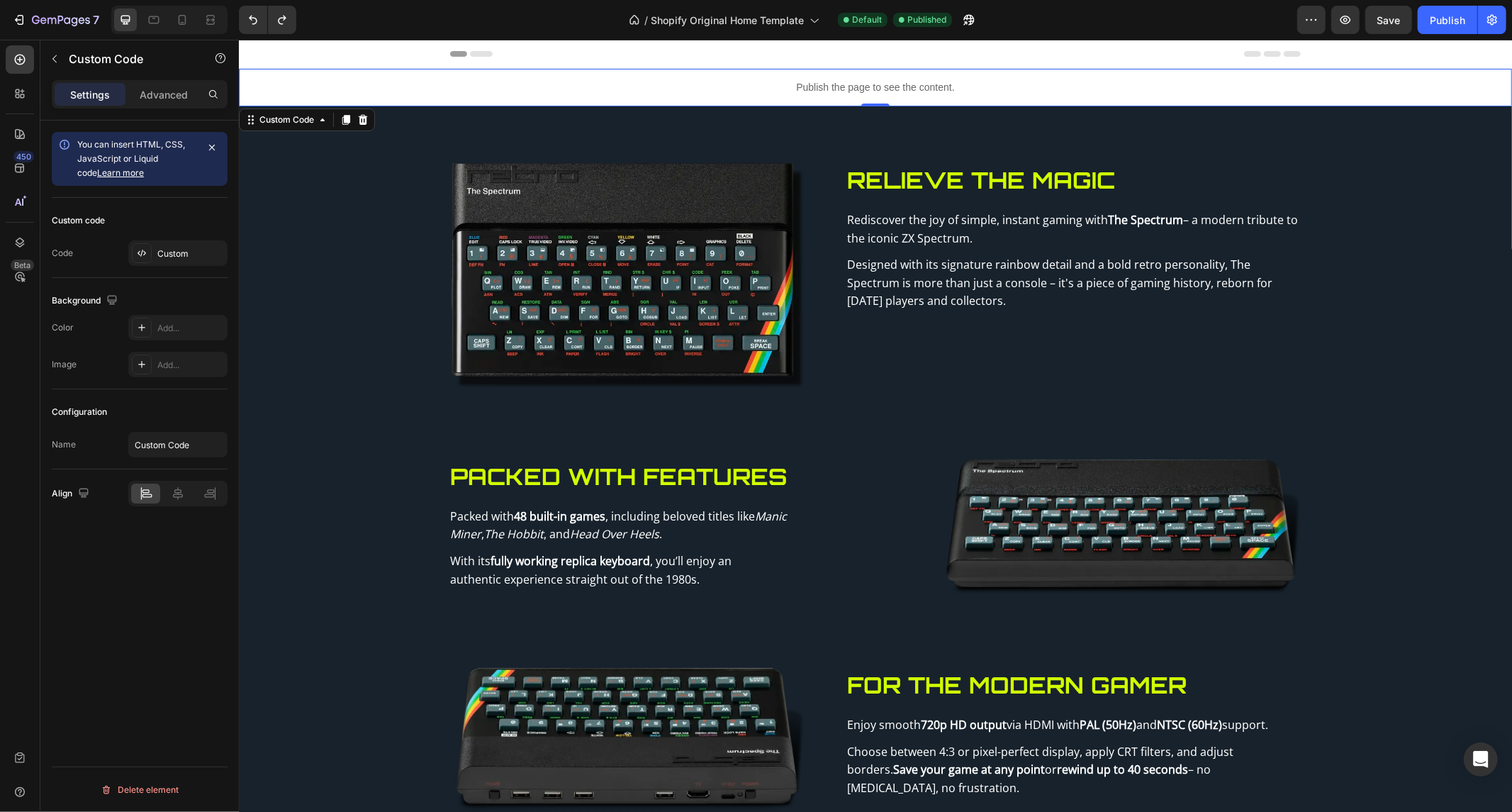
click at [706, 73] on div "Publish the page to see the content." at bounding box center [875, 86] width 1273 height 37
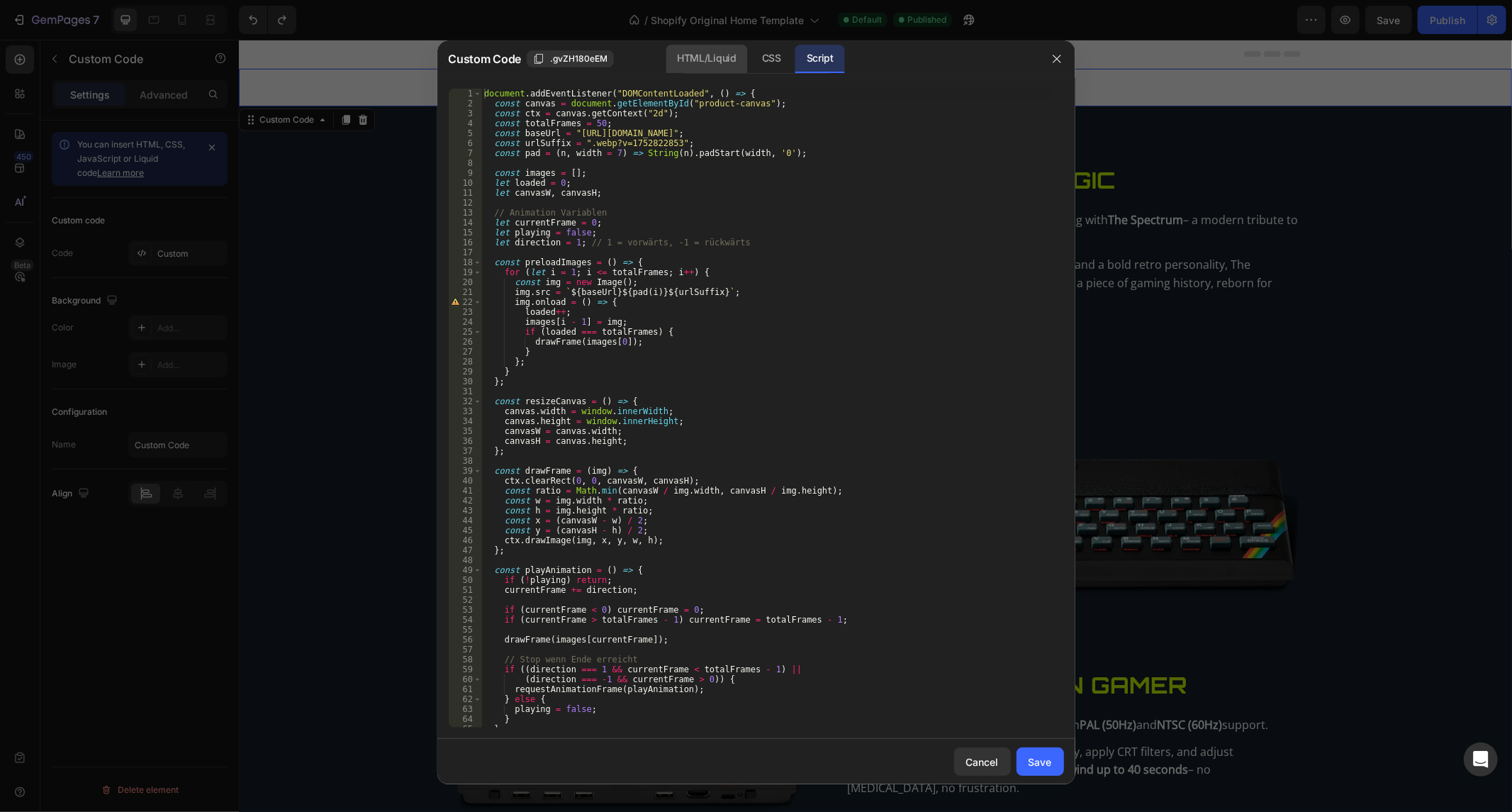
click at [751, 51] on div "HTML/Liquid" at bounding box center [772, 59] width 41 height 28
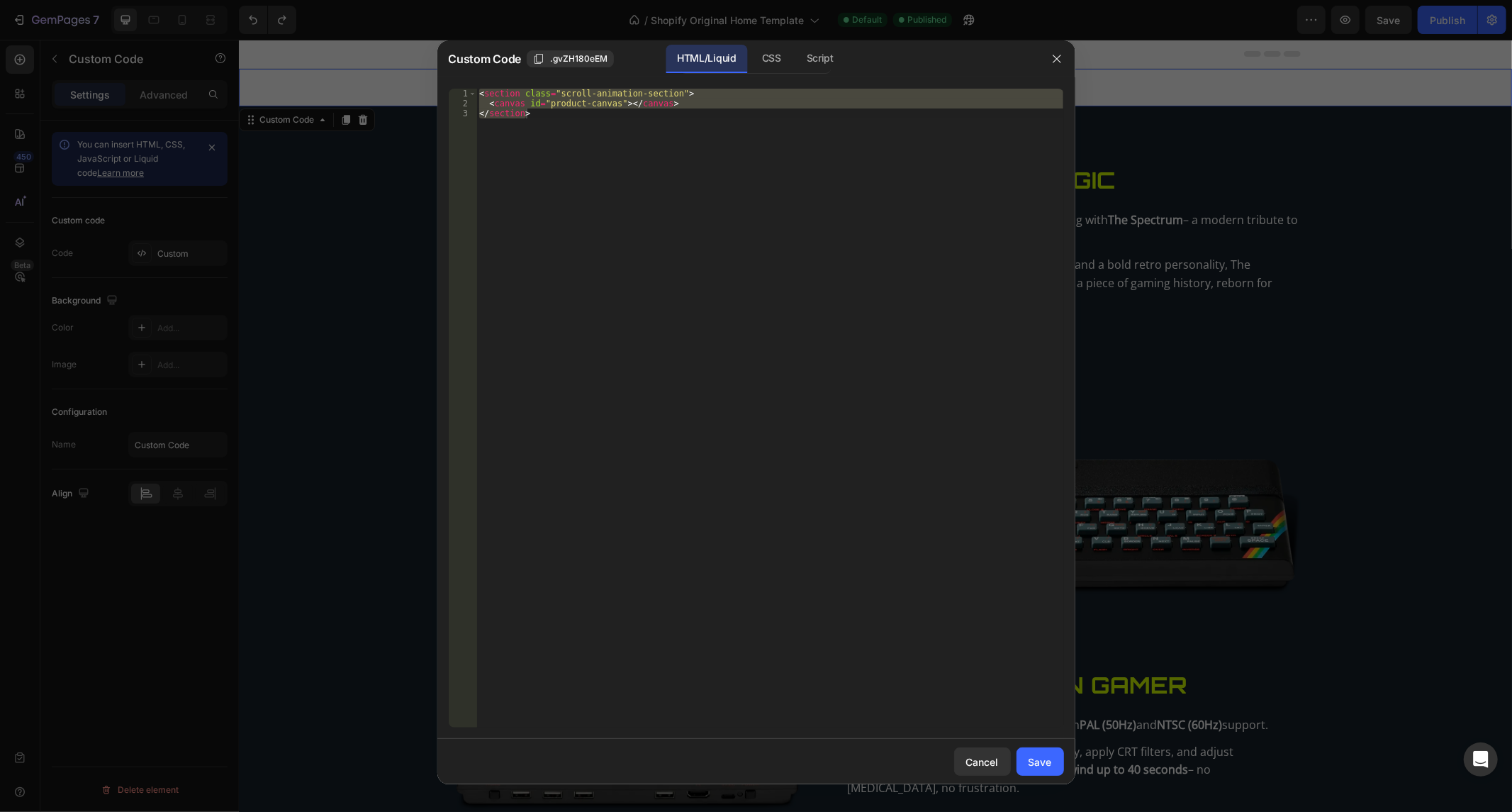
click at [597, 159] on div "< section class = "scroll-animation-section" > < canvas id = "product-canvas" >…" at bounding box center [769, 408] width 587 height 639
click at [597, 159] on div "< section class = "scroll-animation-section" > < canvas id = "product-canvas" >…" at bounding box center [769, 418] width 587 height 659
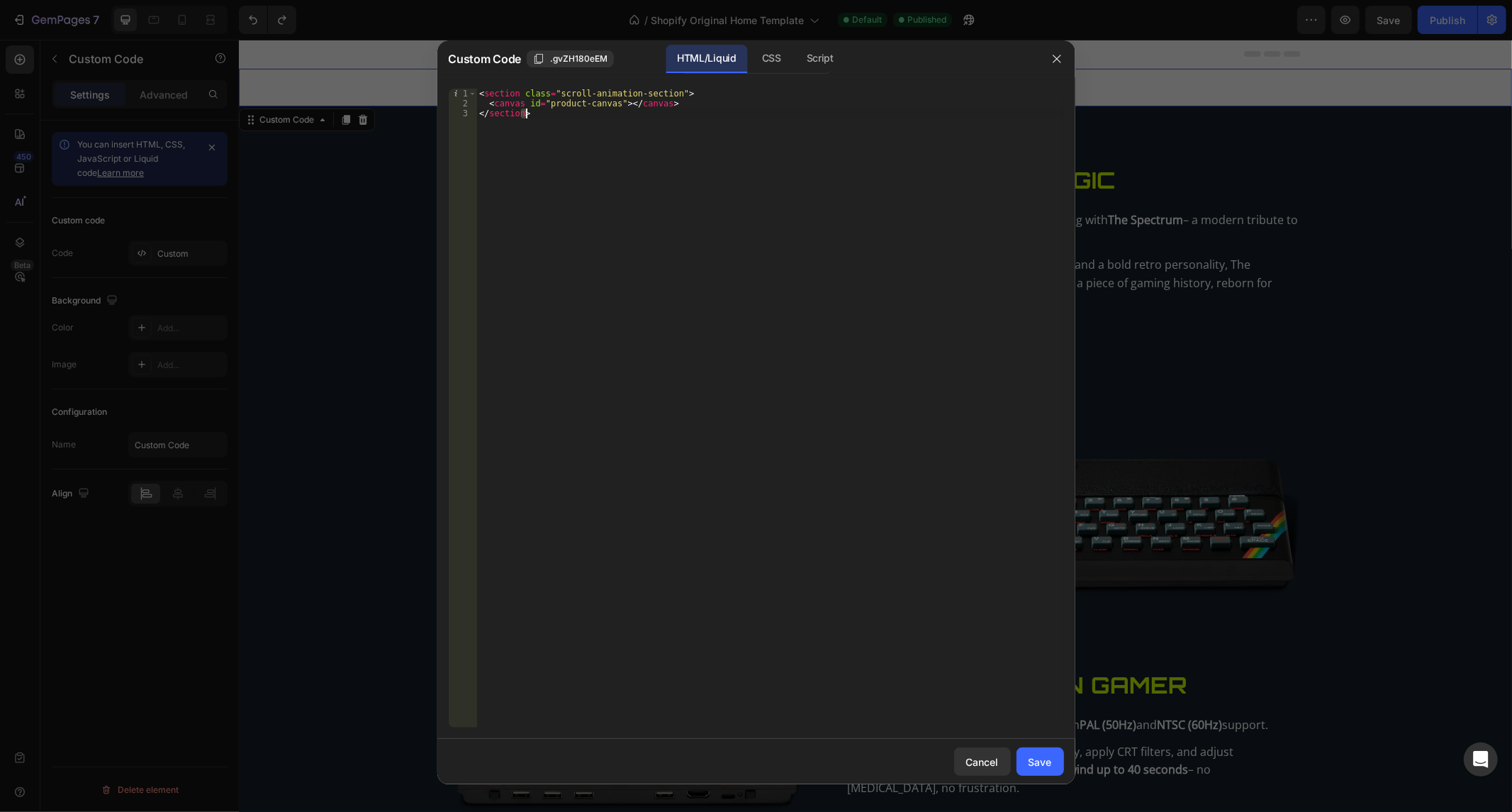
click at [597, 159] on div "< section class = "scroll-animation-section" > < canvas id = "product-canvas" >…" at bounding box center [769, 418] width 587 height 659
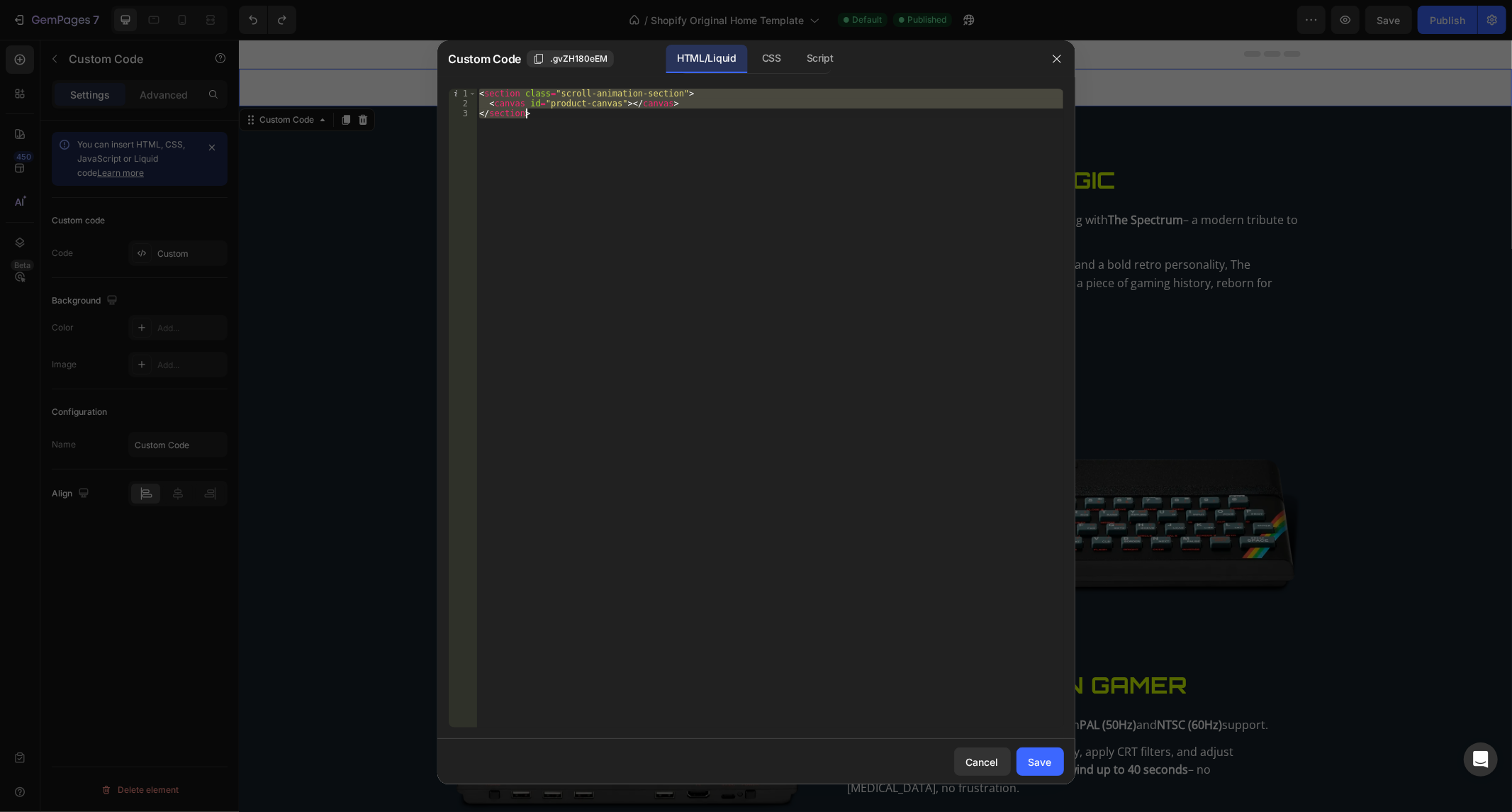
click at [597, 159] on div "< section class = "scroll-animation-section" > < canvas id = "product-canvas" >…" at bounding box center [769, 418] width 587 height 659
type textarea "<canvas id="product-canvas"></canvas> </section>"
click at [778, 36] on div at bounding box center [756, 406] width 1512 height 812
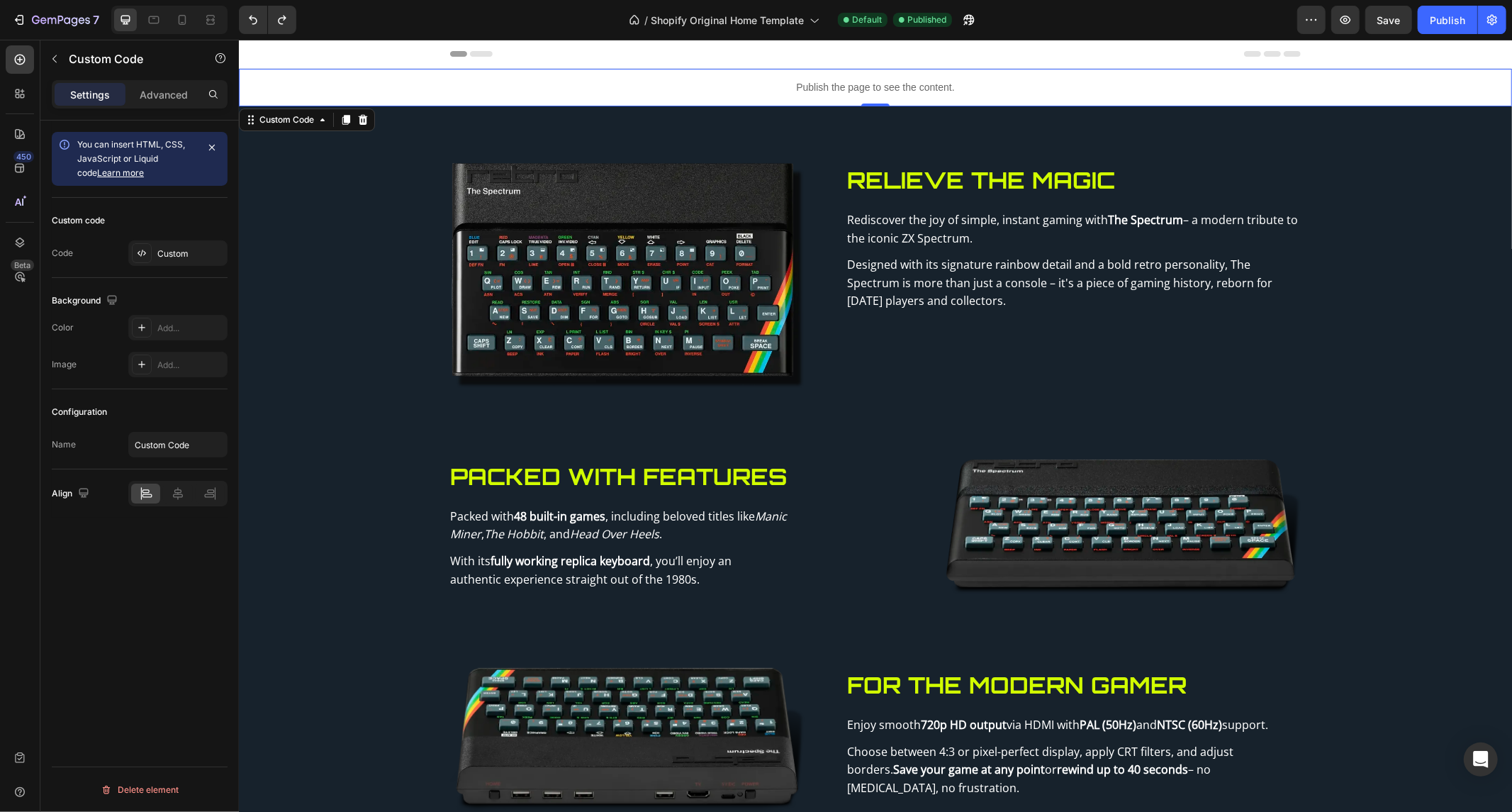
click at [772, 56] on div at bounding box center [875, 53] width 851 height 28
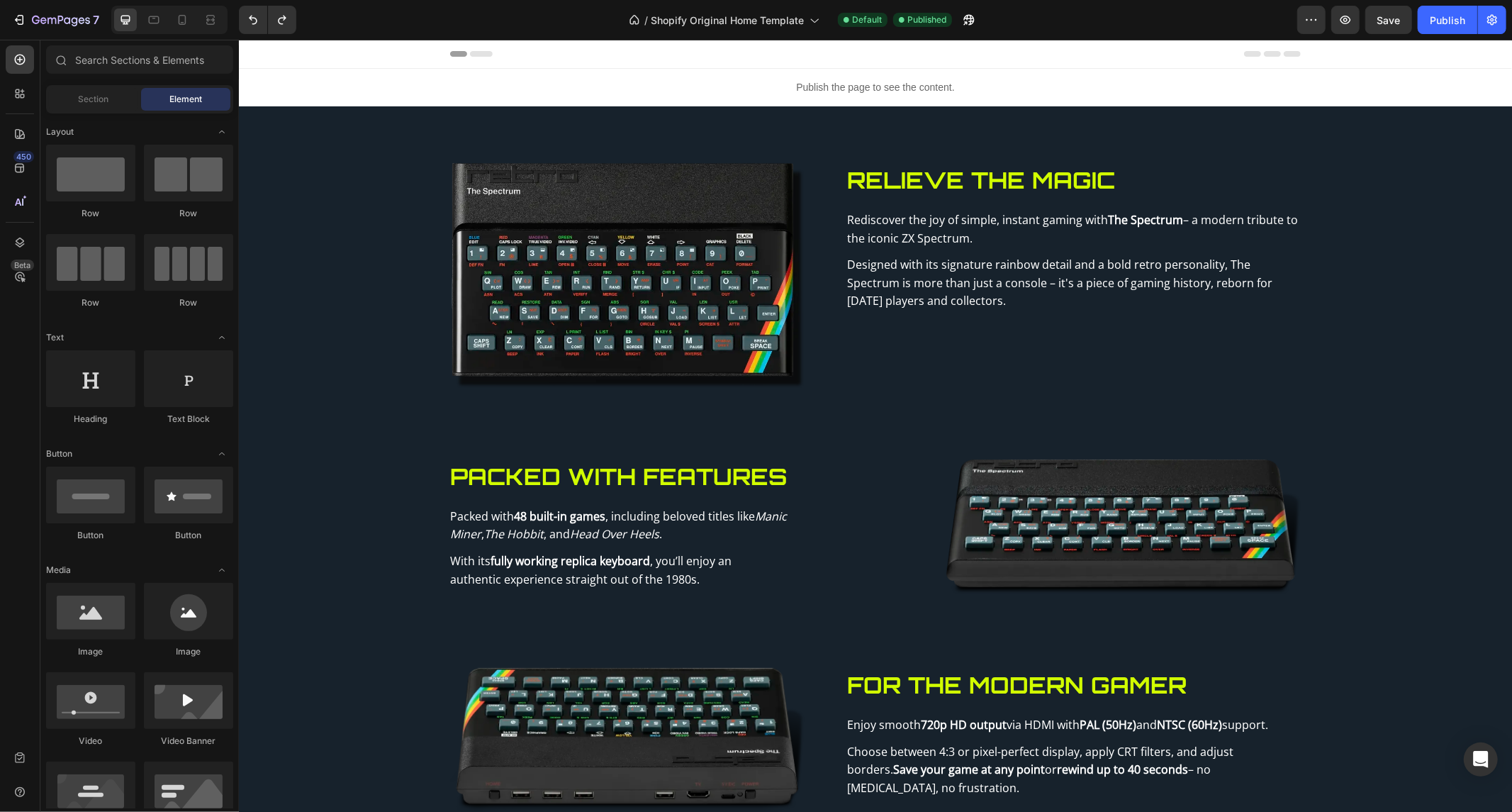
click at [771, 71] on div "Publish the page to see the content." at bounding box center [875, 86] width 1273 height 37
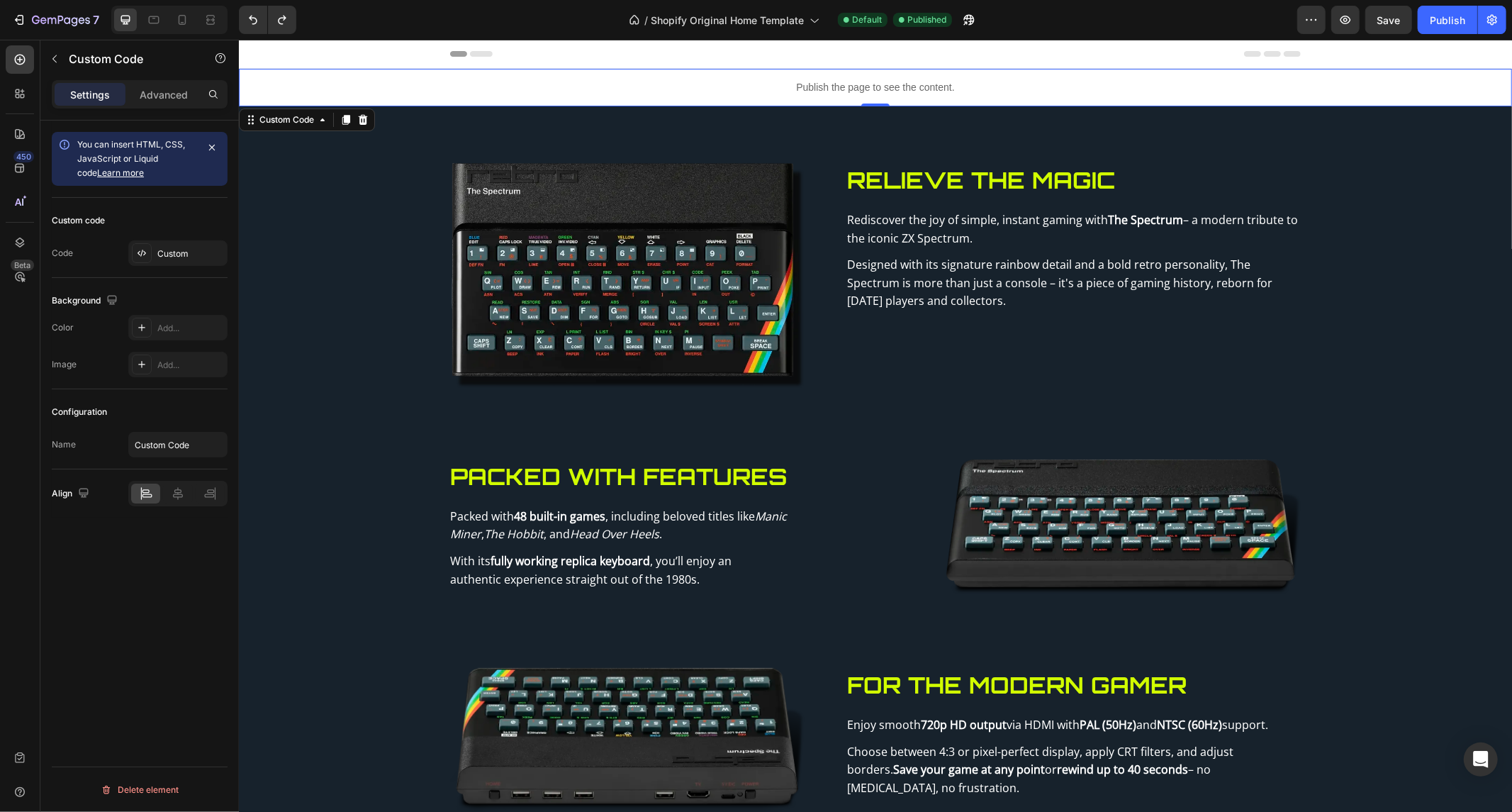
click at [771, 71] on div "Publish the page to see the content." at bounding box center [875, 86] width 1273 height 37
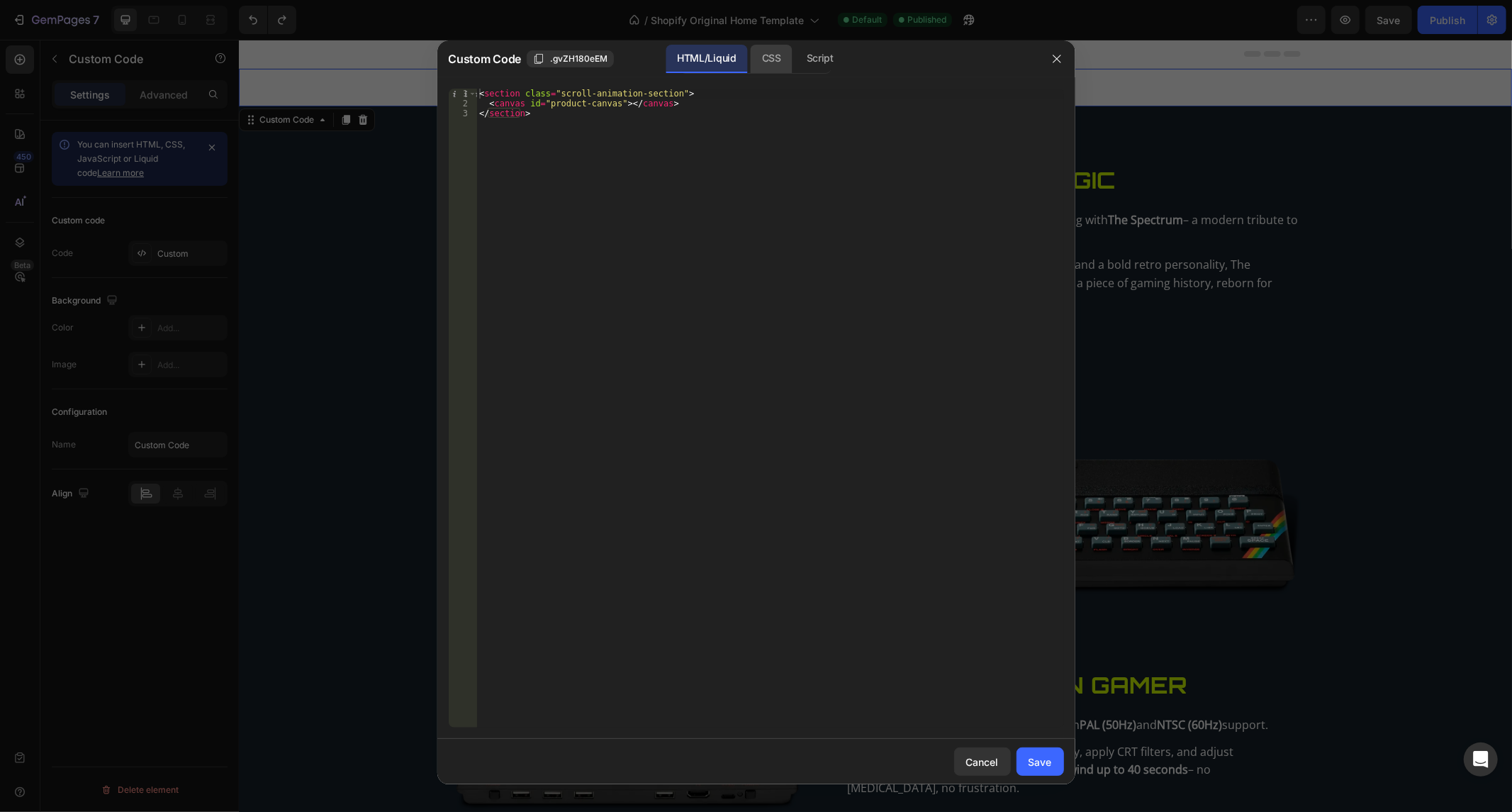
click at [795, 72] on div "CSS" at bounding box center [820, 59] width 50 height 28
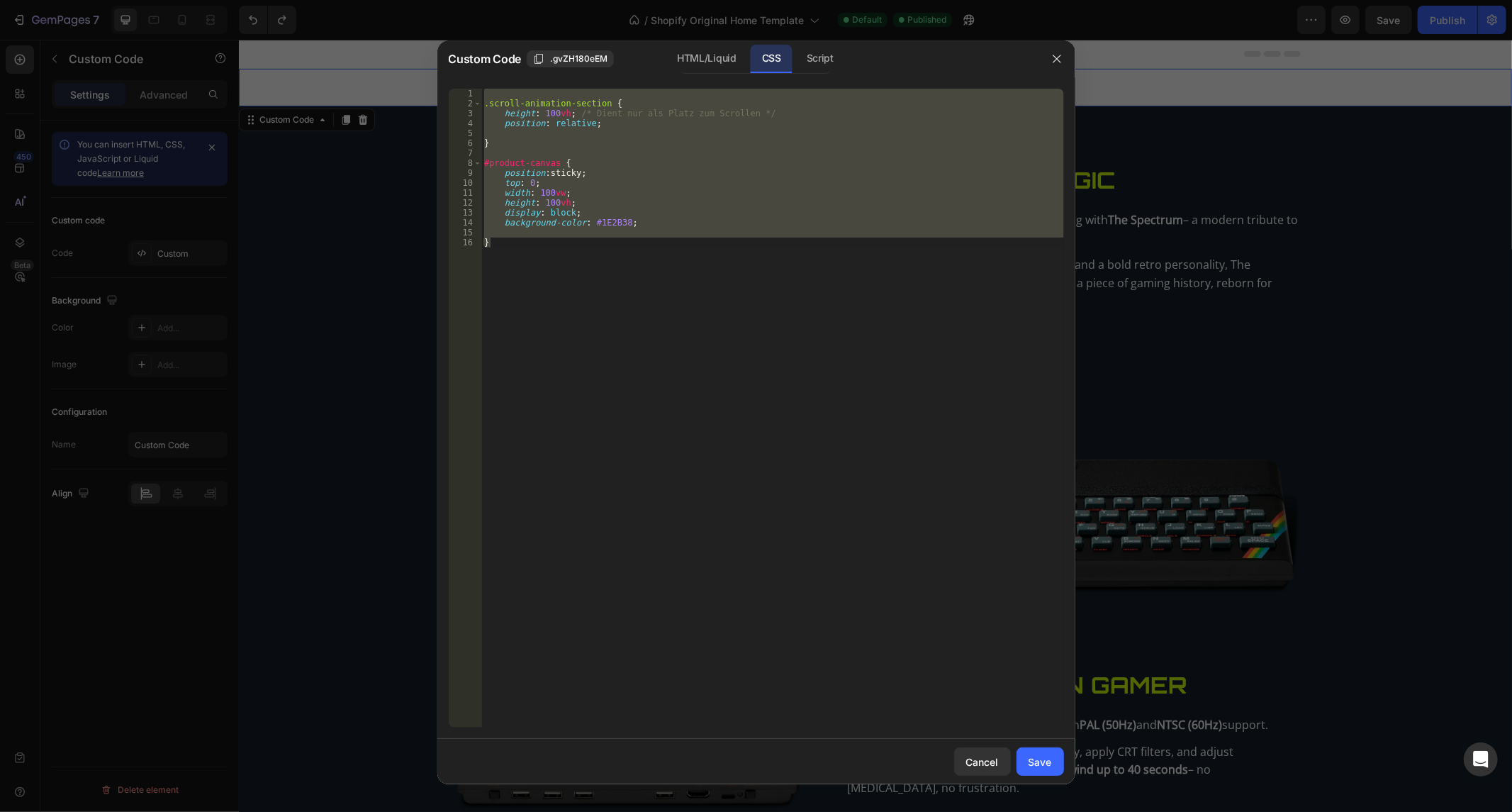
click at [717, 128] on div ".scroll-animation-section { height : 100 vh ; /* Dient nur als Platz zum Scroll…" at bounding box center [773, 408] width 583 height 639
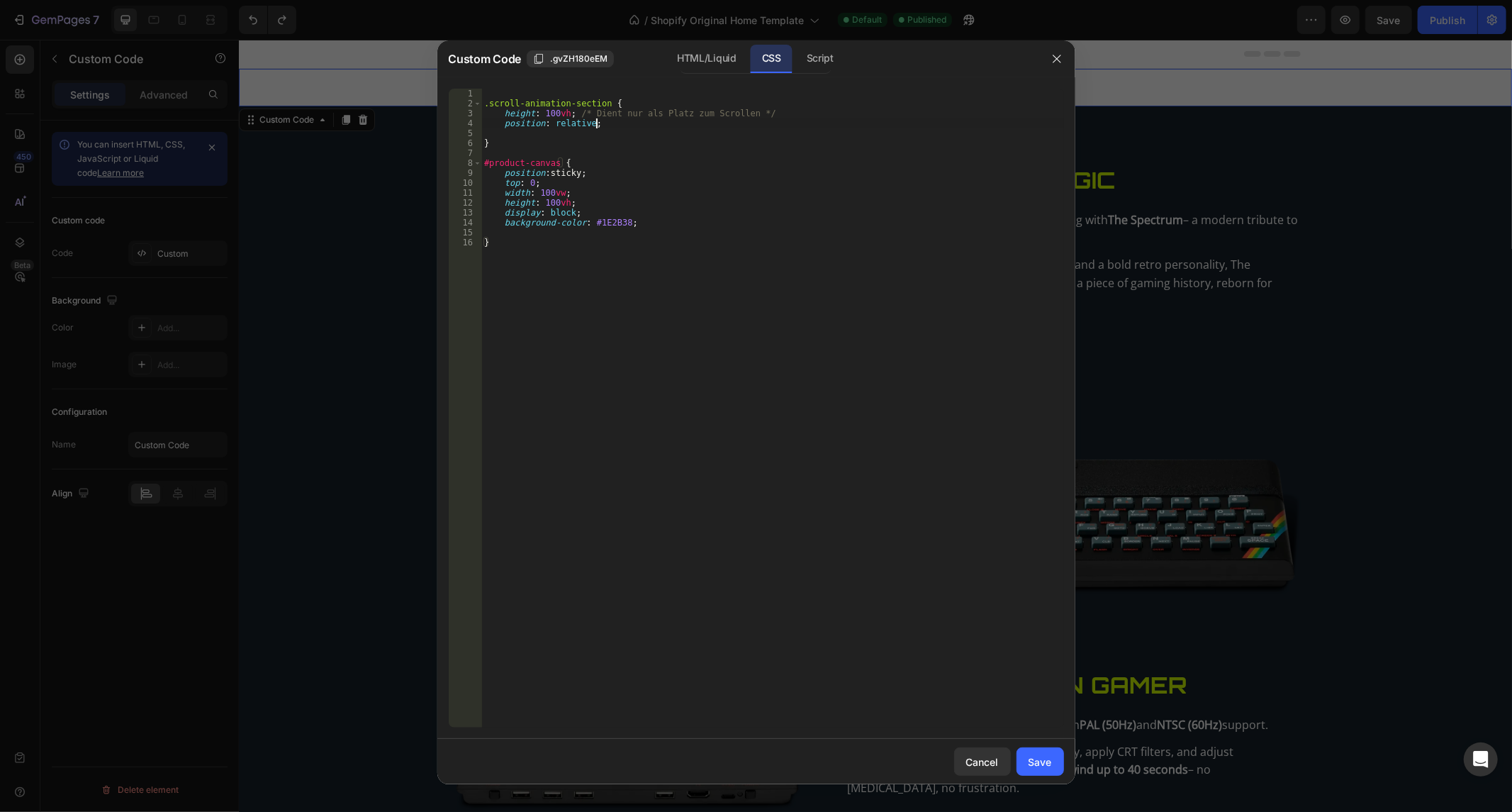
click at [717, 128] on div ".scroll-animation-section { height : 100 vh ; /* Dient nur als Platz zum Scroll…" at bounding box center [773, 418] width 583 height 659
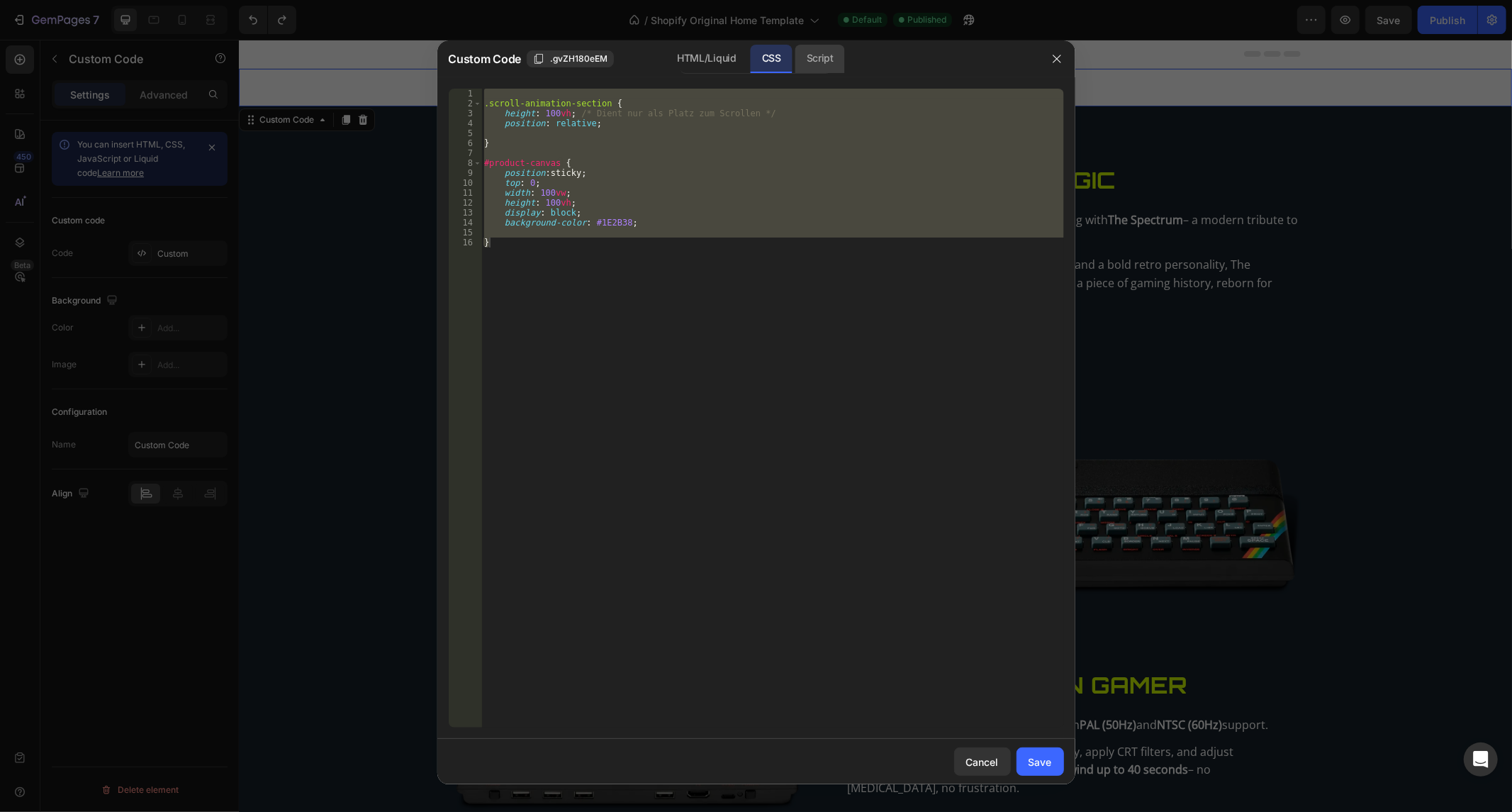
click at [804, 61] on div "Script" at bounding box center [820, 59] width 50 height 28
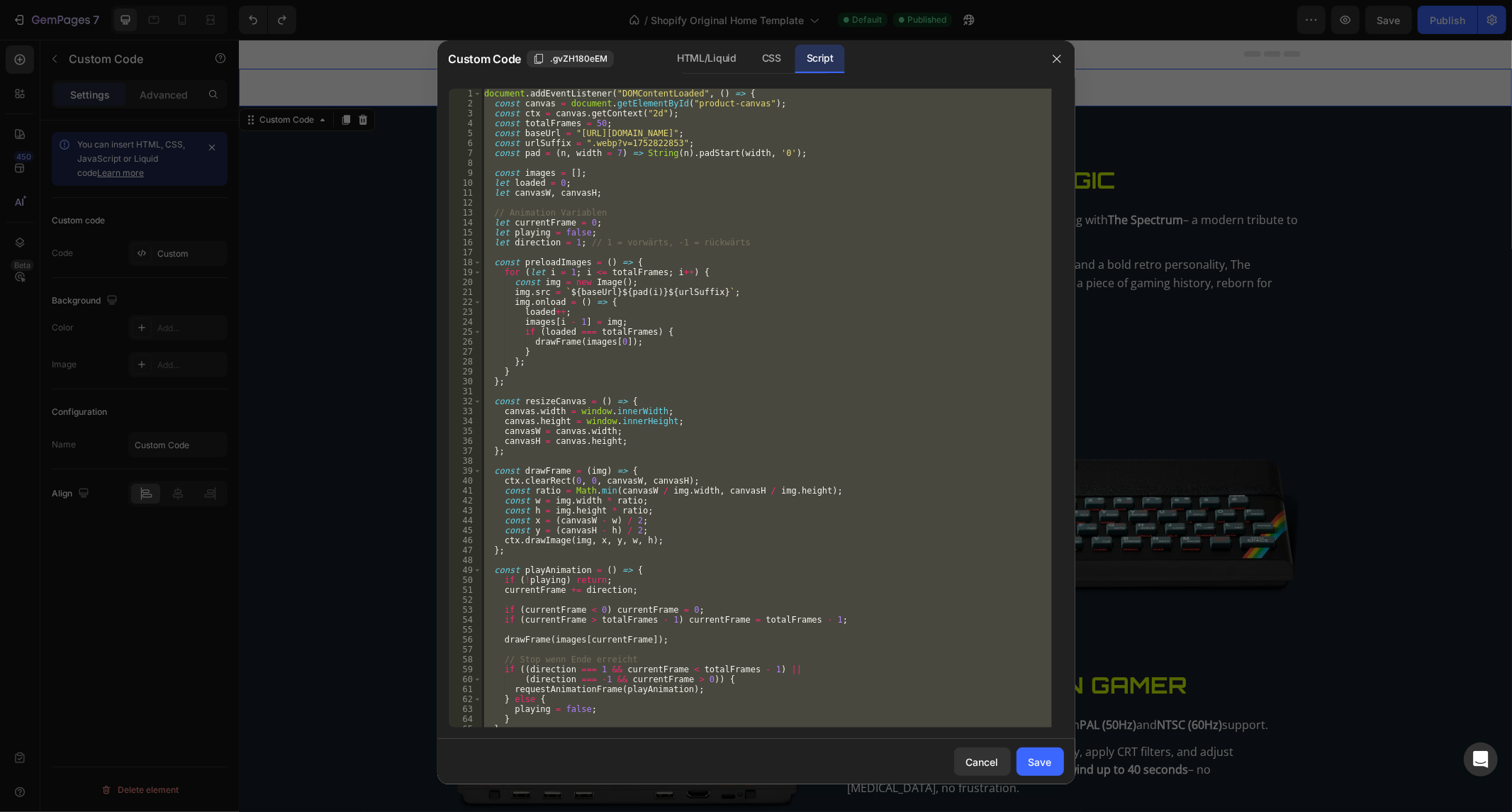
type textarea "preloadImages(); });"
click at [692, 251] on div "document . addEventListener ( "DOMContentLoaded" , ( ) => { const canvas = docu…" at bounding box center [767, 408] width 571 height 639
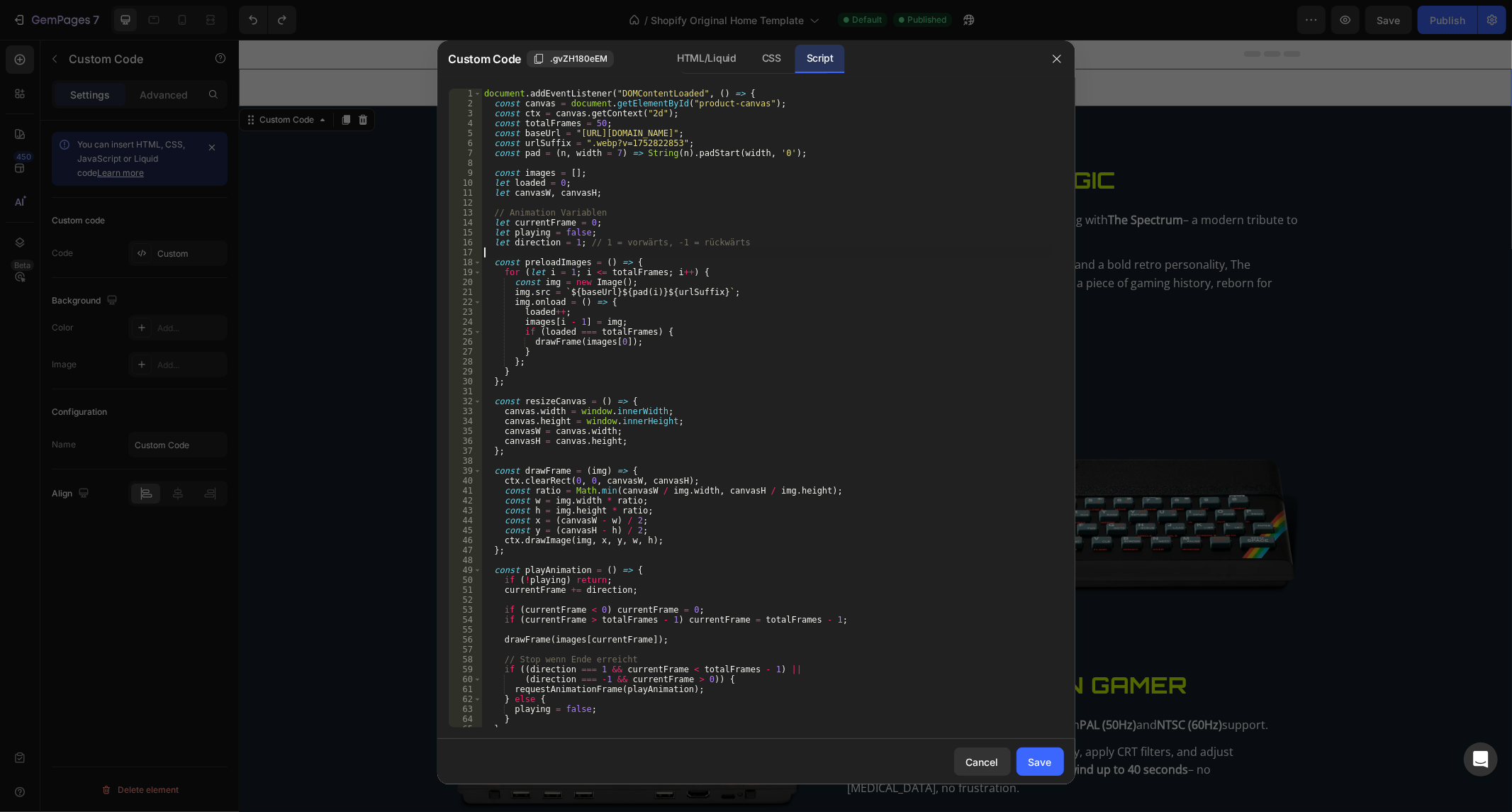
click at [692, 251] on div "document . addEventListener ( "DOMContentLoaded" , ( ) => { const canvas = docu…" at bounding box center [767, 418] width 571 height 659
type textarea "preloadImages(); });"
click at [692, 251] on div "document . addEventListener ( "DOMContentLoaded" , ( ) => { const canvas = docu…" at bounding box center [767, 418] width 571 height 659
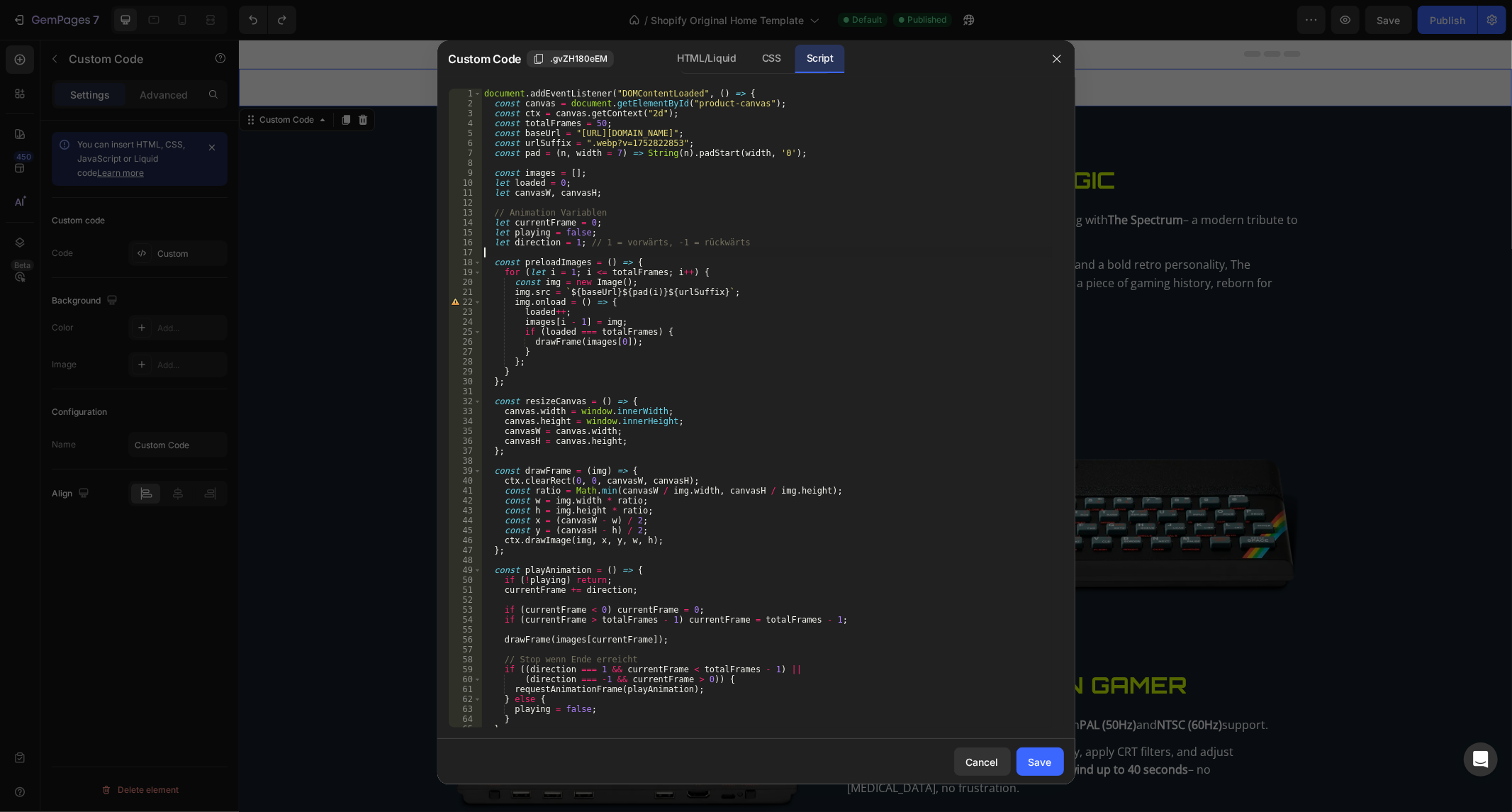
click at [692, 251] on div "document . addEventListener ( "DOMContentLoaded" , ( ) => { const canvas = docu…" at bounding box center [767, 418] width 571 height 659
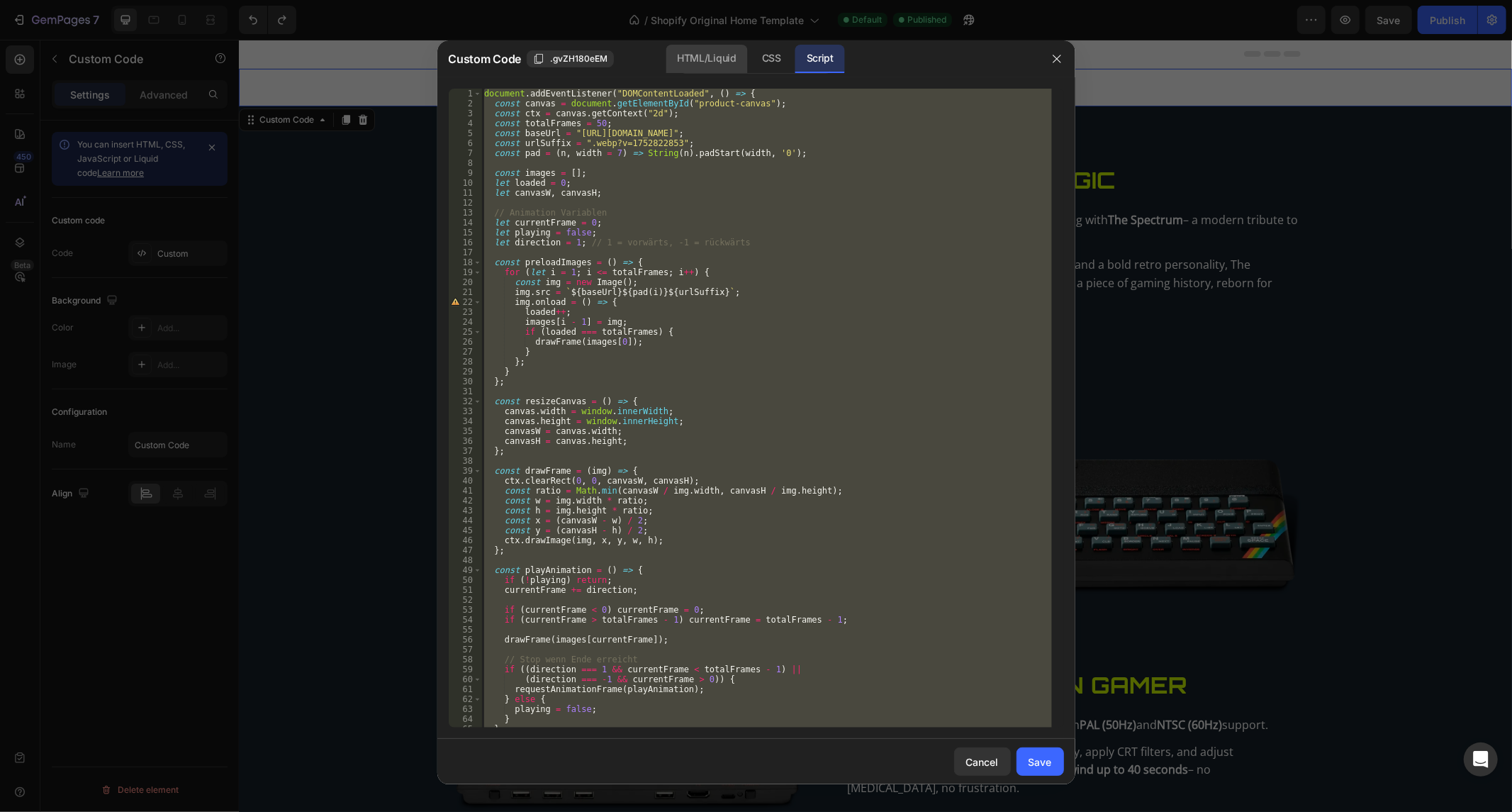
click at [751, 65] on div "HTML/Liquid" at bounding box center [772, 59] width 41 height 28
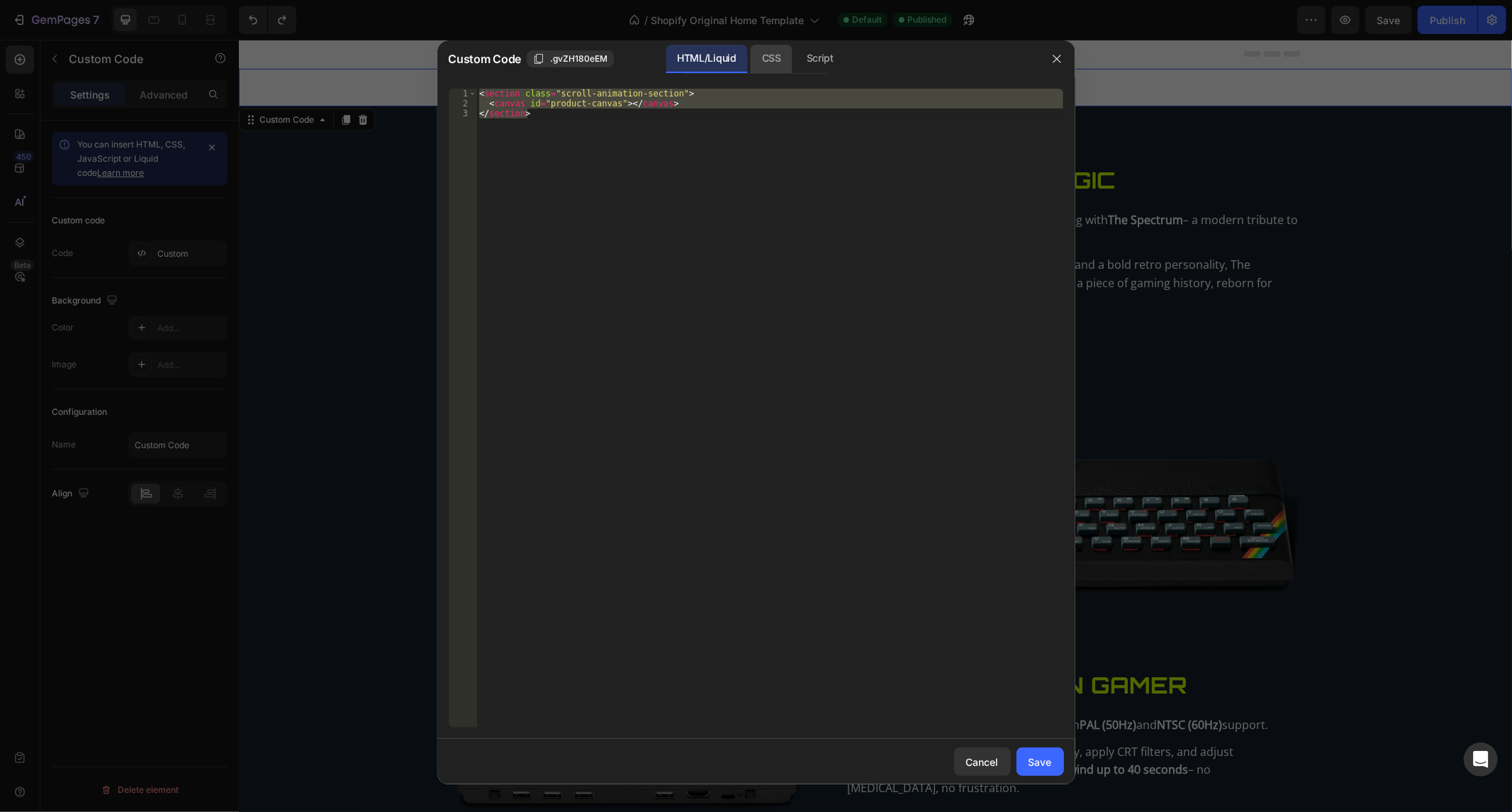
click at [795, 65] on div "CSS" at bounding box center [820, 59] width 50 height 28
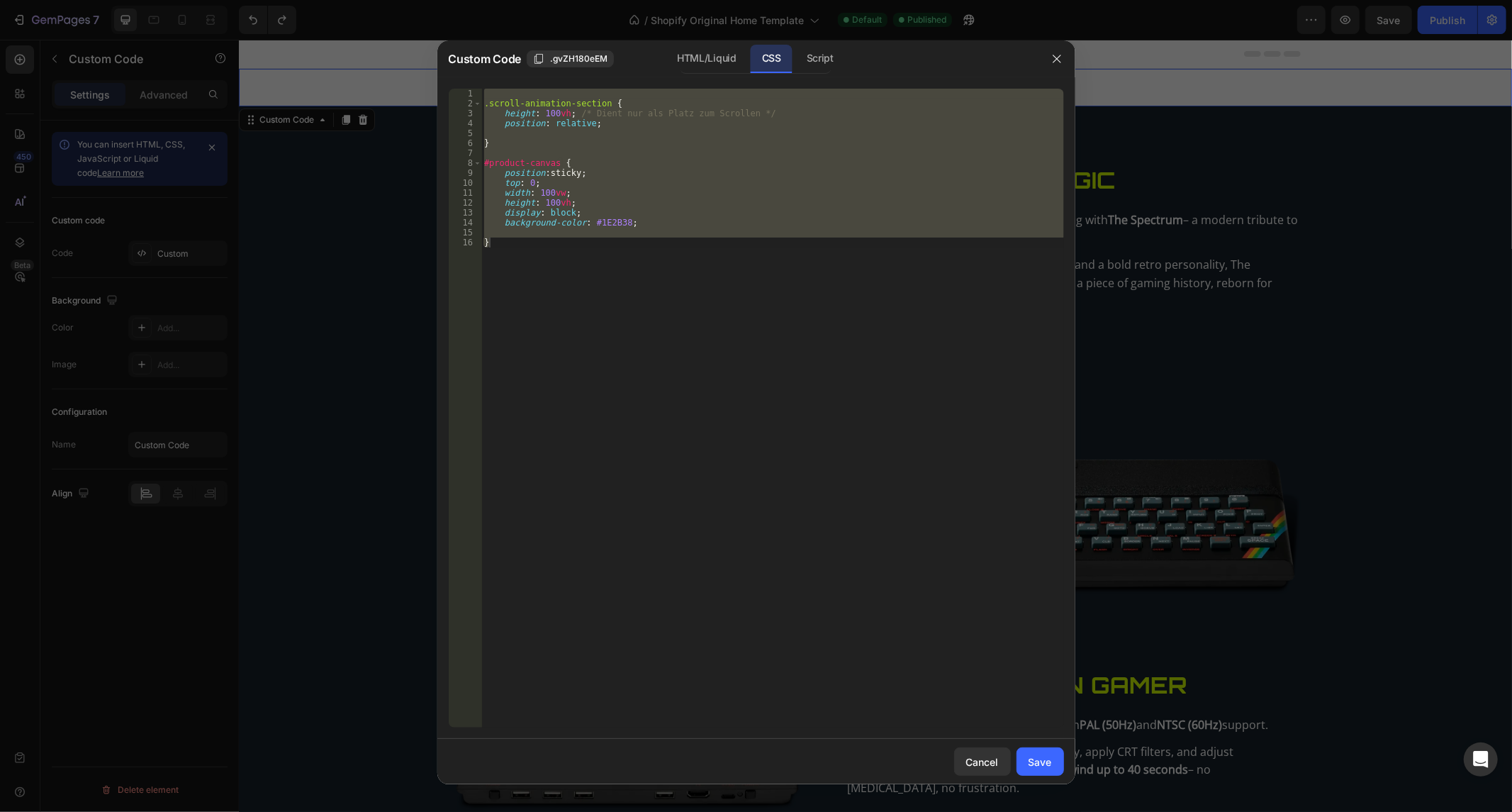
click at [539, 109] on div ".scroll-animation-section { height : 100 vh ; /* Dient nur als Platz zum Scroll…" at bounding box center [773, 408] width 583 height 639
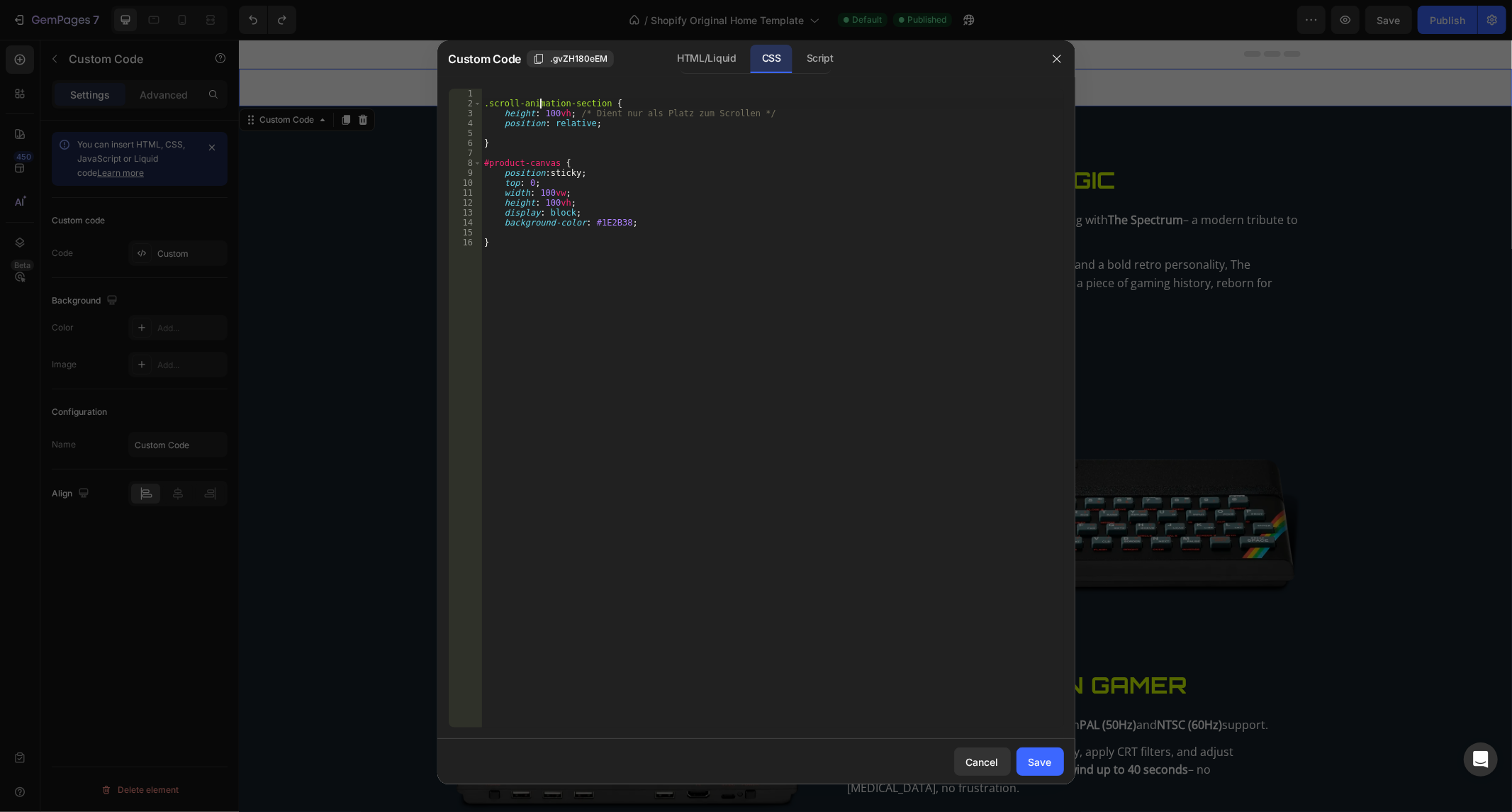
click at [544, 110] on div ".scroll-animation-section { height : 100 vh ; /* Dient nur als Platz zum Scroll…" at bounding box center [773, 418] width 583 height 659
click at [547, 112] on div ".scroll-animation-section { height : 100 vh ; /* Dient nur als Platz zum Scroll…" at bounding box center [773, 418] width 583 height 659
type textarea "height: 30vh; /* Dient nur als Platz zum Scrollen */"
click at [662, 232] on div ".scroll-animation-section { height : 30 vh ; /* Dient nur als Platz zum Scrolle…" at bounding box center [773, 418] width 583 height 659
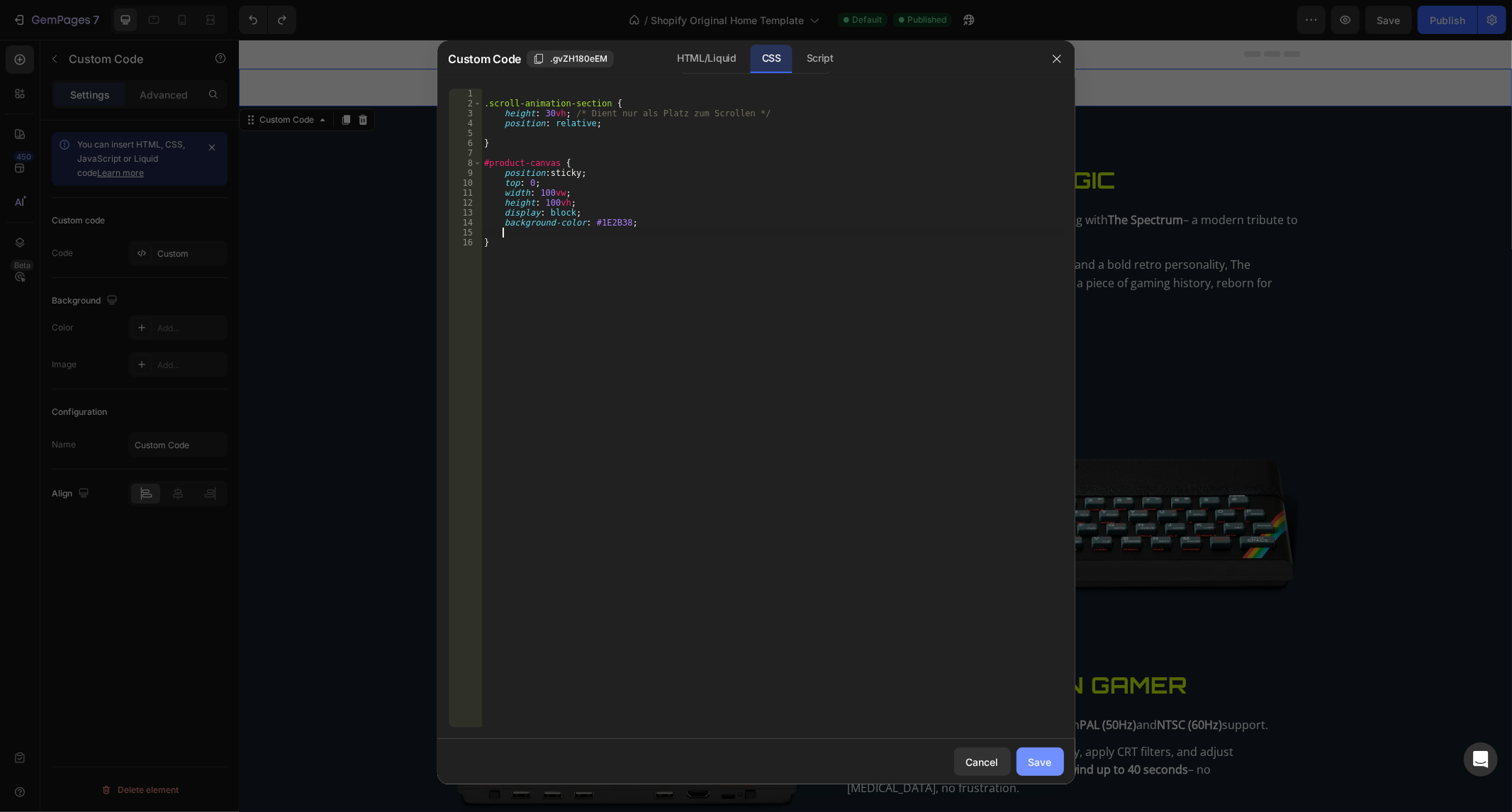
click at [1038, 756] on div "Save" at bounding box center [1041, 762] width 23 height 15
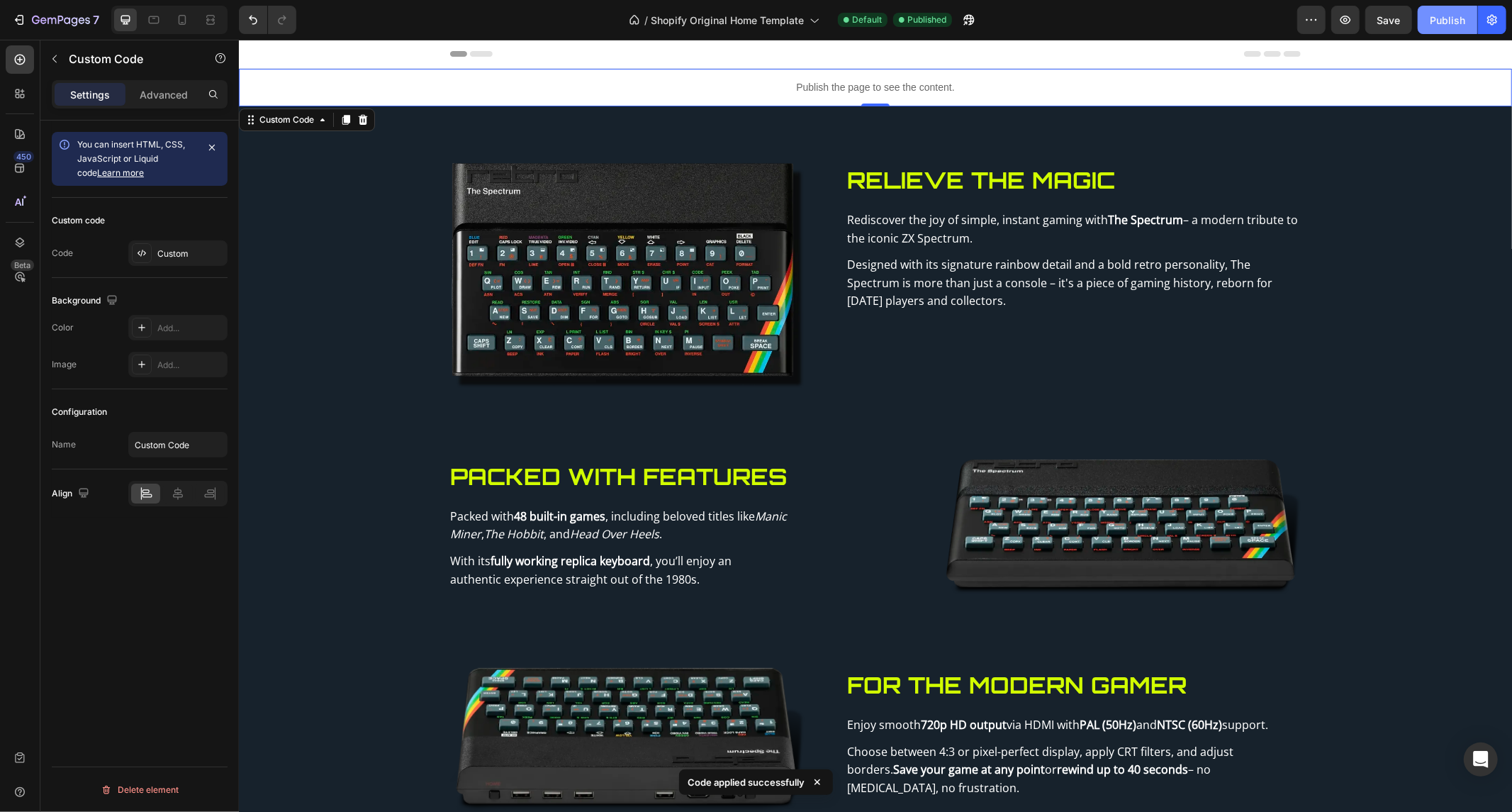
click at [1463, 16] on div "Publish" at bounding box center [1447, 20] width 36 height 15
click at [258, 12] on icon "Undo/Redo" at bounding box center [252, 19] width 14 height 14
click at [1436, 18] on div "Publish" at bounding box center [1447, 20] width 36 height 15
click at [505, 90] on p "Publish the page to see the content." at bounding box center [875, 87] width 1273 height 15
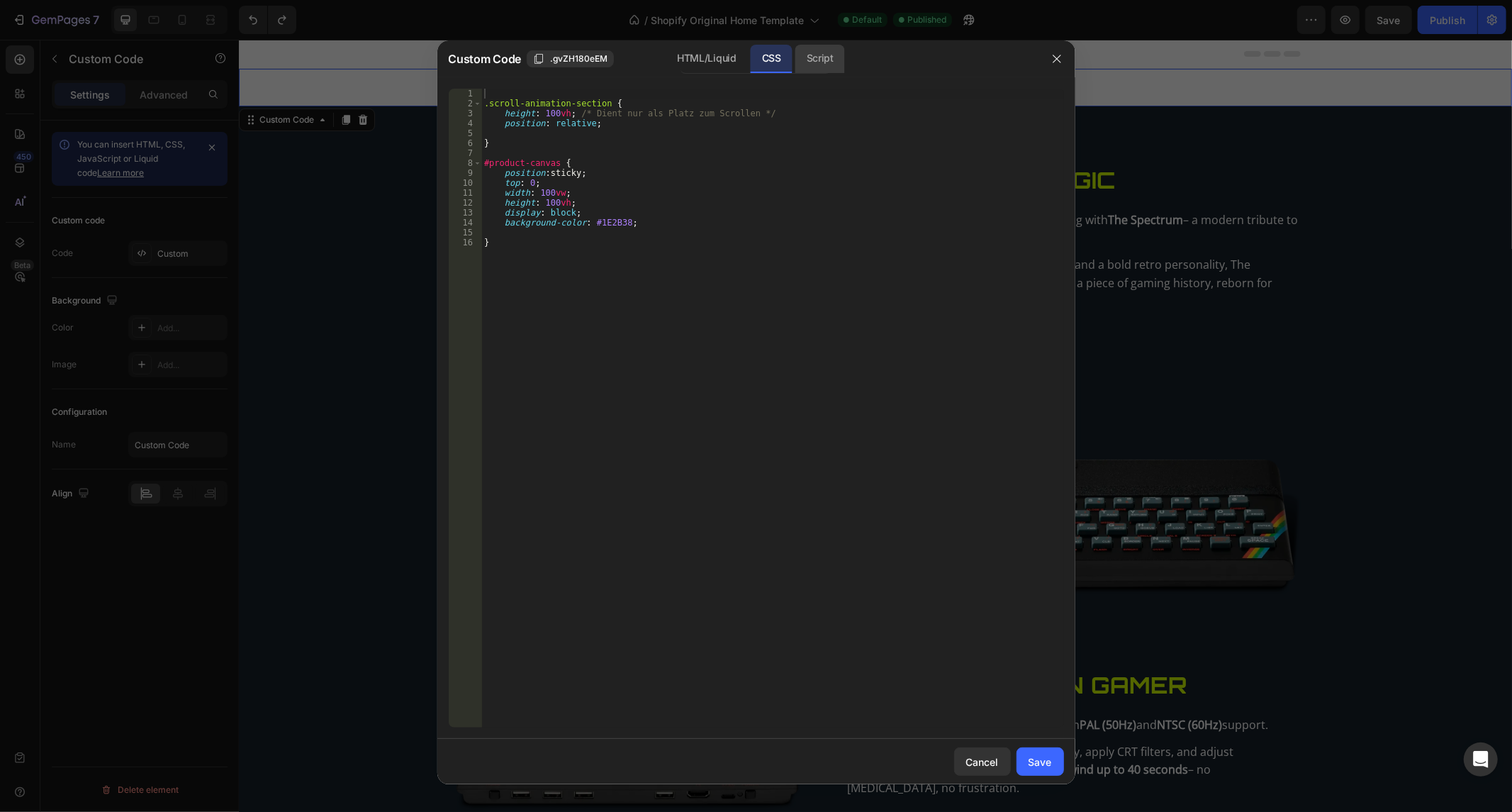
click at [811, 46] on div "Script" at bounding box center [820, 59] width 50 height 28
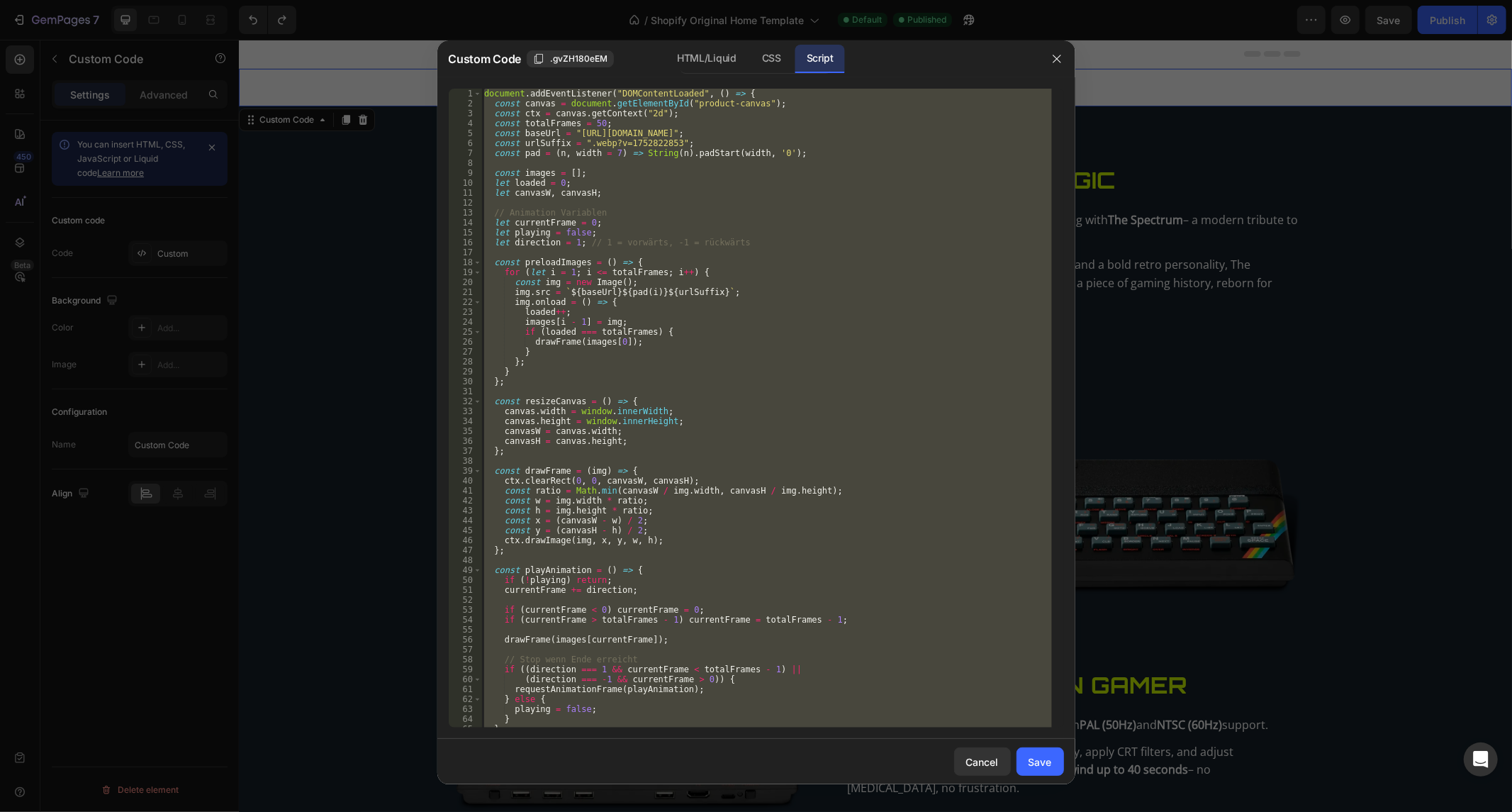
click at [655, 144] on div "document . addEventListener ( "DOMContentLoaded" , ( ) => { const canvas = docu…" at bounding box center [767, 408] width 571 height 639
click at [655, 144] on div "document . addEventListener ( "DOMContentLoaded" , ( ) => { const canvas = docu…" at bounding box center [767, 418] width 571 height 659
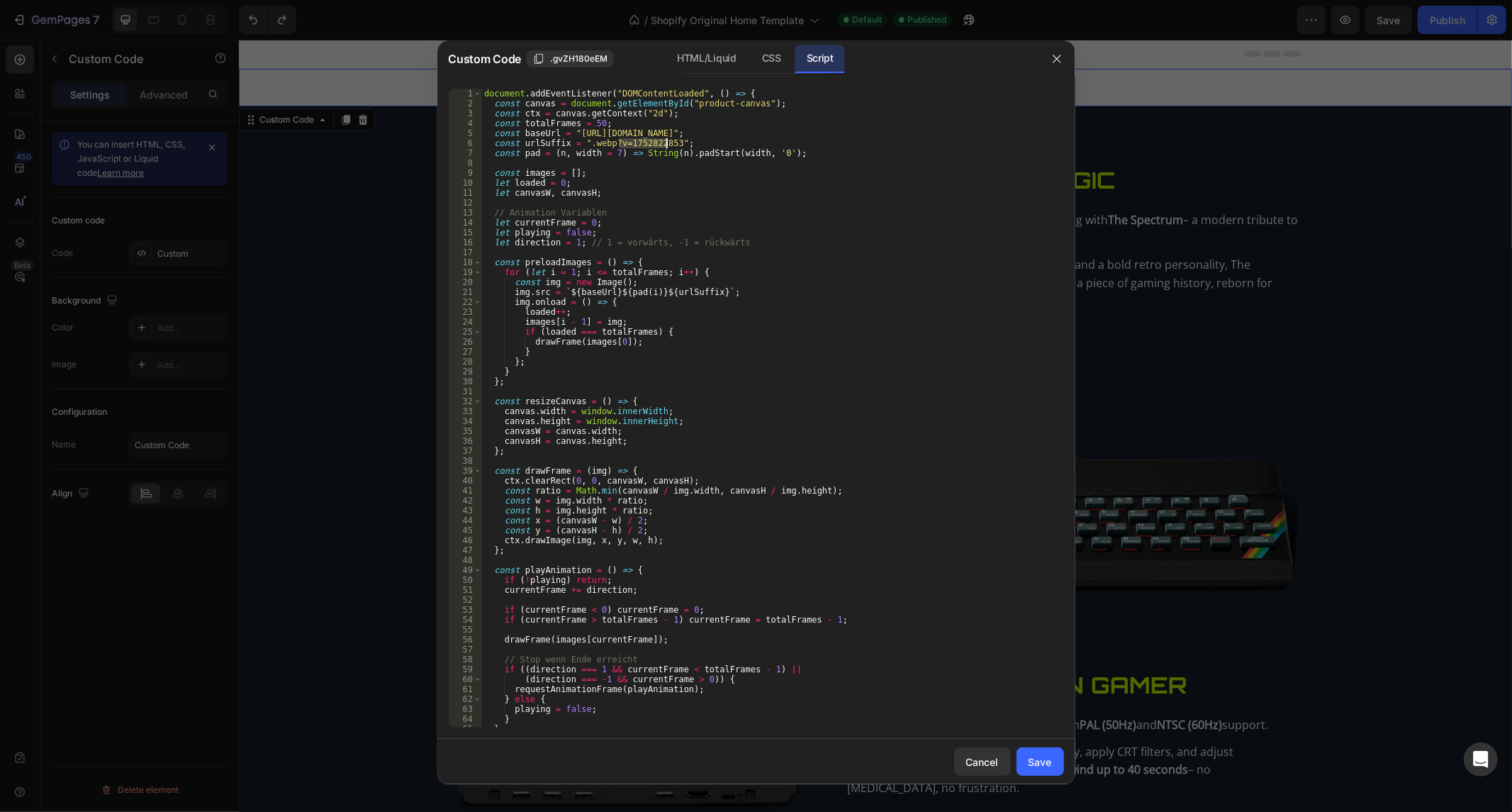
click at [655, 144] on div "document . addEventListener ( "DOMContentLoaded" , ( ) => { const canvas = docu…" at bounding box center [767, 418] width 571 height 659
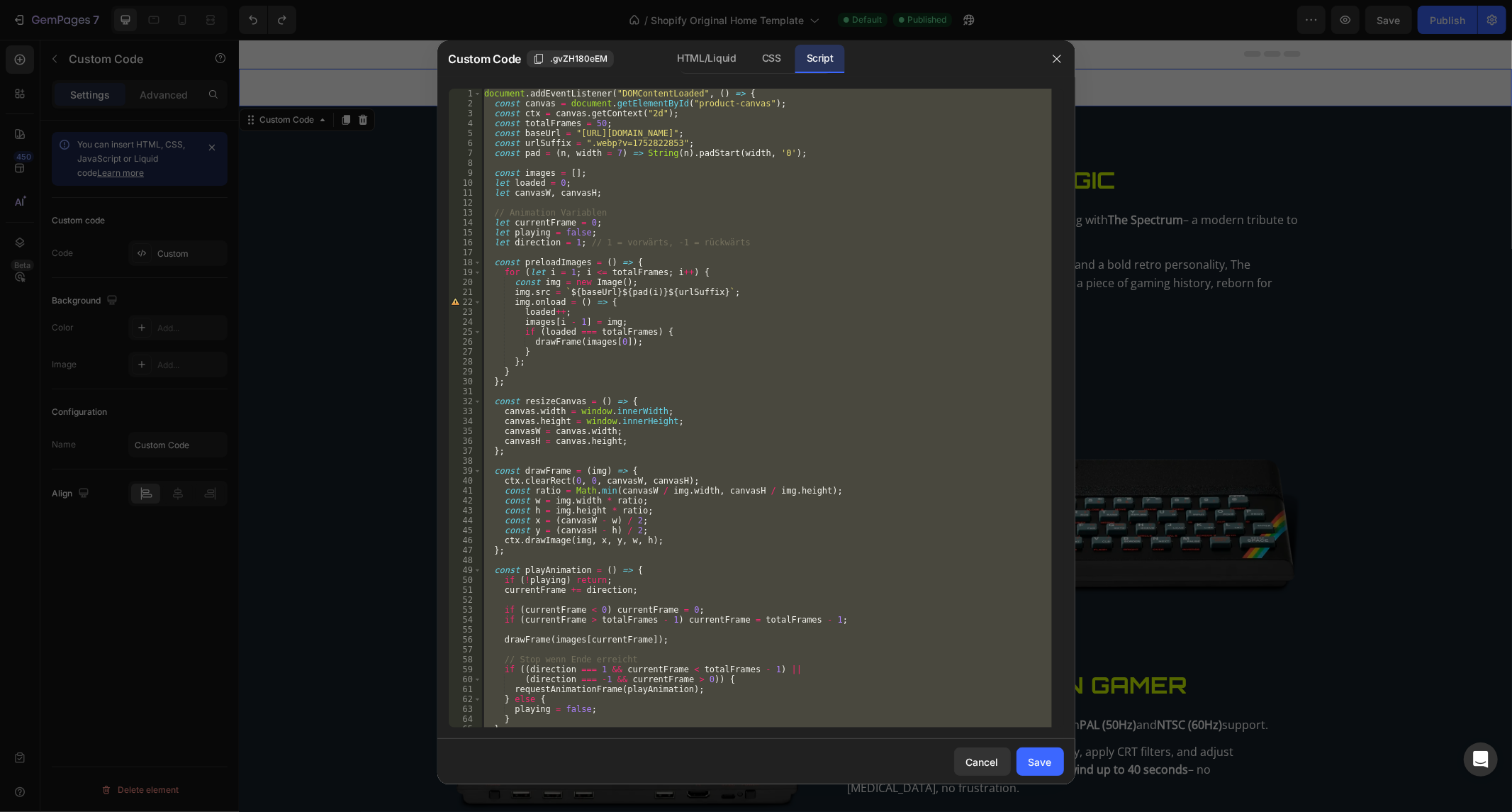
click at [655, 144] on div "document . addEventListener ( "DOMContentLoaded" , ( ) => { const canvas = docu…" at bounding box center [767, 418] width 571 height 659
paste textarea
type textarea "});"
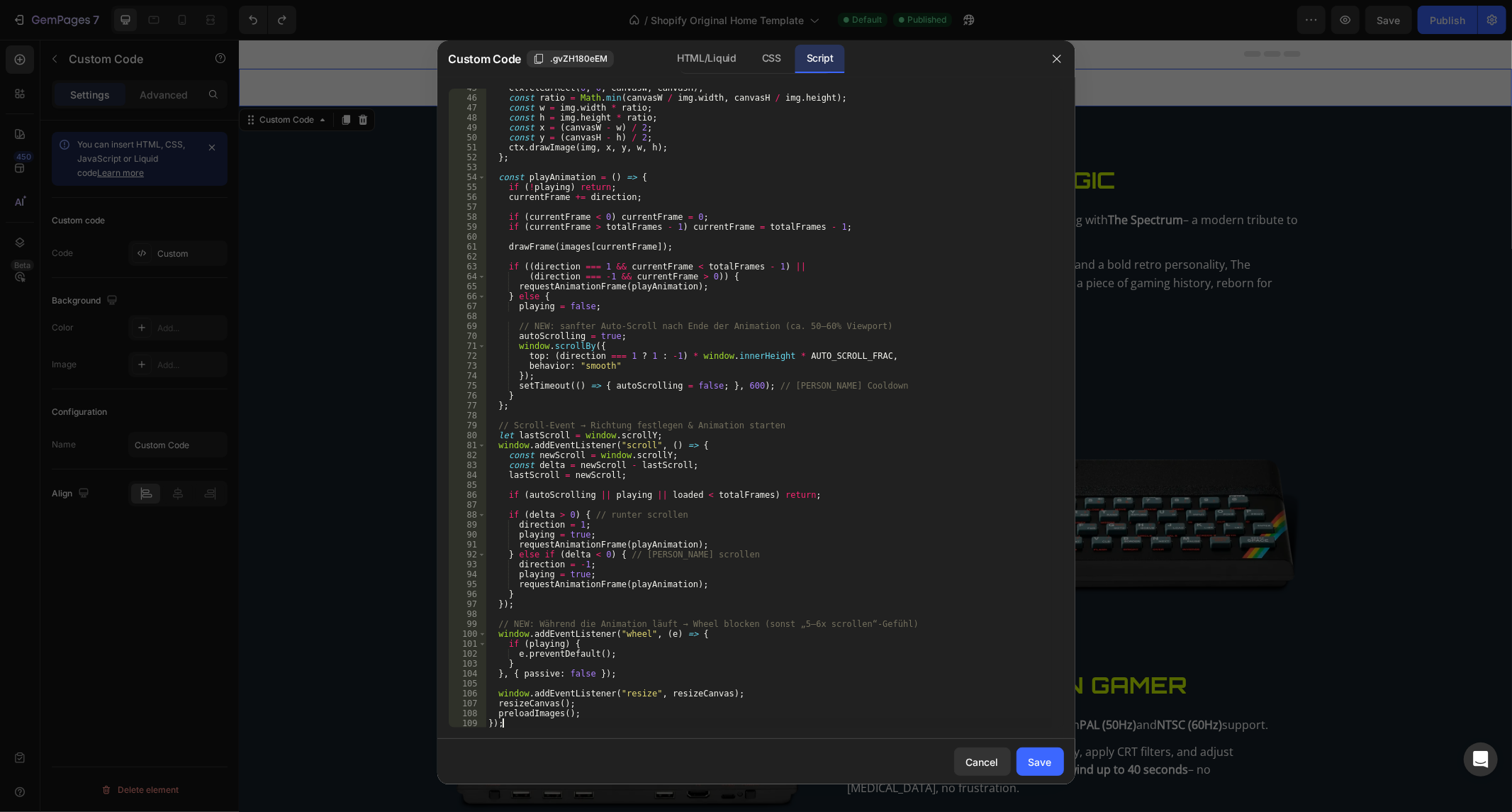
scroll to position [442, 0]
click at [1032, 766] on div "Save" at bounding box center [1041, 762] width 23 height 15
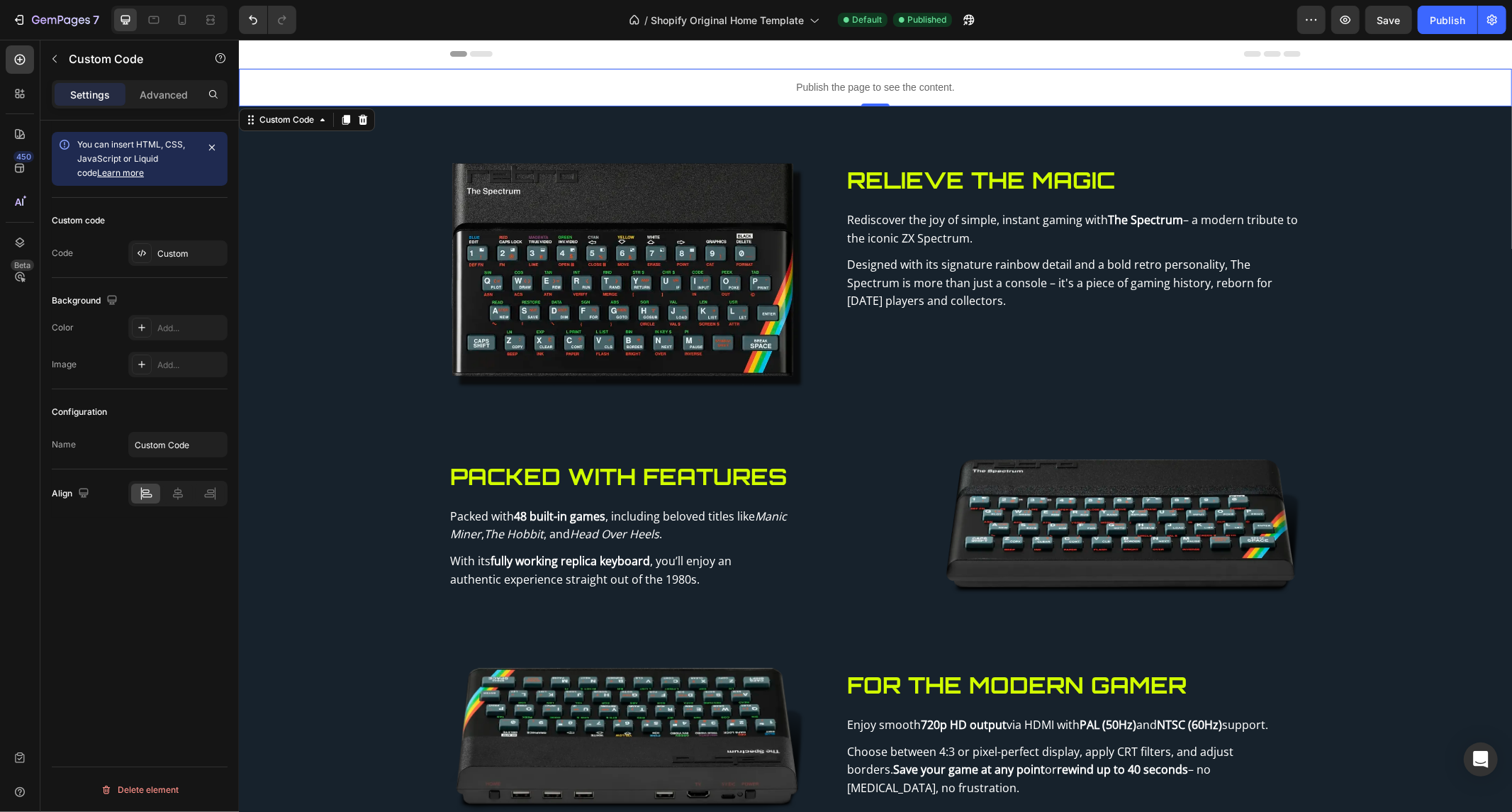
click at [1457, 45] on div at bounding box center [875, 53] width 1273 height 29
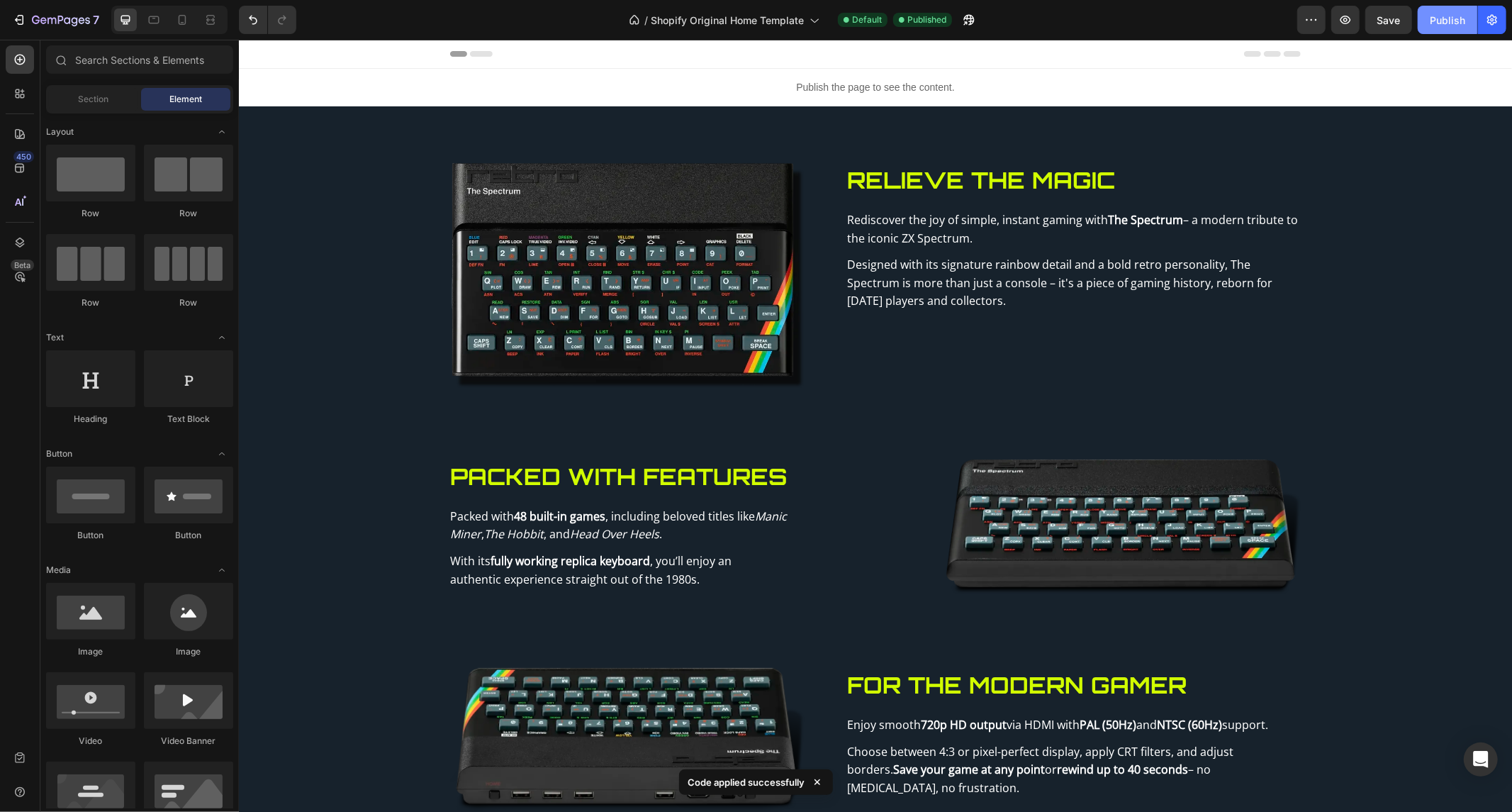
click at [1465, 15] on div "Publish" at bounding box center [1447, 20] width 36 height 15
click at [251, 27] on button "Undo/Redo" at bounding box center [253, 20] width 28 height 28
click at [1471, 32] on button "Publish" at bounding box center [1448, 20] width 60 height 28
